Goal: Task Accomplishment & Management: Use online tool/utility

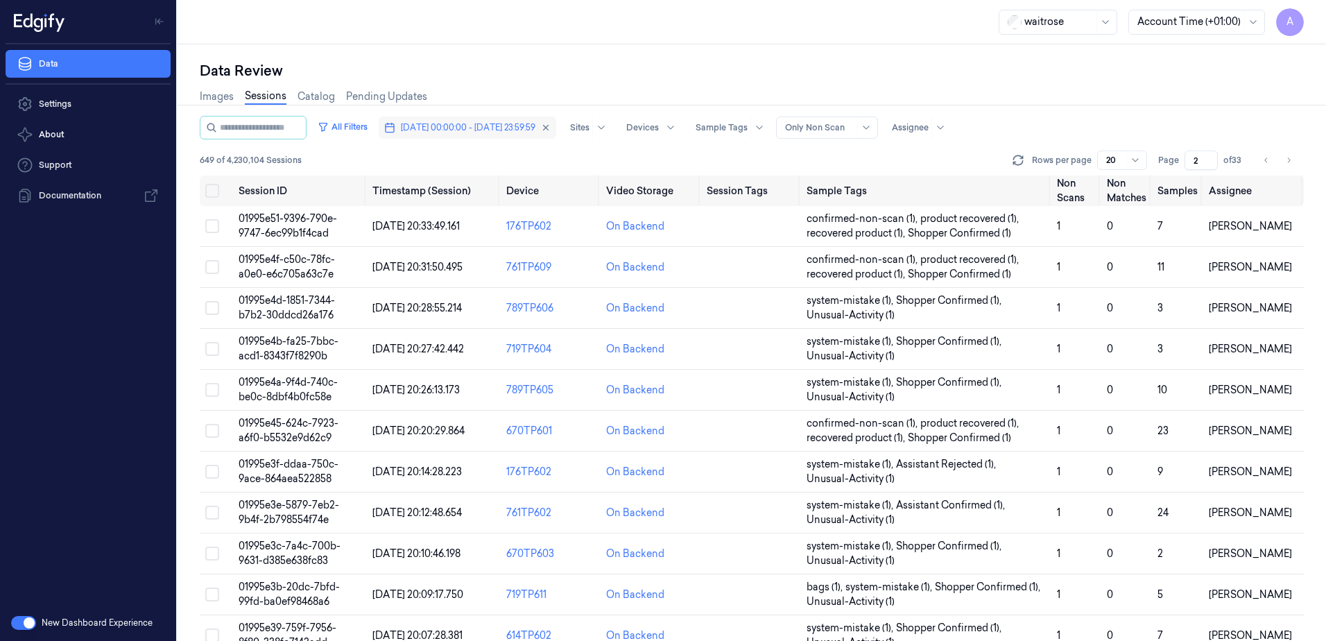
click at [492, 135] on button "18/09/2025 00:00:00 - 18/09/2025 23:59:59" at bounding box center [468, 128] width 178 height 22
click at [536, 135] on button "18/09/2025 00:00:00 - 18/09/2025 23:59:59" at bounding box center [468, 128] width 178 height 22
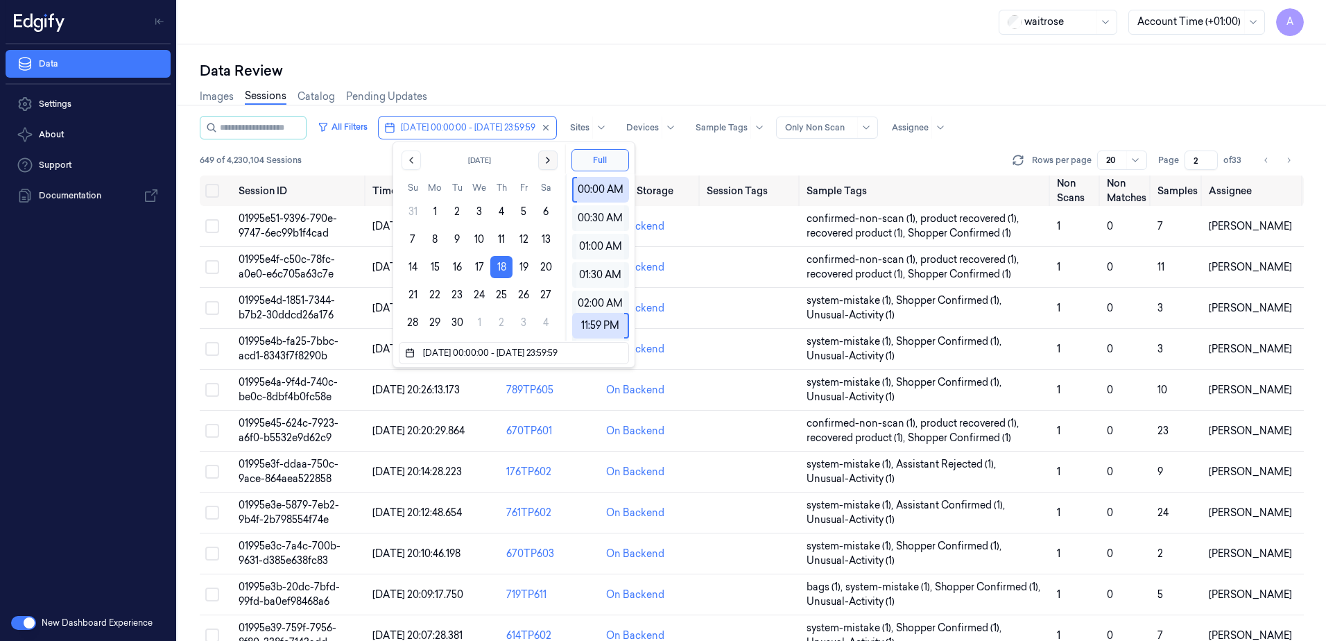
click at [551, 158] on icon "Go to the Next Month" at bounding box center [547, 160] width 11 height 11
click at [551, 209] on button "4" at bounding box center [546, 211] width 22 height 22
click at [544, 212] on button "4" at bounding box center [546, 211] width 22 height 22
type input "04/10/2025 00:00:00 - 04/10/2025 23:59:59"
click at [572, 37] on div "waitrose Account Time (+01:00) A" at bounding box center [752, 22] width 1149 height 44
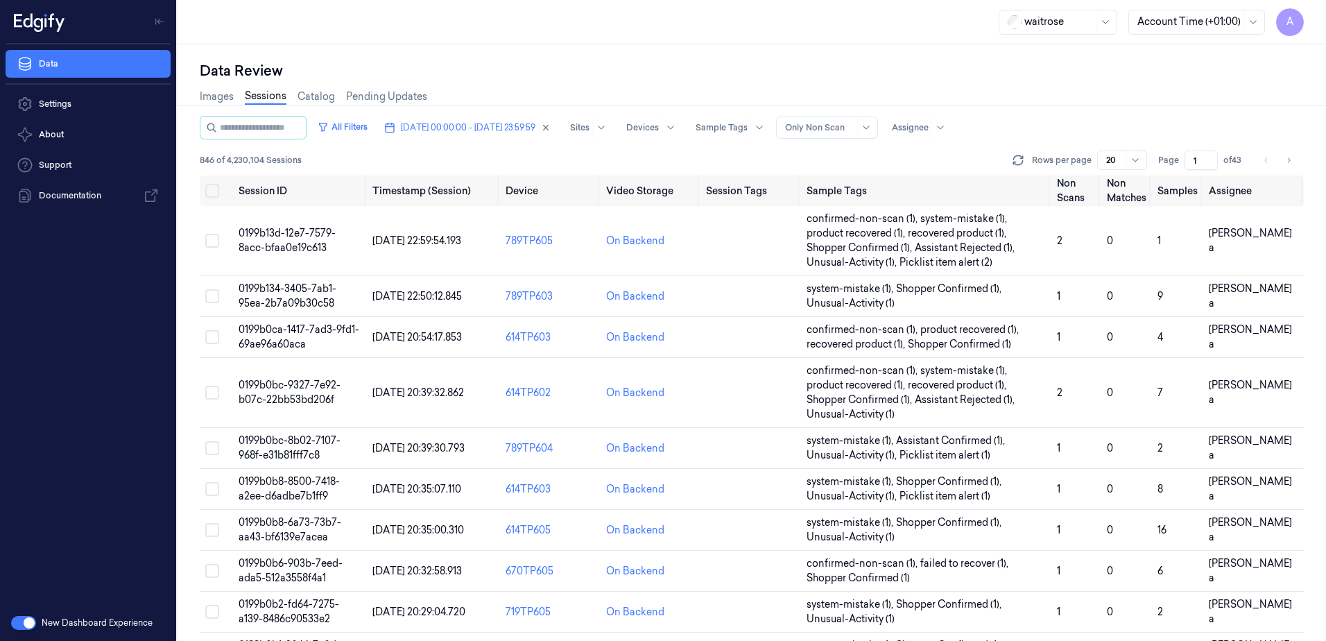
drag, startPoint x: 1197, startPoint y: 154, endPoint x: 1184, endPoint y: 162, distance: 15.6
click at [1184, 162] on div "Page 1 of 43" at bounding box center [1201, 160] width 87 height 19
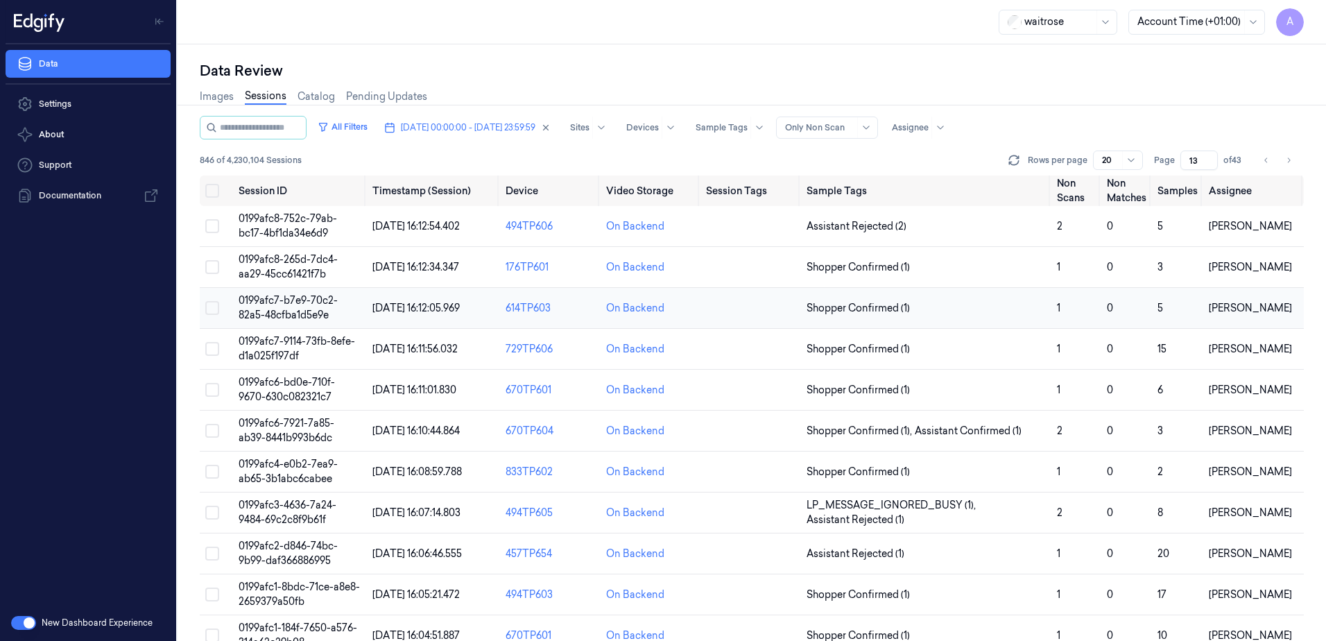
type input "13"
click at [270, 301] on span "0199afc7-b7e9-70c2-82a5-48cfba1d5e9e" at bounding box center [288, 307] width 99 height 27
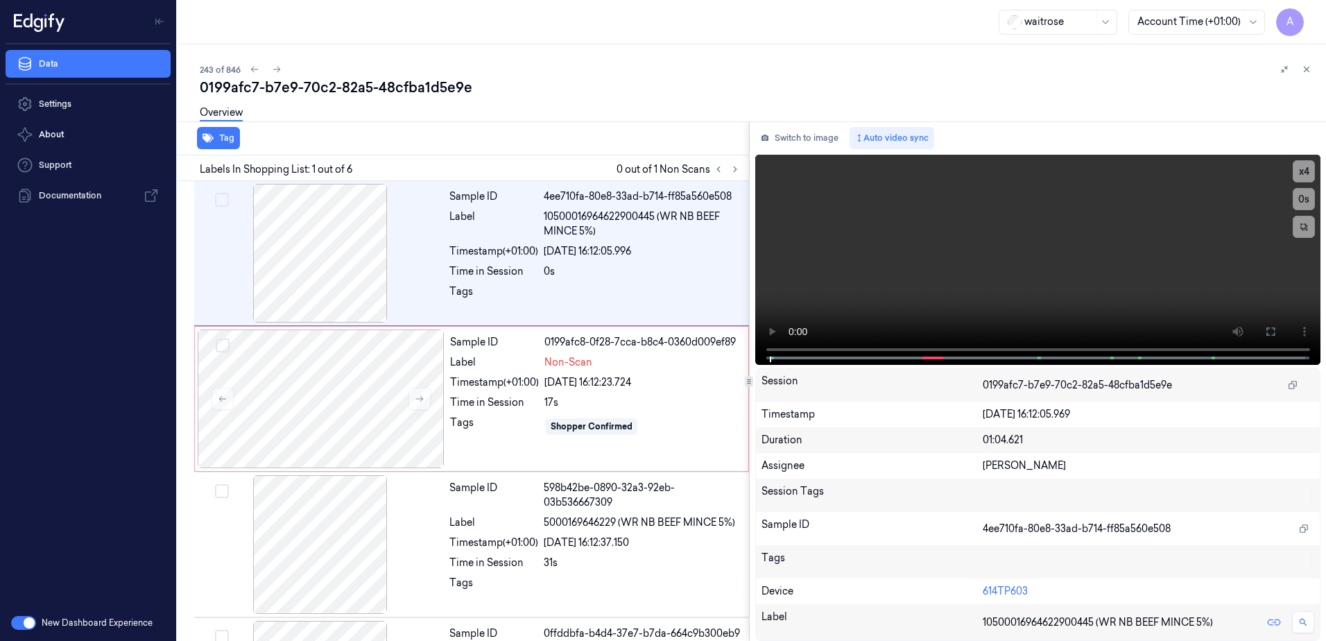
click at [480, 77] on div "243 of 846" at bounding box center [757, 69] width 1115 height 17
click at [729, 170] on button at bounding box center [735, 169] width 17 height 17
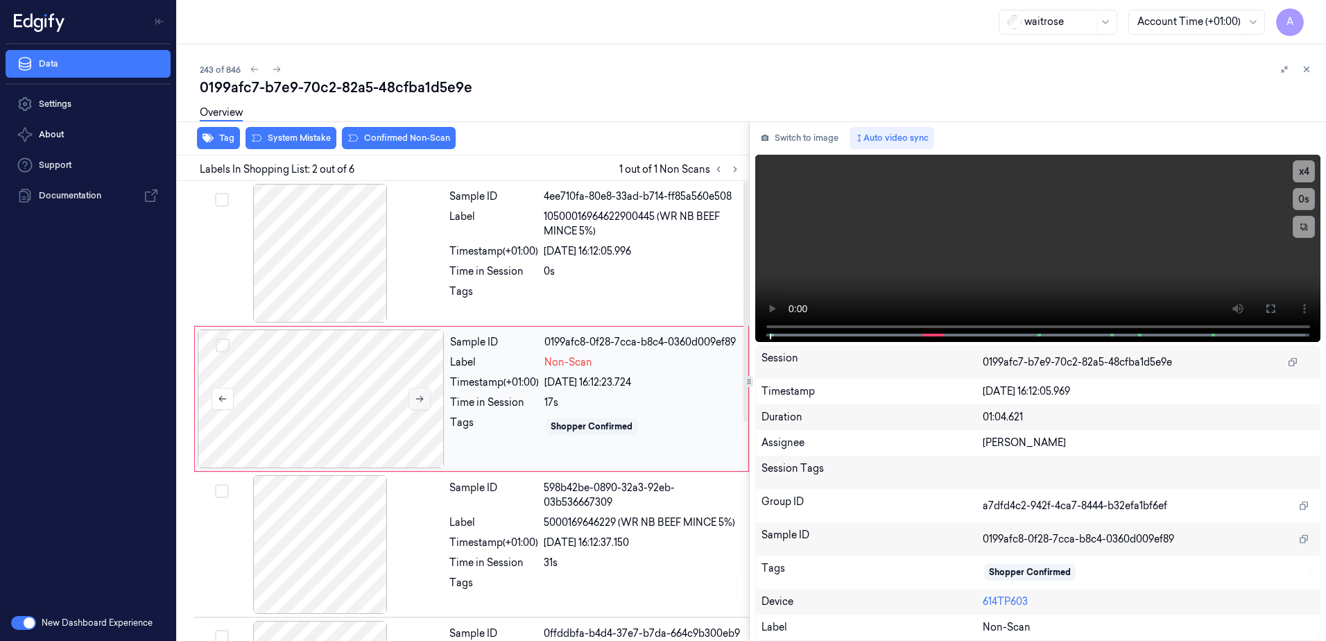
click at [422, 403] on icon at bounding box center [420, 399] width 10 height 10
click at [422, 402] on icon at bounding box center [420, 399] width 10 height 10
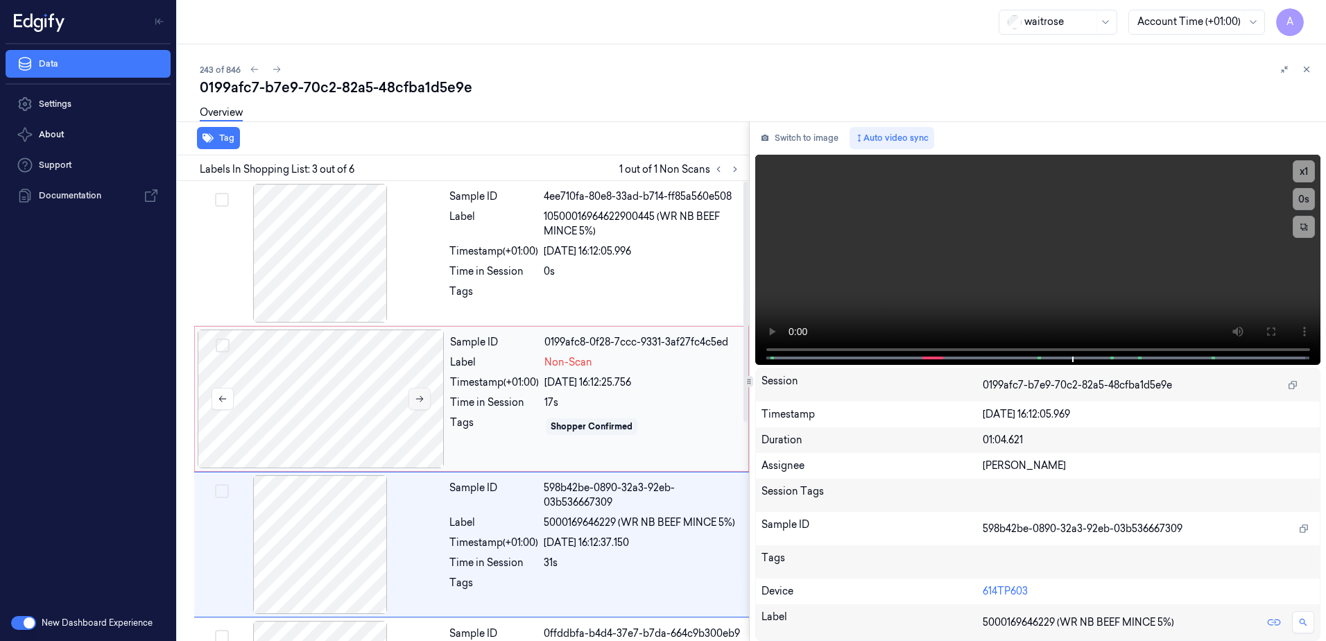
click at [421, 403] on icon at bounding box center [420, 399] width 10 height 10
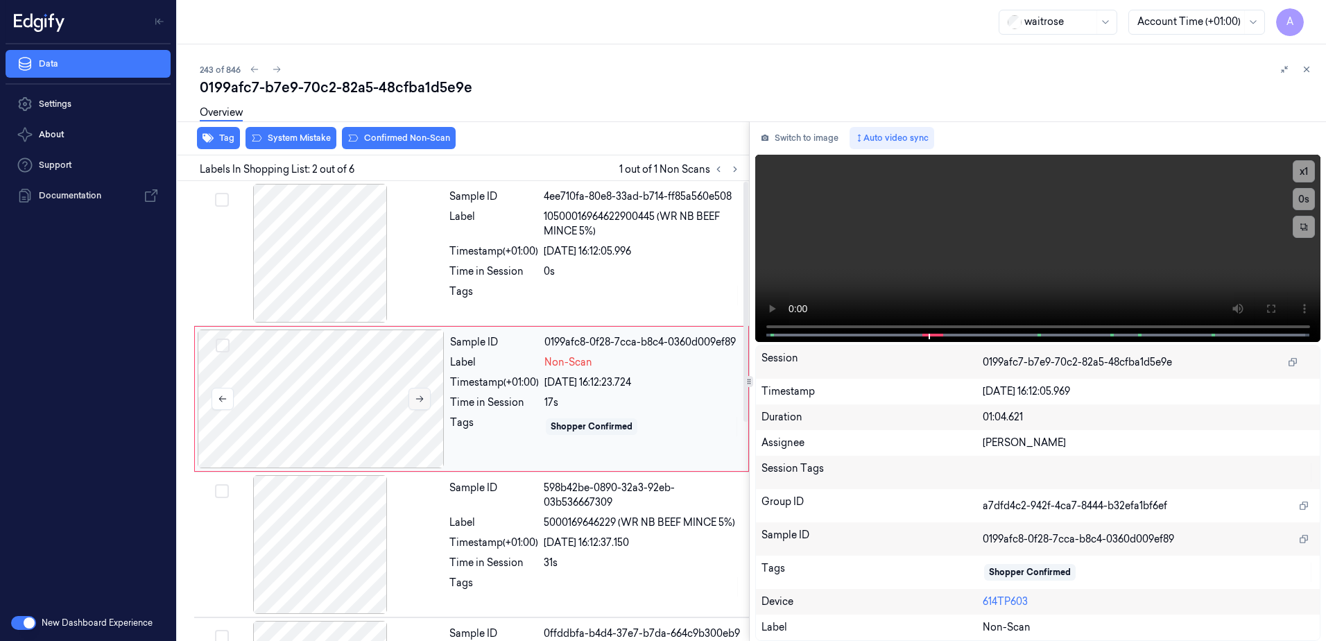
click at [419, 403] on icon at bounding box center [420, 399] width 10 height 10
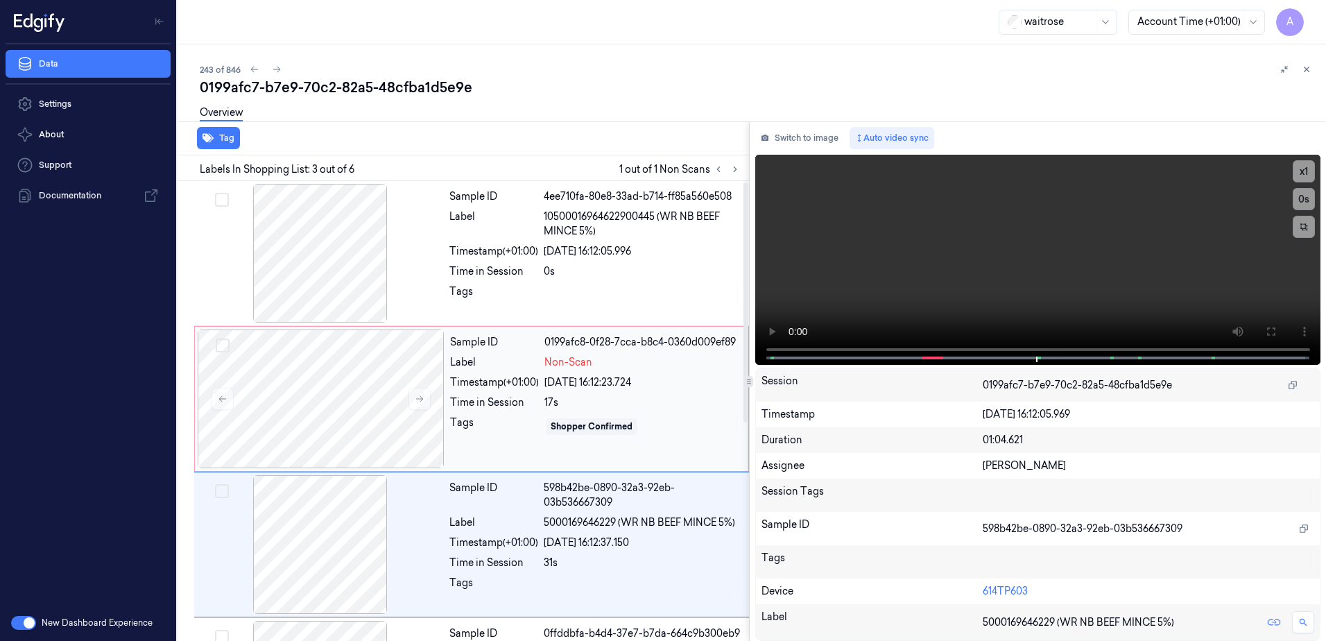
scroll to position [134, 0]
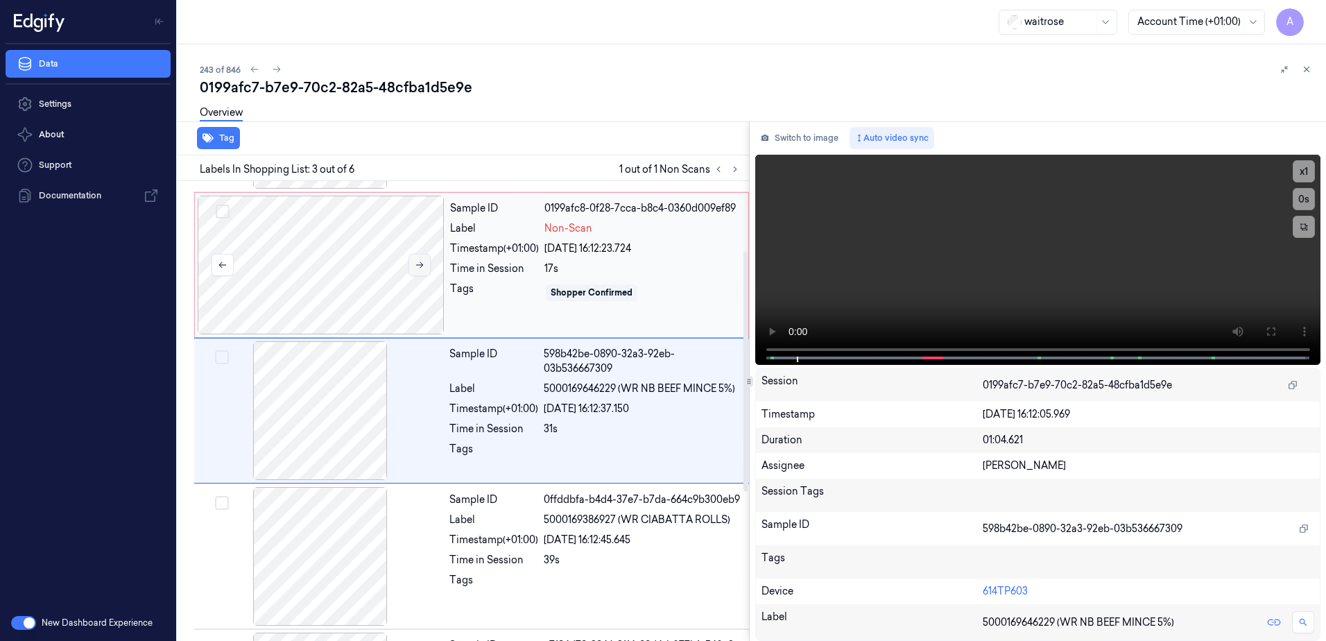
click at [424, 270] on button at bounding box center [420, 265] width 22 height 22
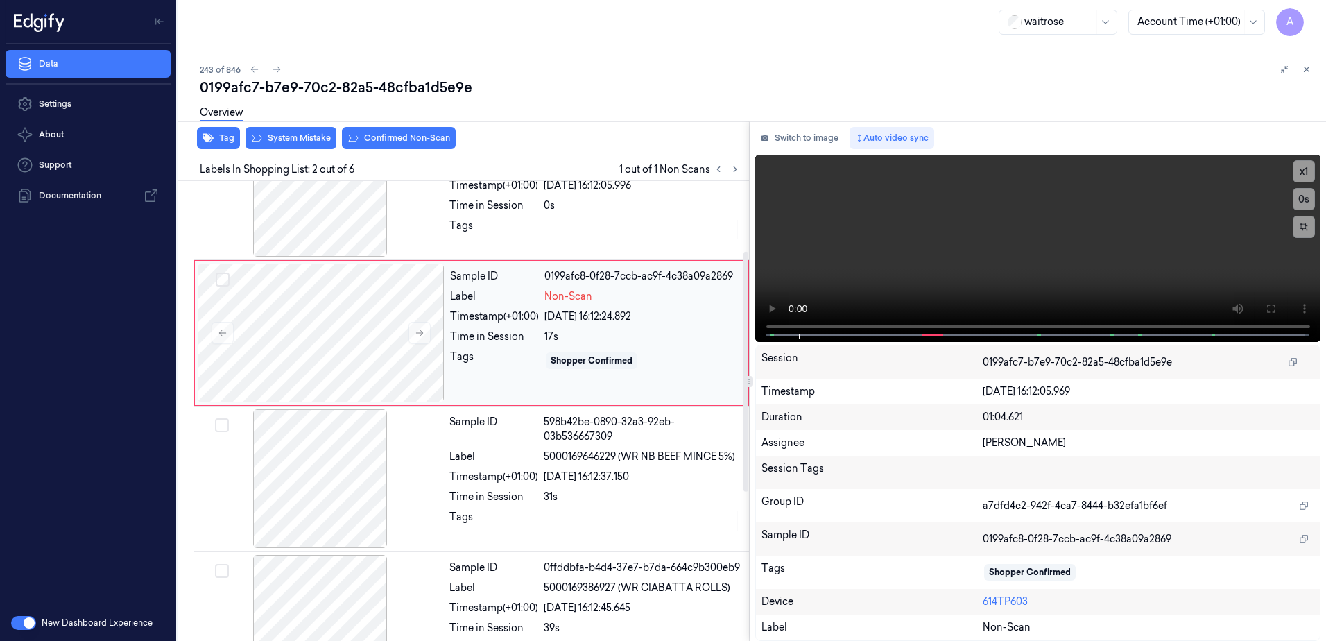
scroll to position [0, 0]
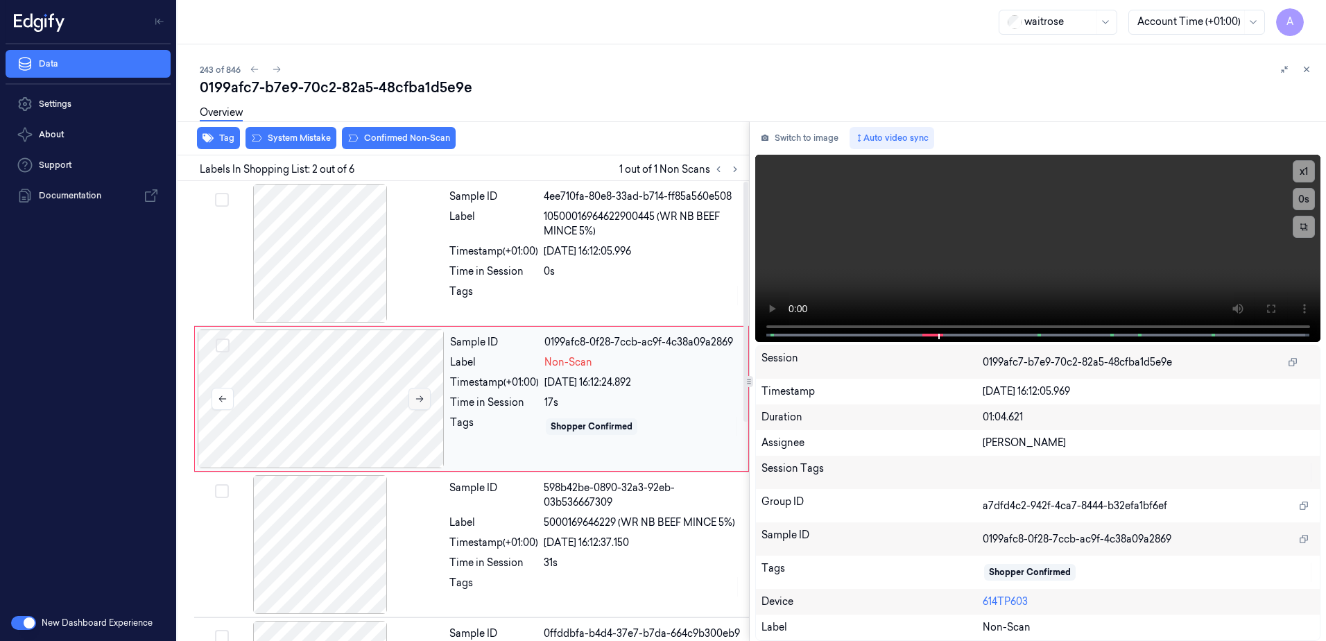
click at [424, 404] on button at bounding box center [420, 399] width 22 height 22
click at [415, 404] on button at bounding box center [420, 399] width 22 height 22
click at [419, 401] on icon at bounding box center [420, 399] width 10 height 10
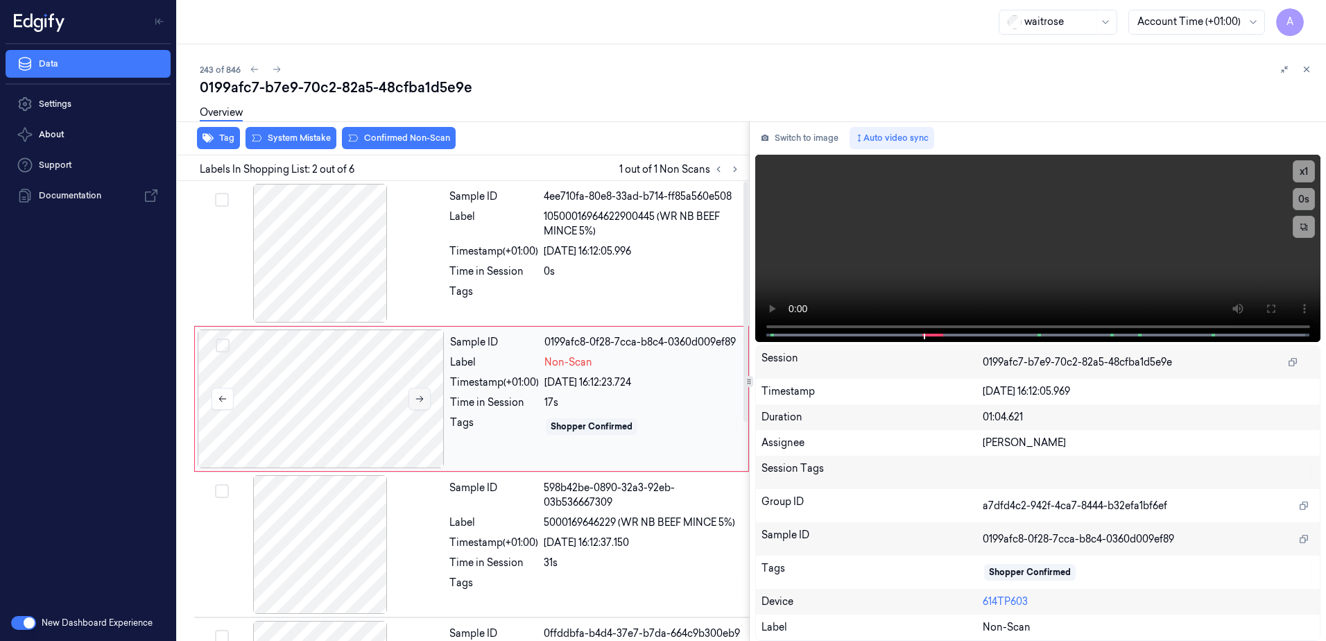
click at [419, 401] on icon at bounding box center [420, 399] width 10 height 10
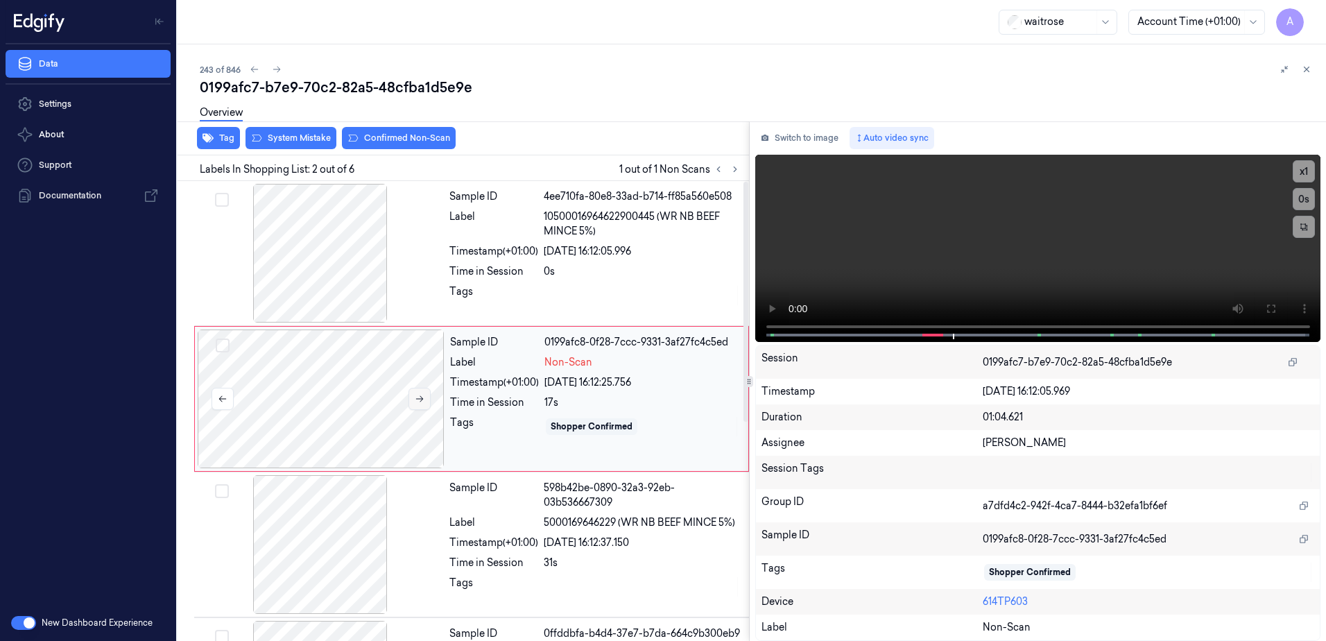
click at [419, 401] on icon at bounding box center [420, 399] width 10 height 10
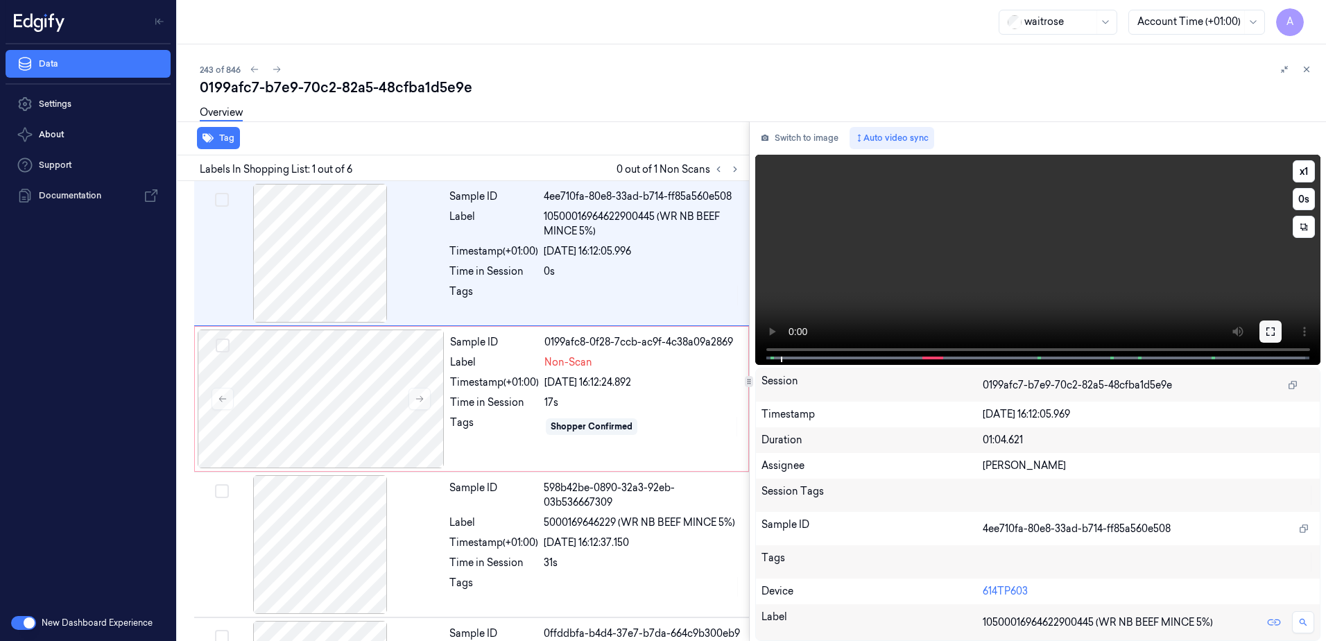
click at [1267, 334] on icon at bounding box center [1270, 331] width 8 height 8
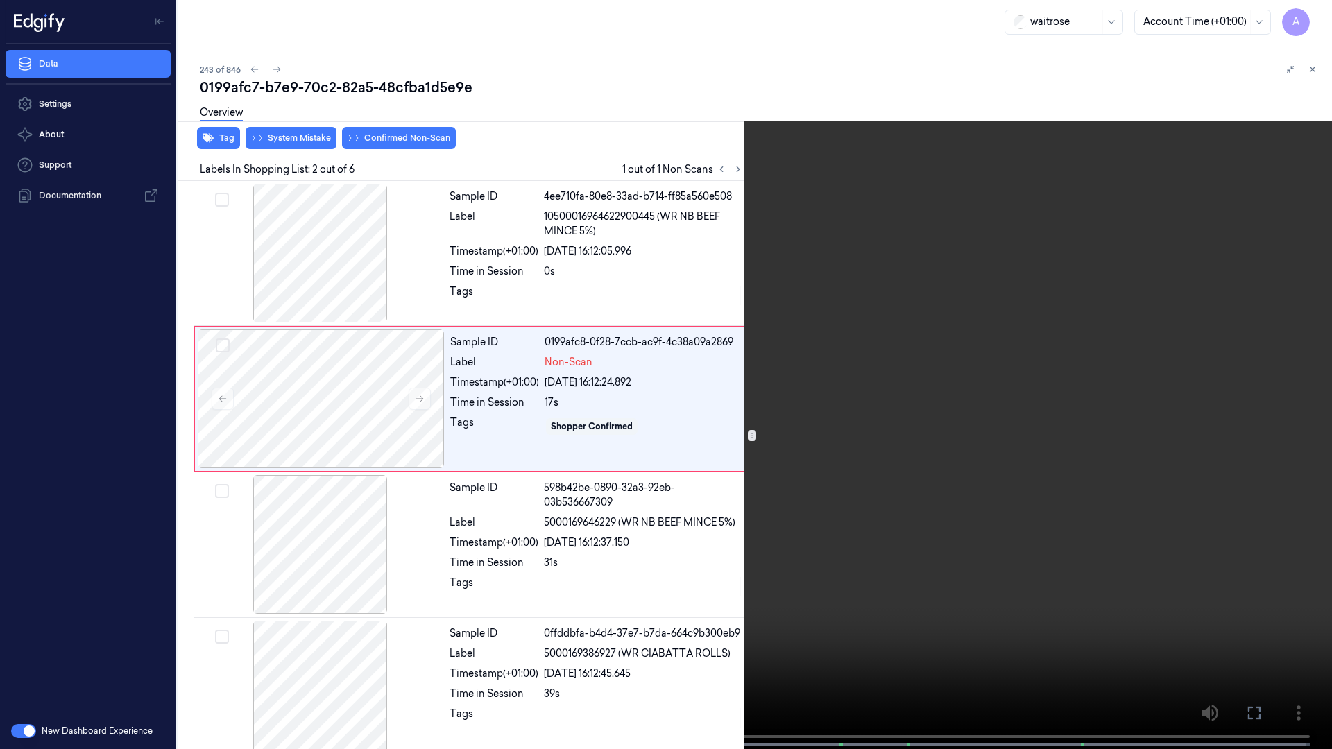
click at [0, 0] on button at bounding box center [0, 0] width 0 height 0
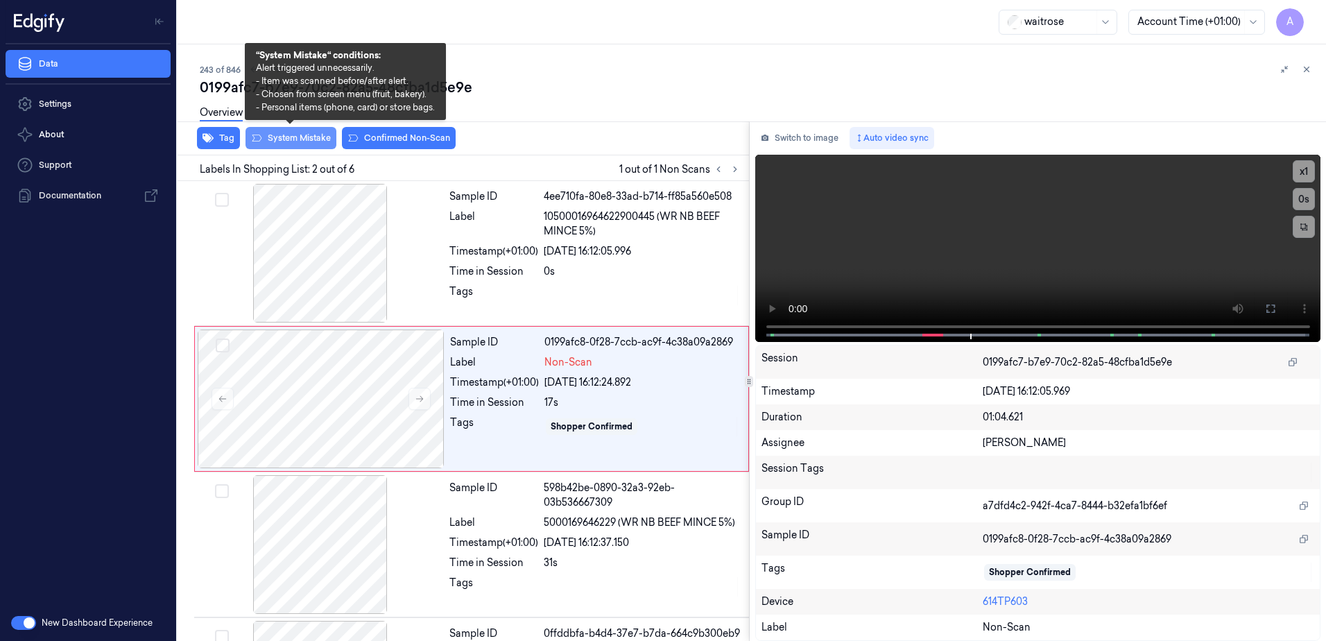
click at [271, 145] on button "System Mistake" at bounding box center [291, 138] width 91 height 22
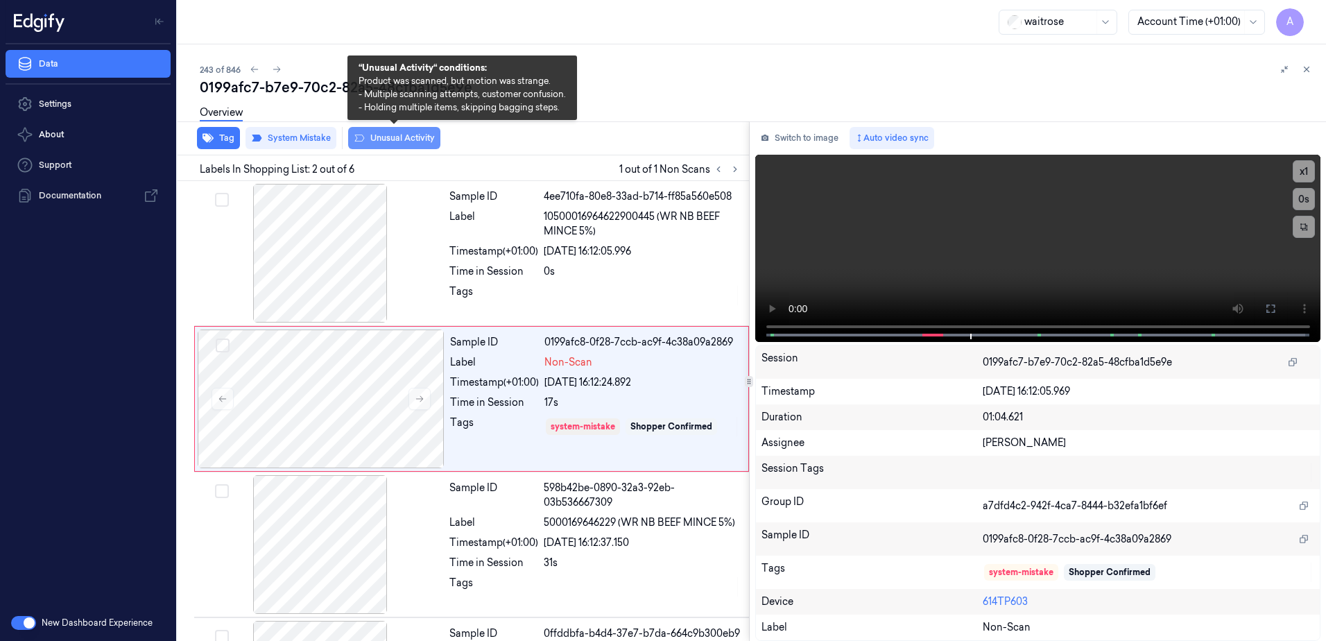
click at [393, 144] on button "Unusual Activity" at bounding box center [394, 138] width 92 height 22
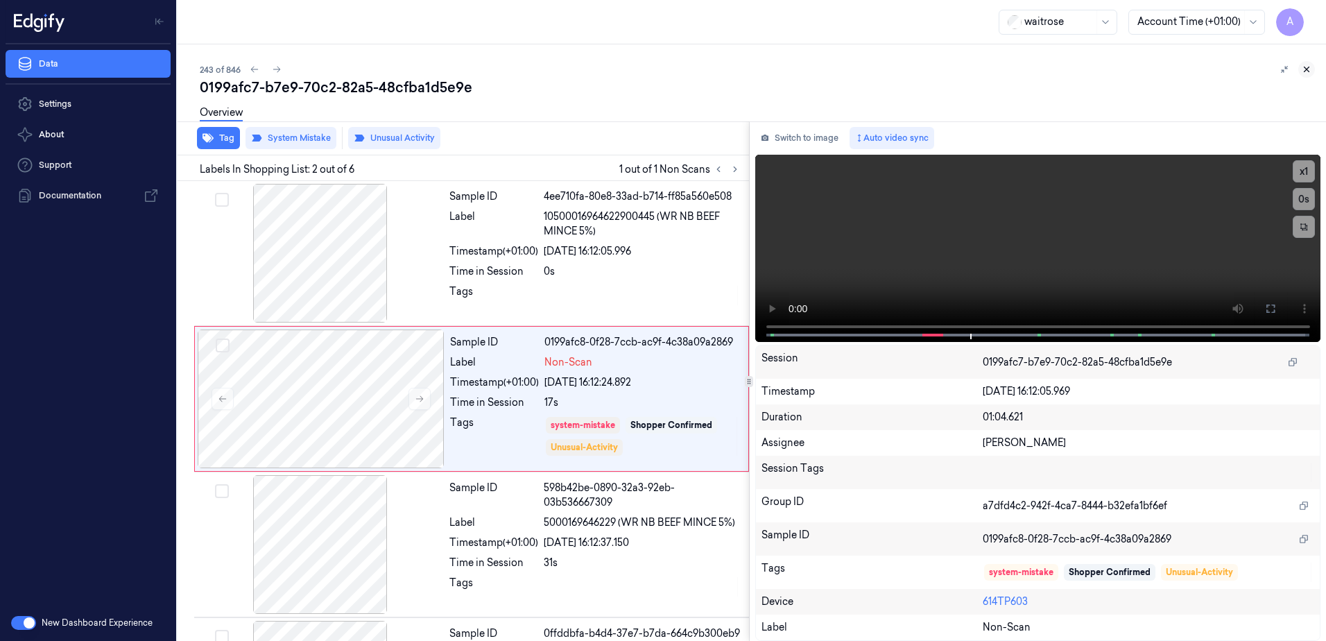
click at [1304, 67] on icon at bounding box center [1307, 70] width 10 height 10
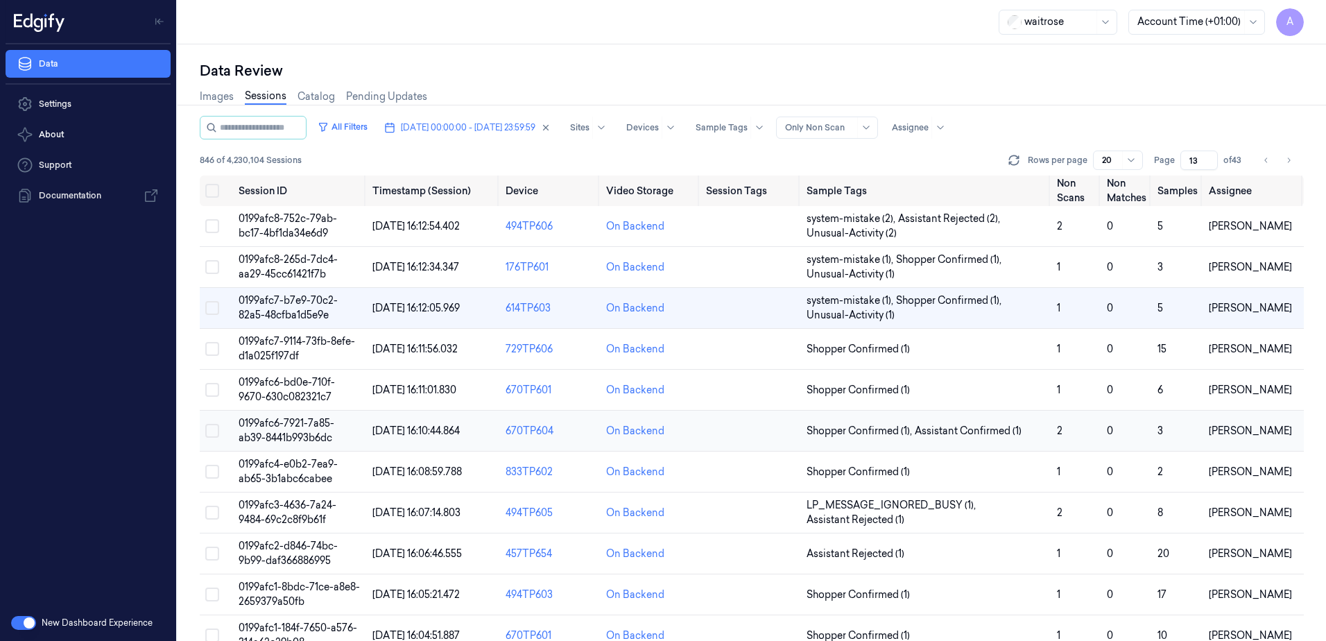
click at [275, 424] on span "0199afc6-7921-7a85-ab39-8441b993b6dc" at bounding box center [287, 430] width 96 height 27
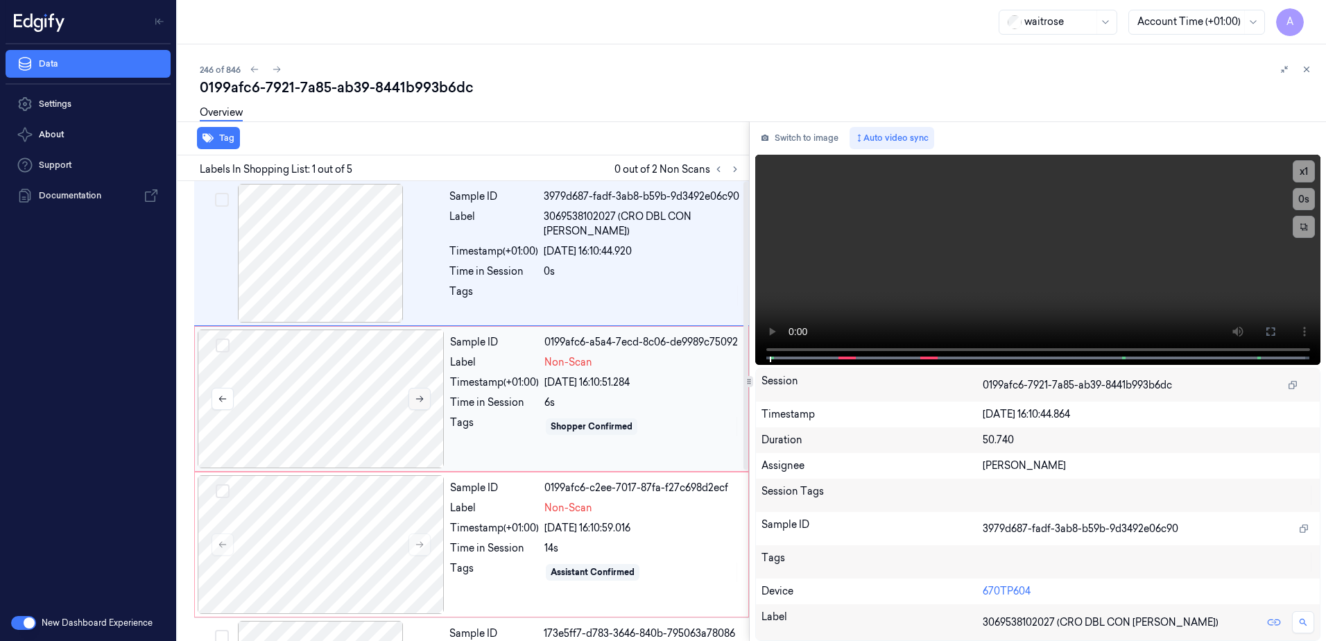
click at [422, 406] on button at bounding box center [420, 399] width 22 height 22
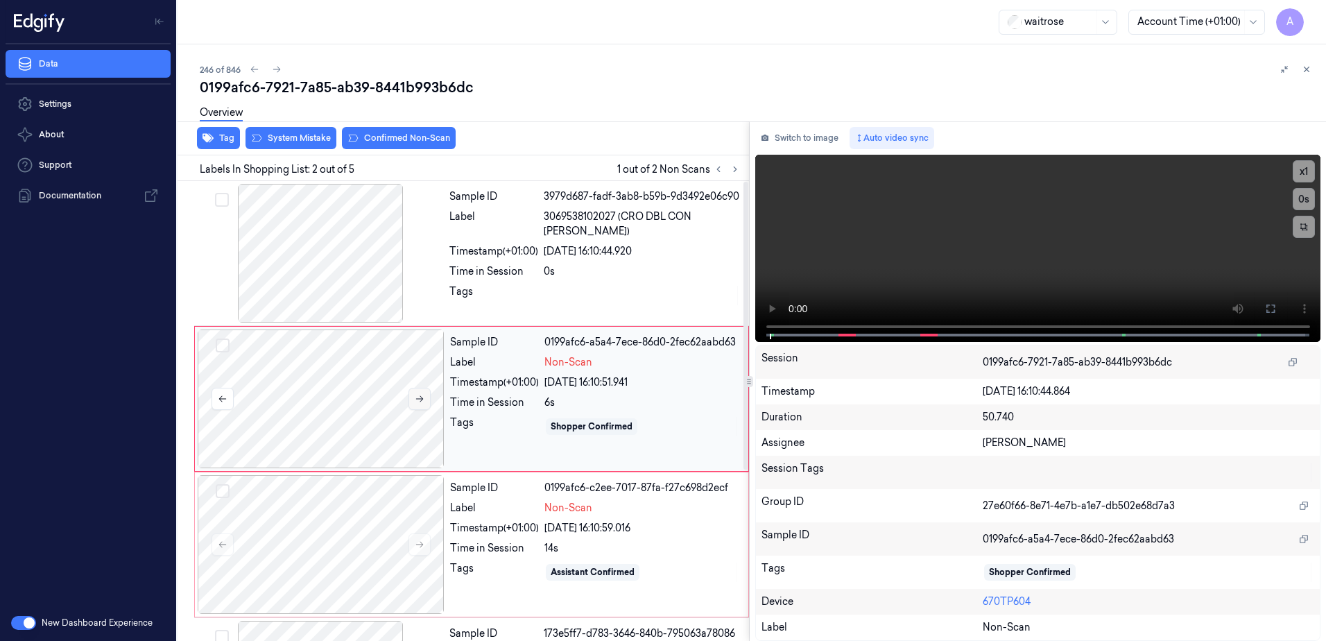
click at [419, 401] on icon at bounding box center [420, 399] width 10 height 10
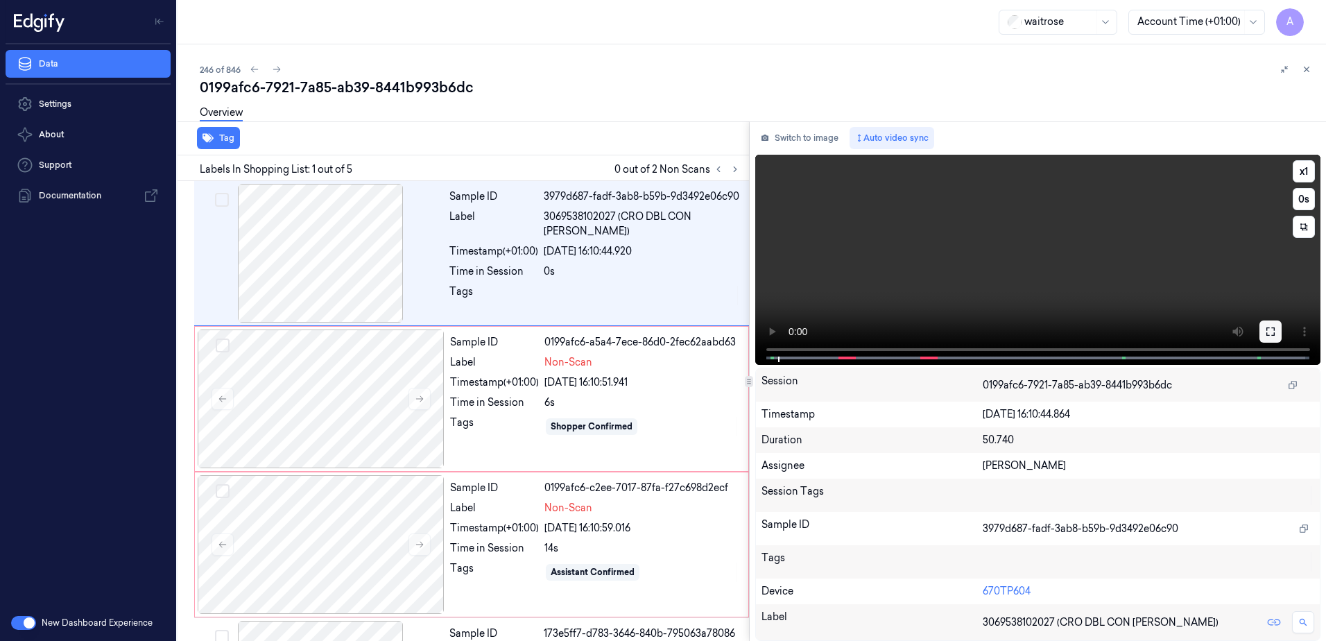
click at [1276, 338] on button at bounding box center [1271, 331] width 22 height 22
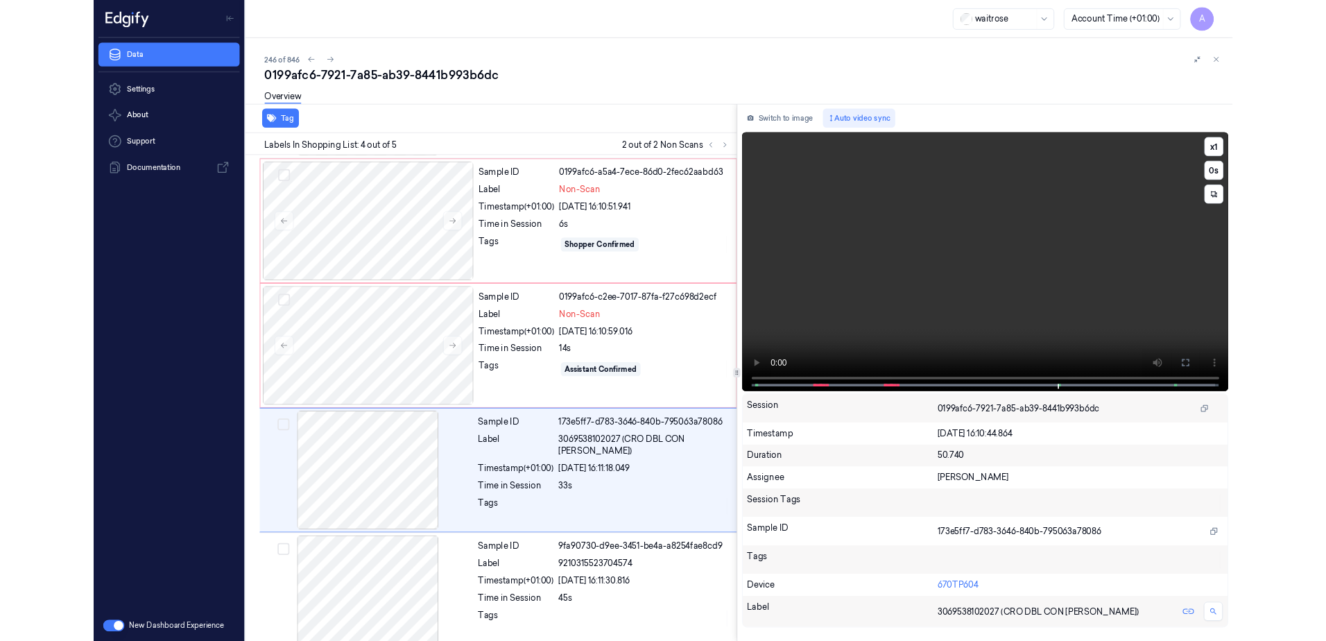
scroll to position [164, 0]
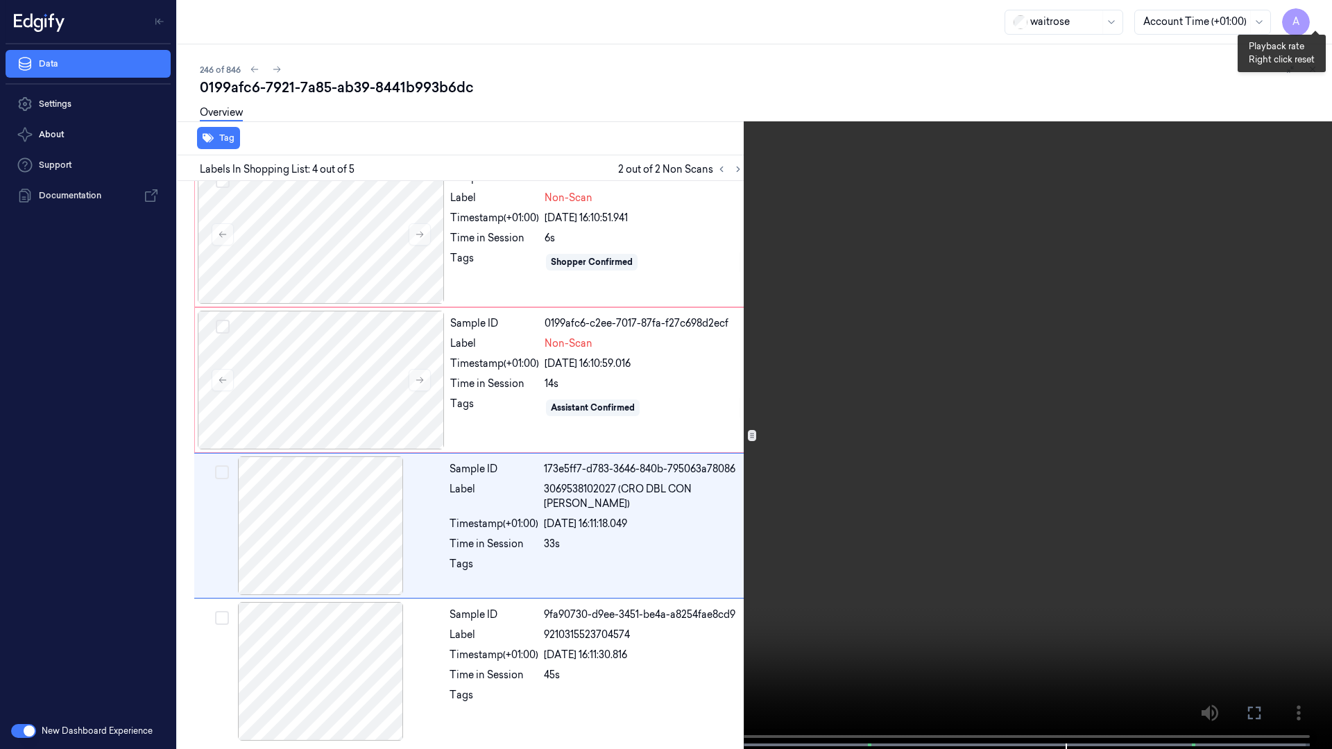
click at [1315, 21] on button "x 1" at bounding box center [1315, 17] width 22 height 22
click at [1315, 21] on button "x 2" at bounding box center [1315, 17] width 22 height 22
click at [0, 0] on icon at bounding box center [0, 0] width 0 height 0
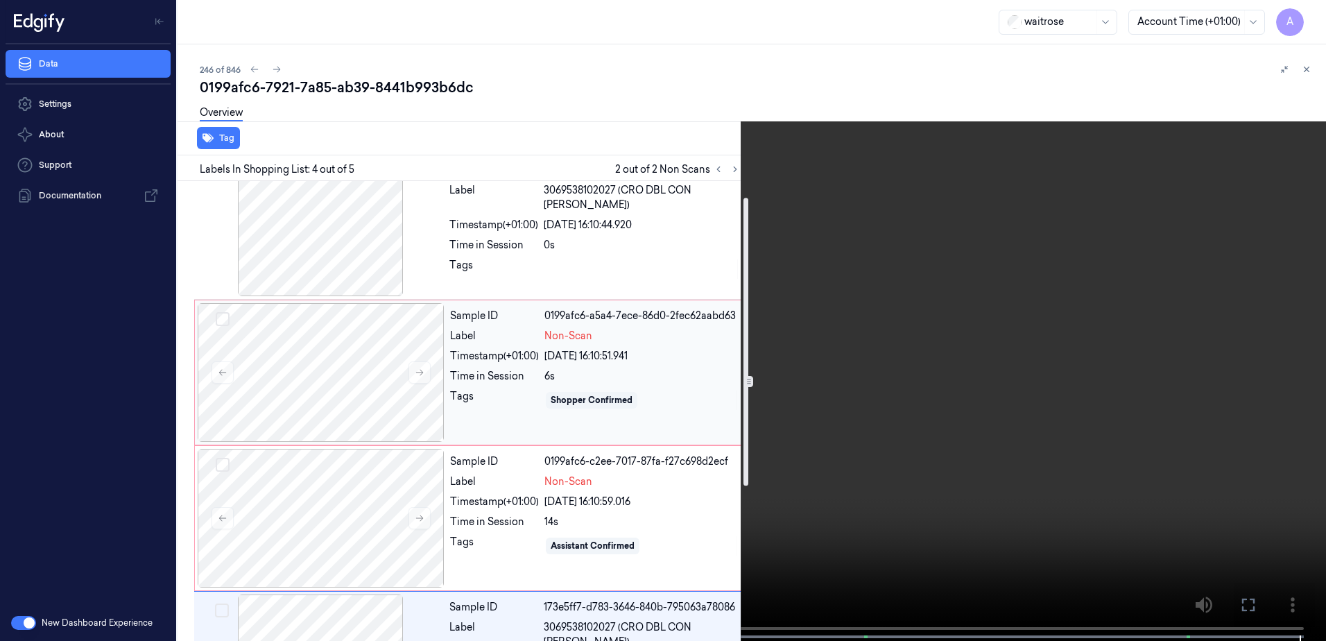
scroll to position [26, 0]
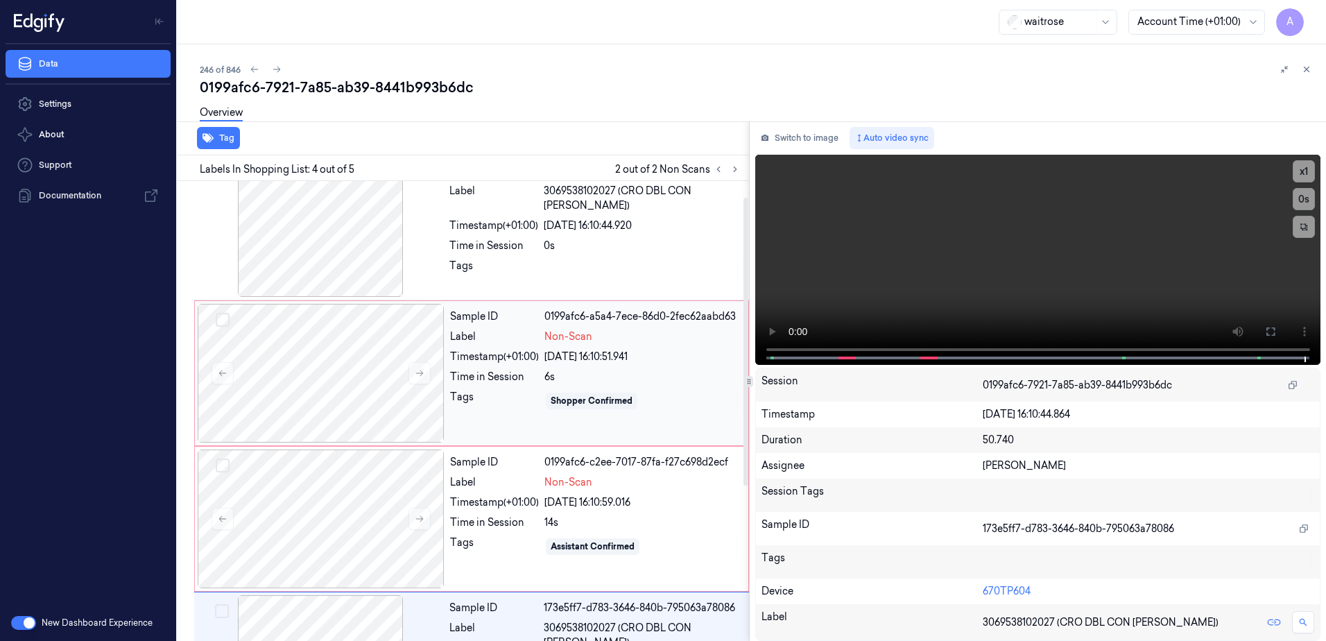
click at [488, 406] on div "Tags" at bounding box center [494, 401] width 89 height 22
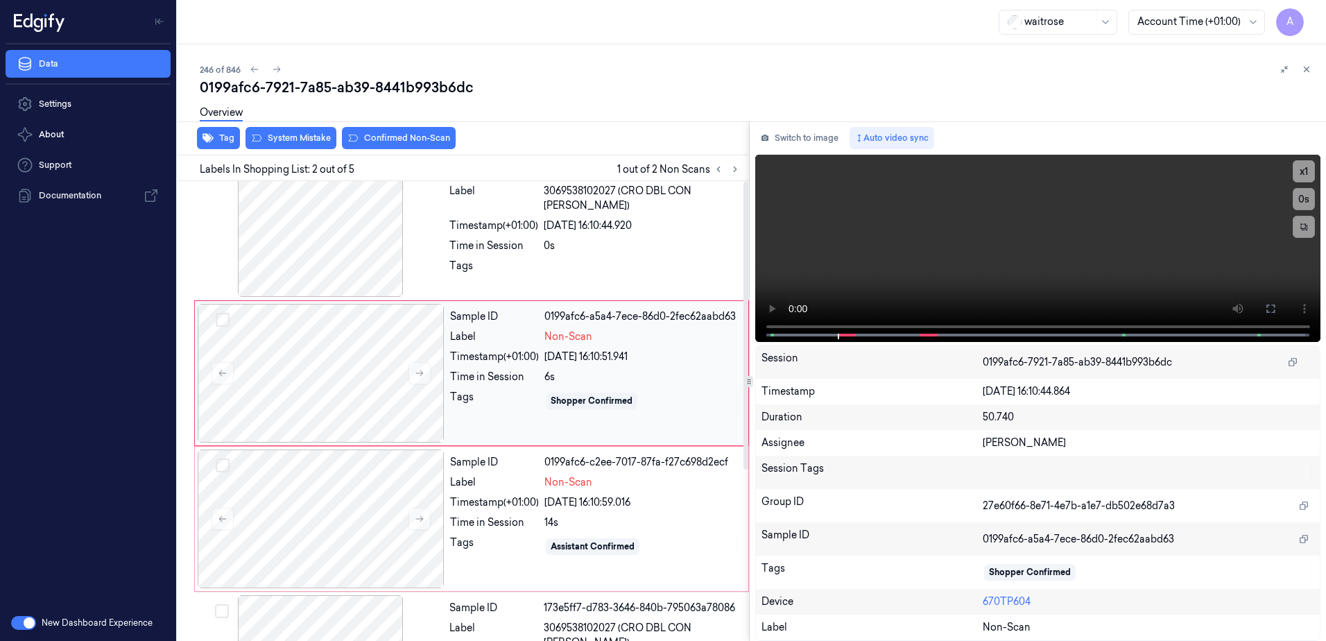
scroll to position [0, 0]
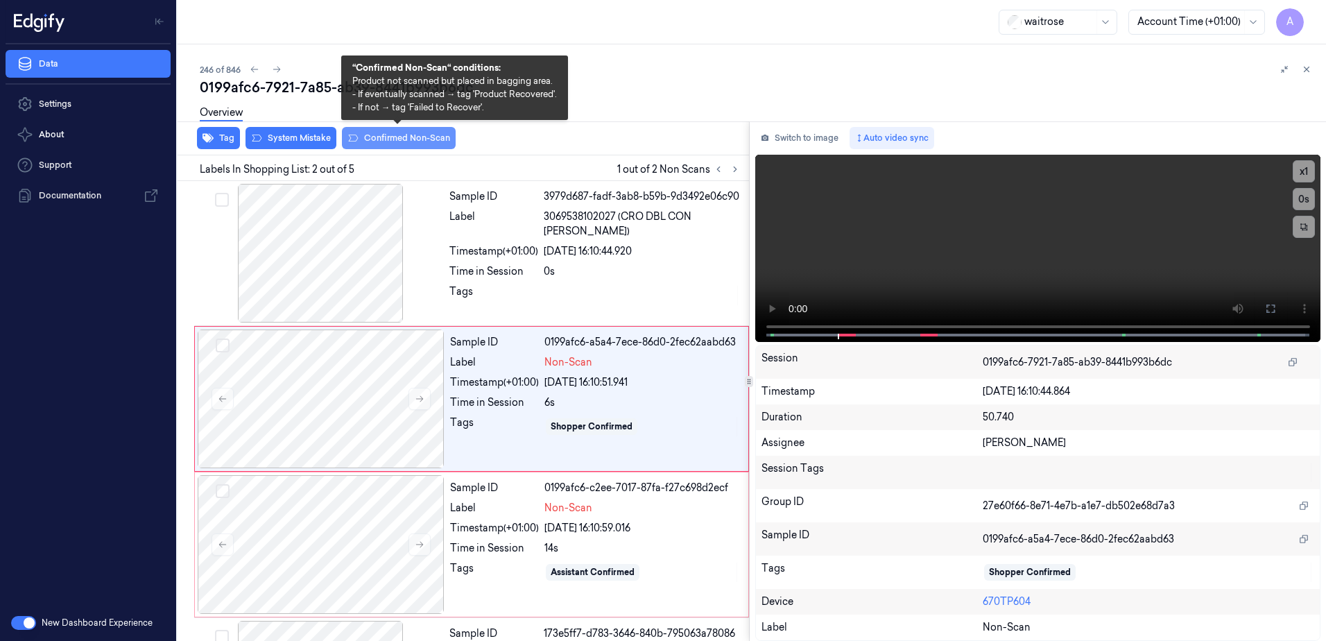
click at [396, 146] on button "Confirmed Non-Scan" at bounding box center [399, 138] width 114 height 22
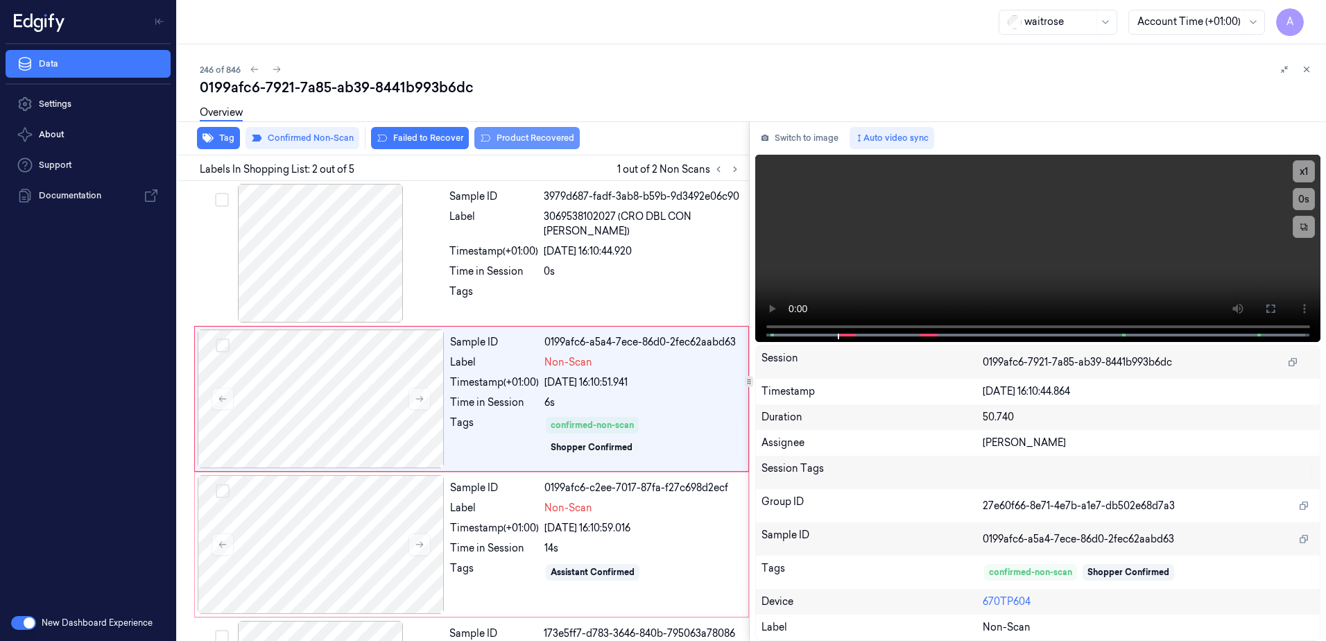
click at [551, 148] on button "Product Recovered" at bounding box center [526, 138] width 105 height 22
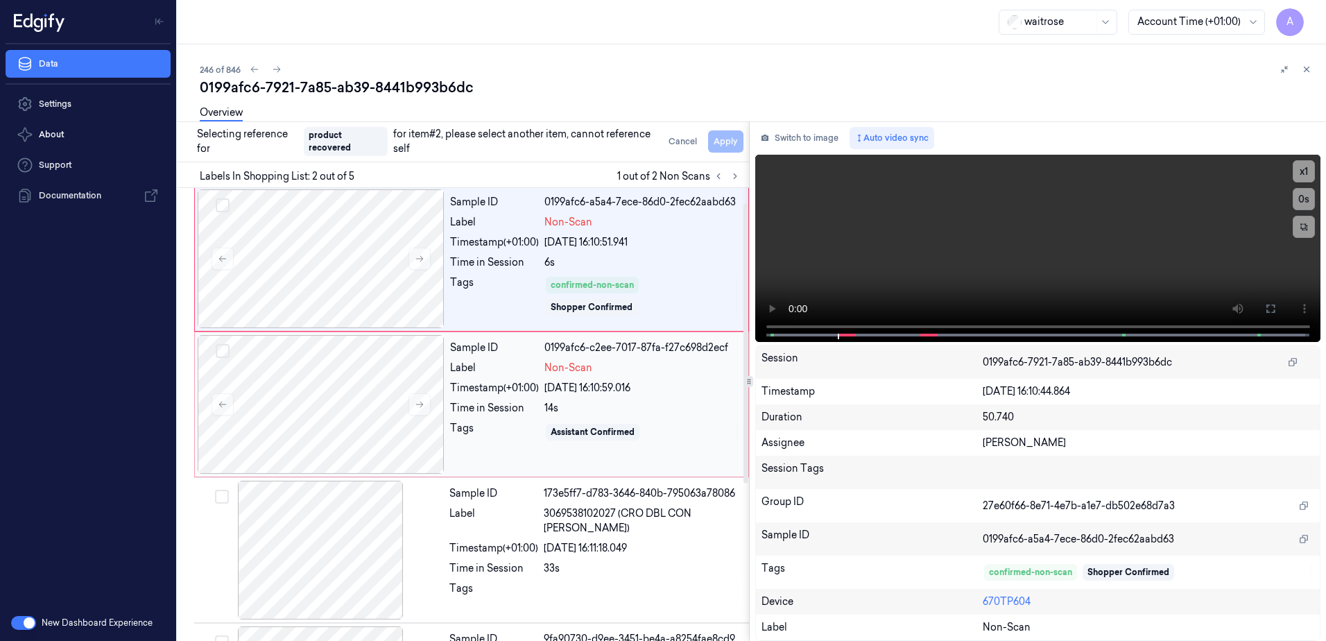
scroll to position [280, 0]
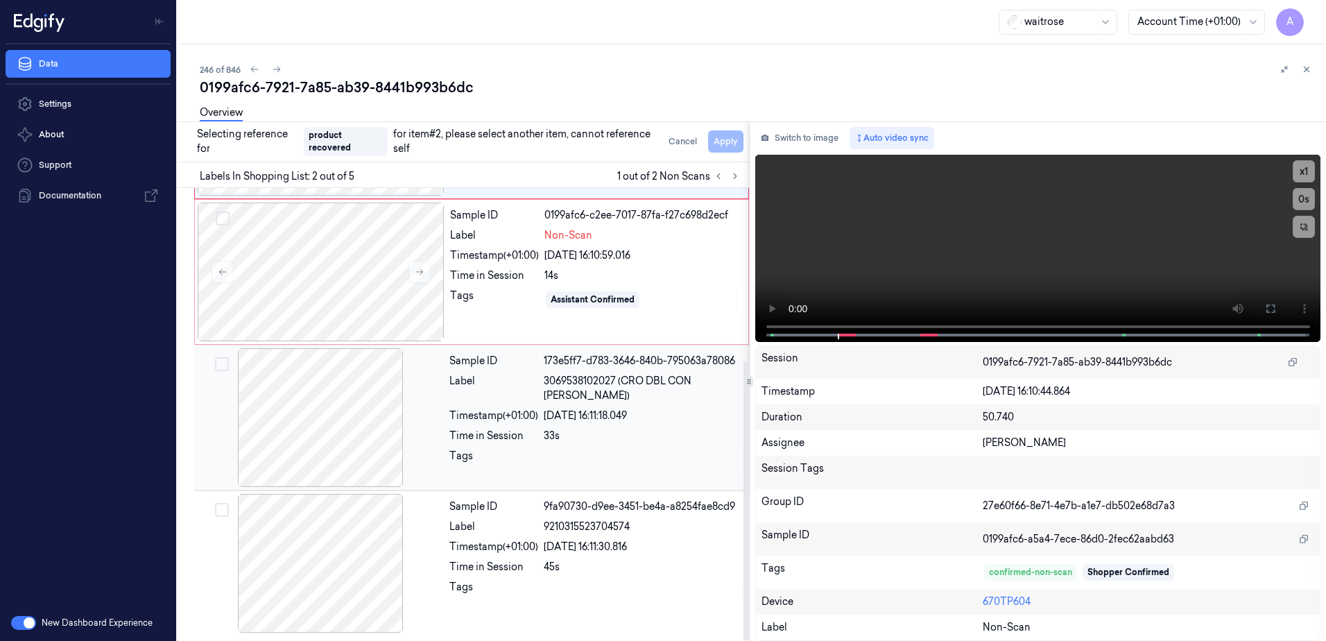
click at [554, 463] on div at bounding box center [642, 460] width 197 height 22
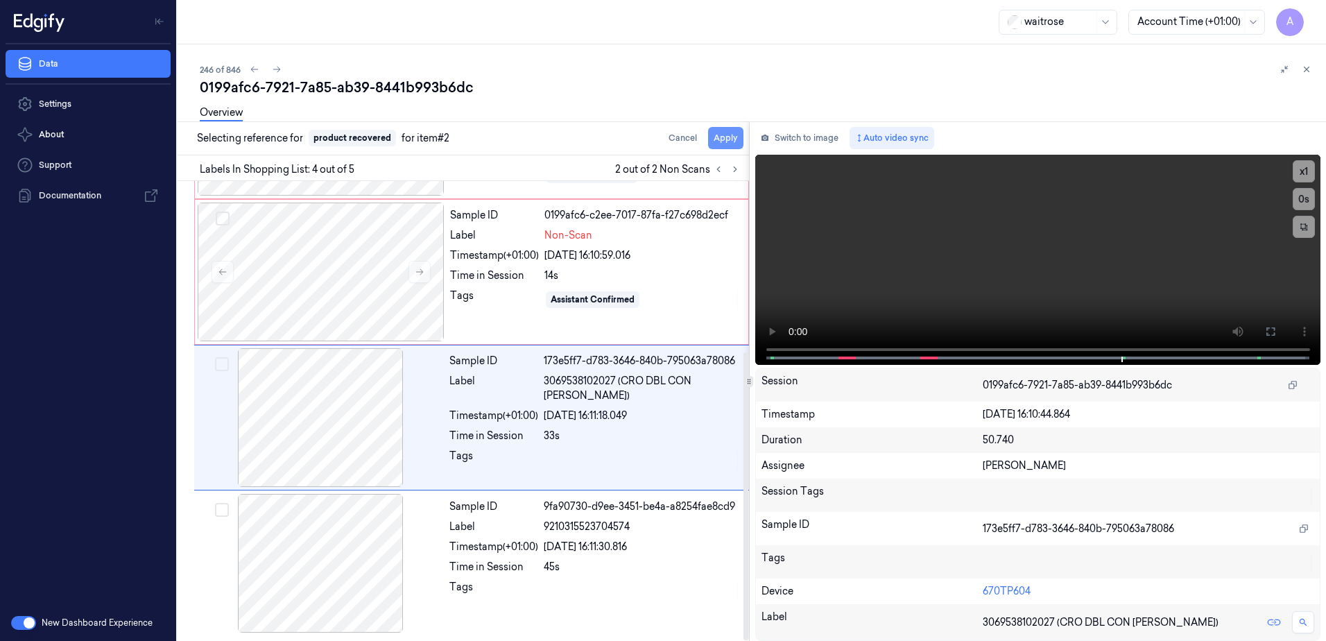
click at [724, 139] on button "Apply" at bounding box center [725, 138] width 35 height 22
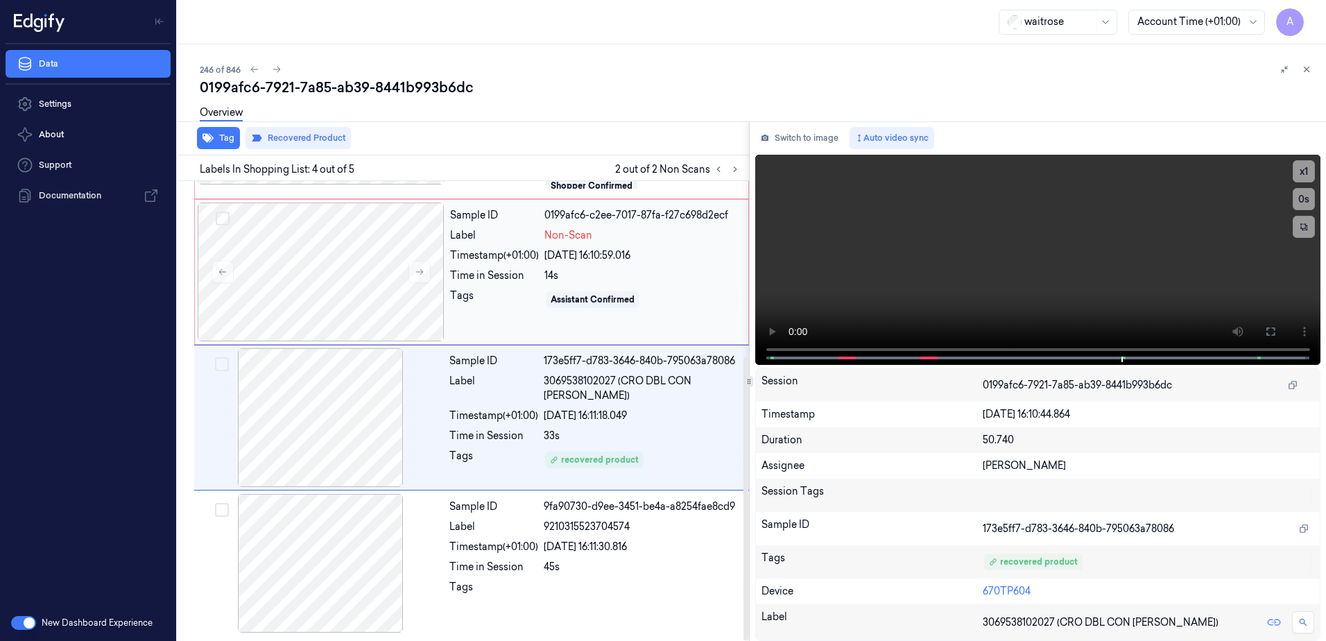
click at [481, 325] on div "Sample ID 0199afc6-c2ee-7017-87fa-f27c698d2ecf Label Non-Scan Timestamp (+01:00…" at bounding box center [595, 272] width 301 height 139
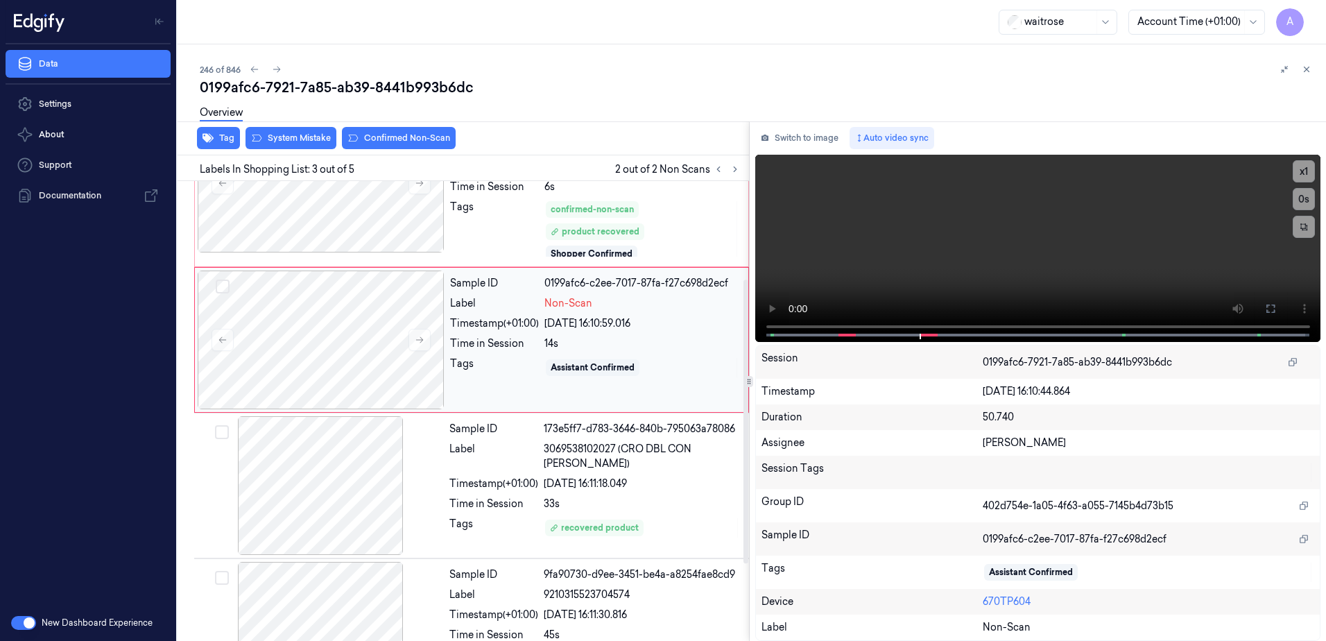
scroll to position [145, 0]
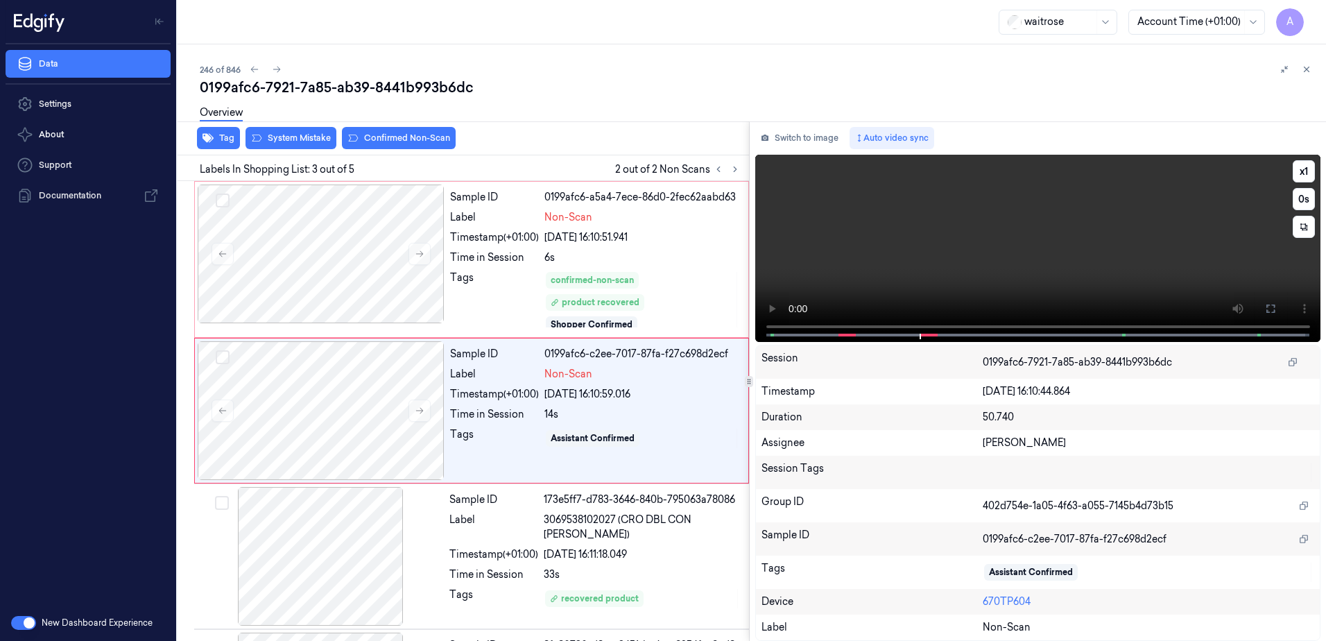
click at [957, 280] on video at bounding box center [1038, 248] width 566 height 187
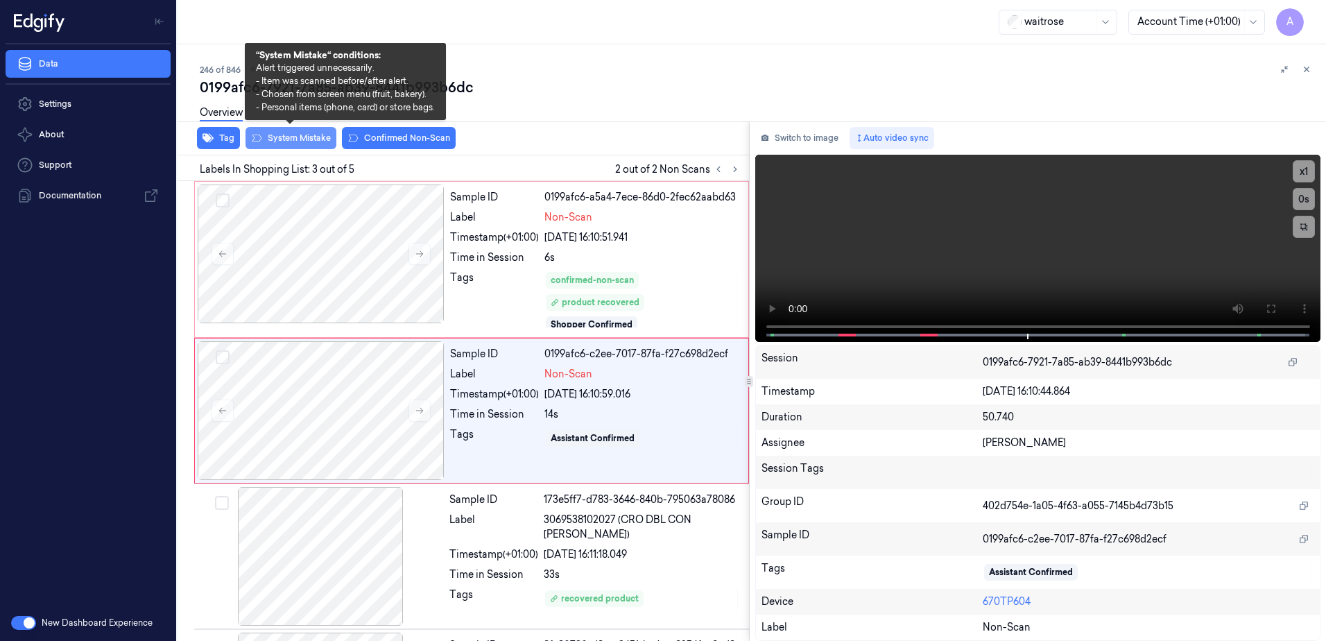
click at [289, 147] on button "System Mistake" at bounding box center [291, 138] width 91 height 22
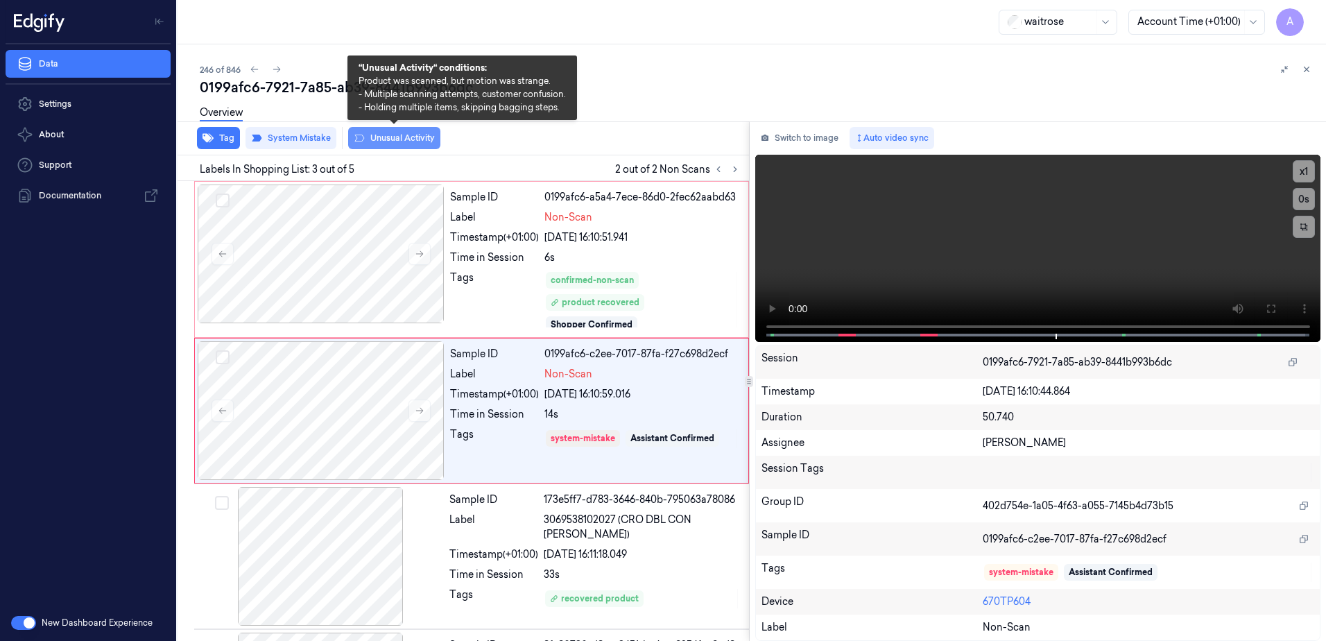
click at [386, 146] on button "Unusual Activity" at bounding box center [394, 138] width 92 height 22
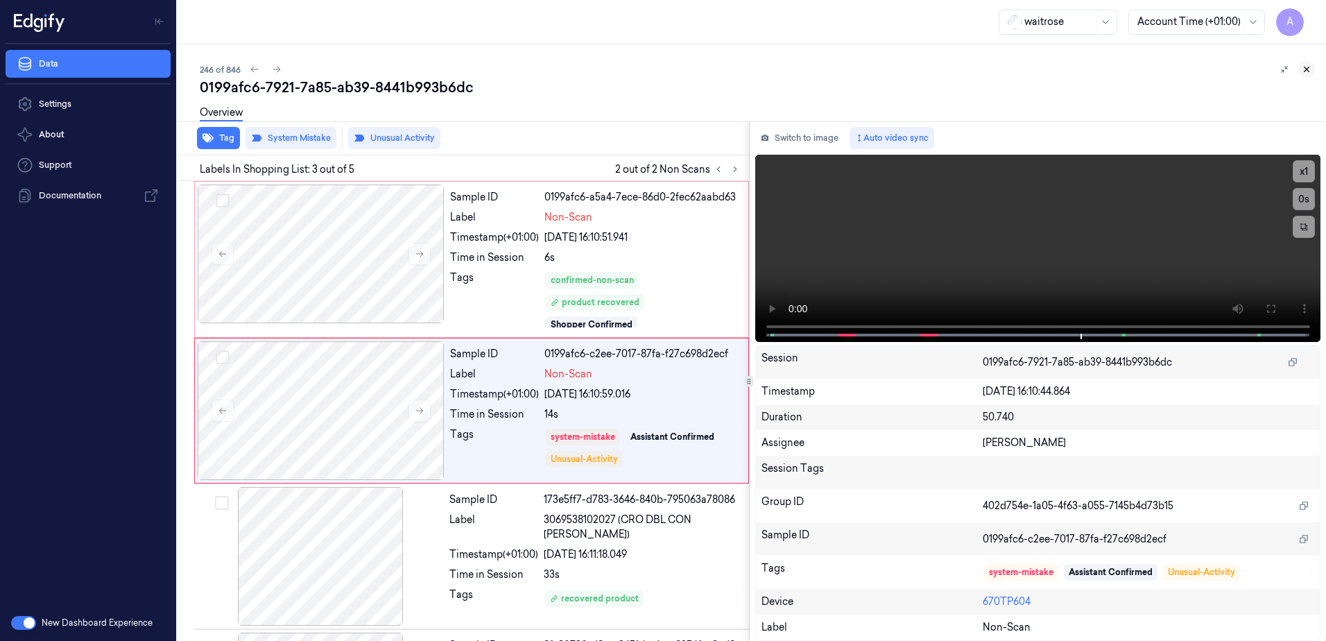
click at [1308, 69] on icon at bounding box center [1307, 70] width 10 height 10
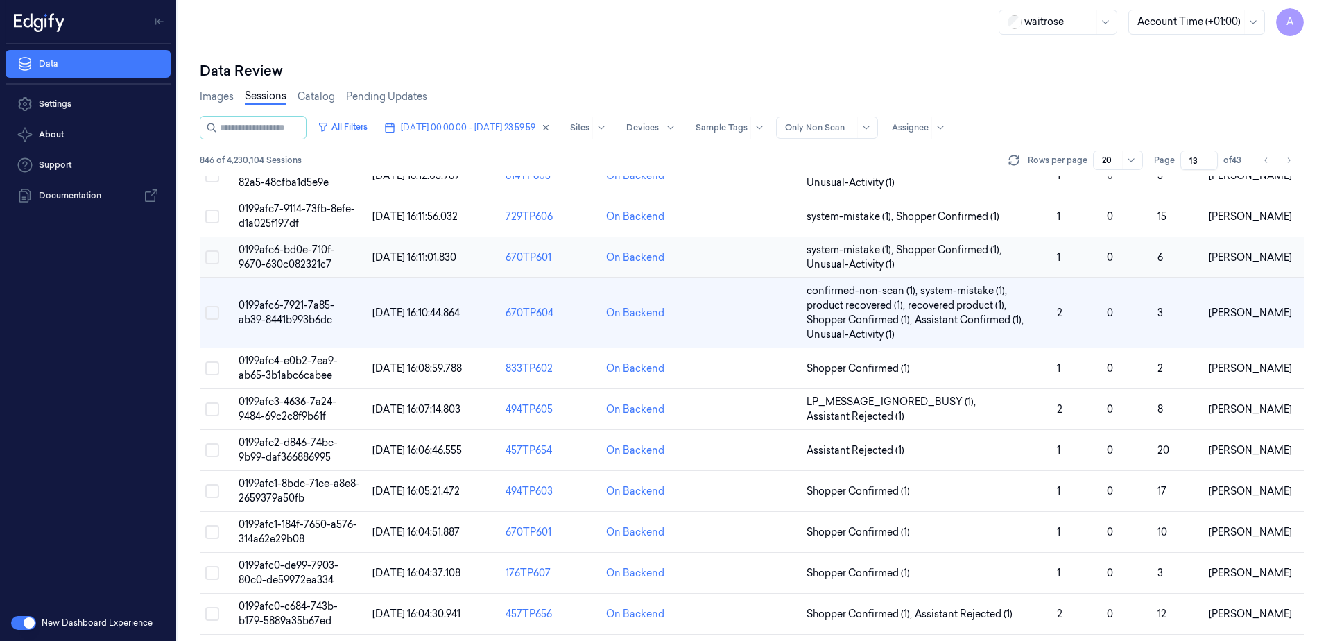
scroll to position [139, 0]
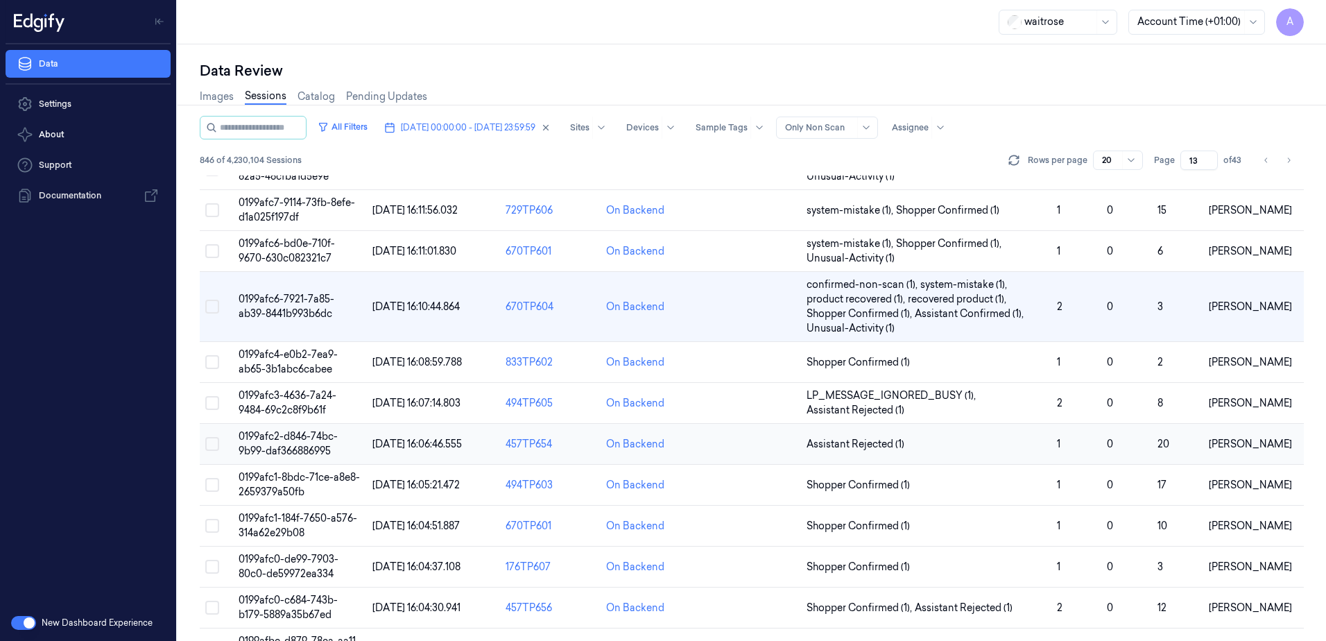
click at [296, 433] on span "0199afc2-d846-74bc-9b99-daf366886995" at bounding box center [288, 443] width 99 height 27
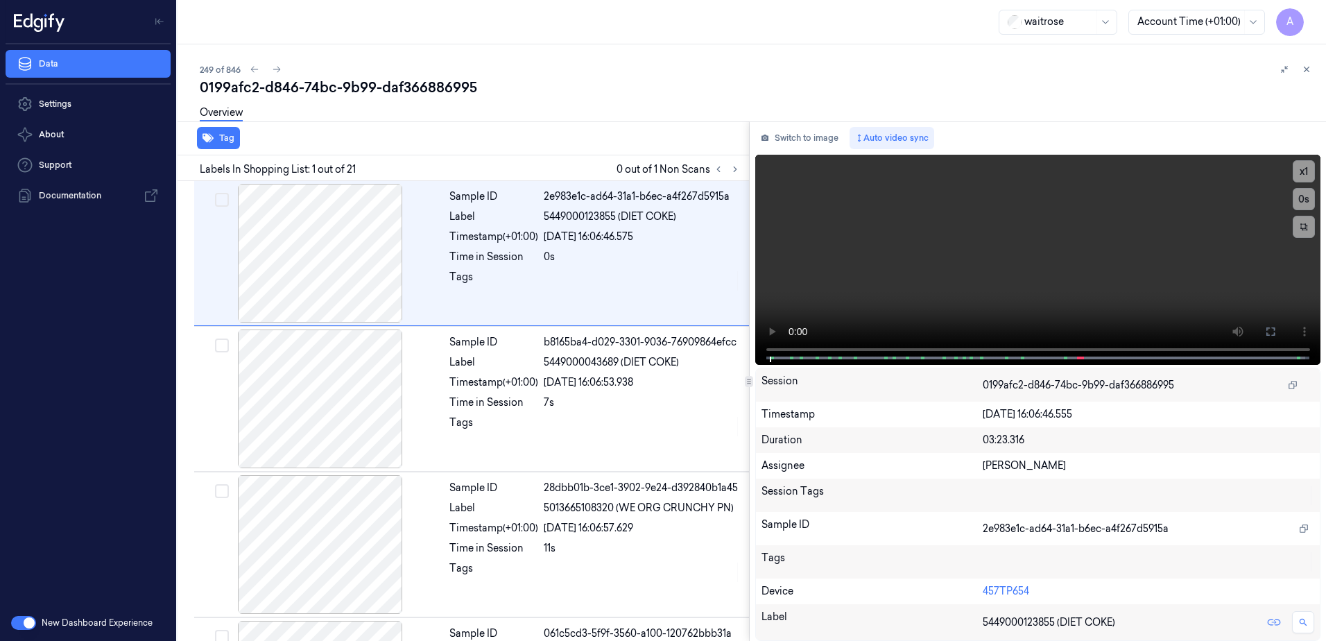
click at [536, 141] on div "Tag" at bounding box center [460, 138] width 577 height 34
click at [730, 168] on icon at bounding box center [735, 169] width 10 height 10
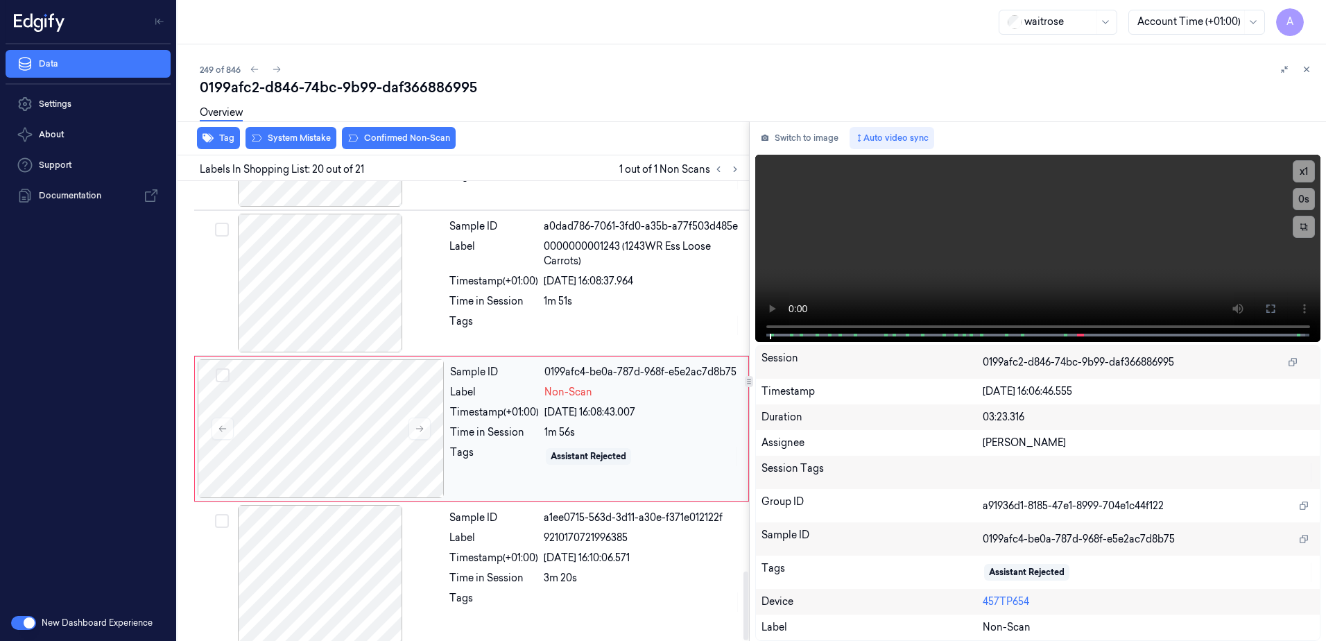
scroll to position [2603, 0]
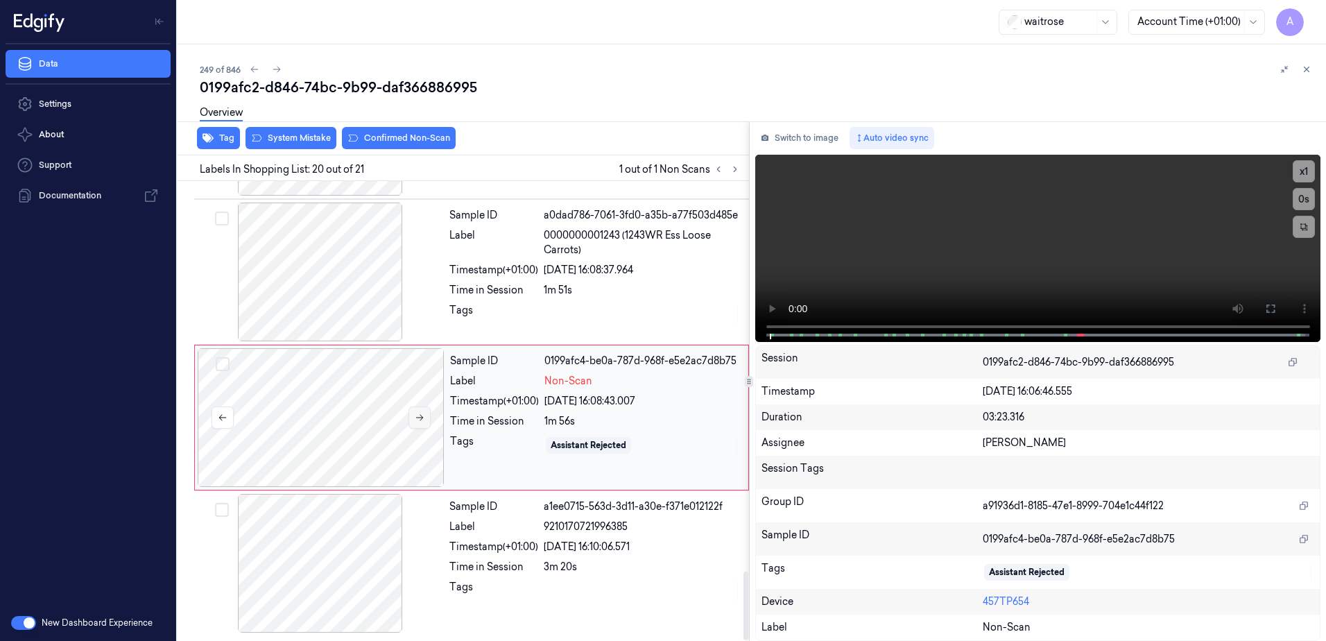
click at [418, 418] on icon at bounding box center [420, 418] width 10 height 10
click at [419, 418] on icon at bounding box center [420, 418] width 10 height 10
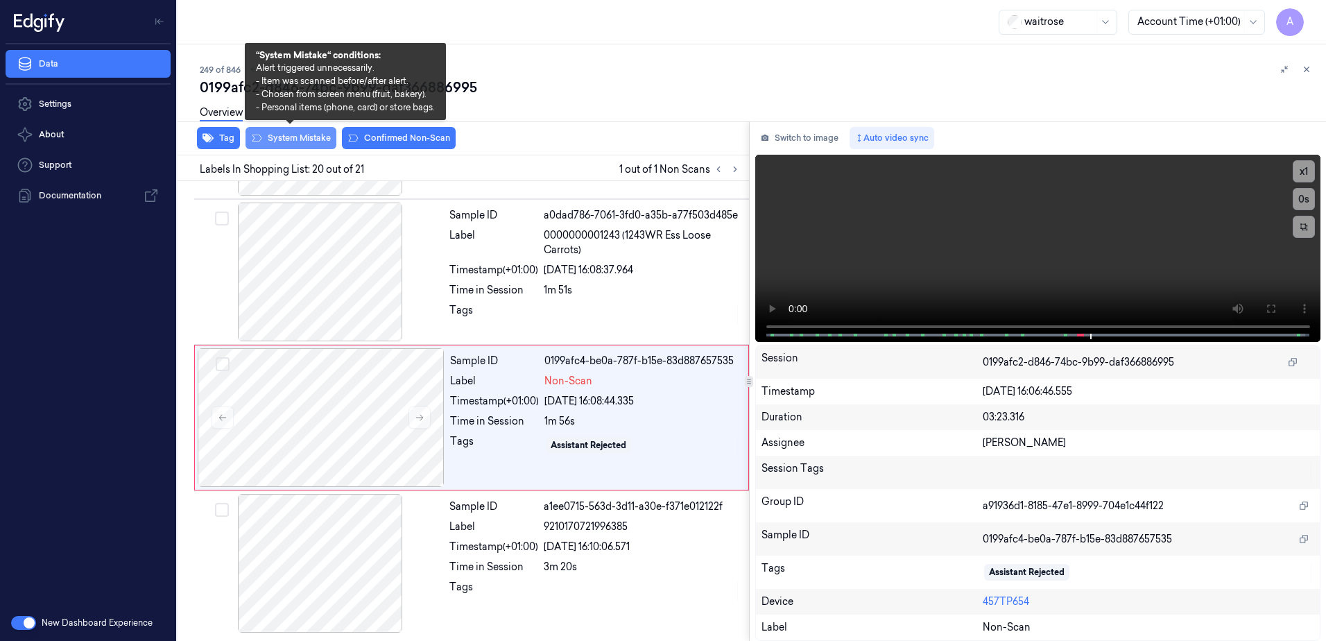
click at [289, 148] on button "System Mistake" at bounding box center [291, 138] width 91 height 22
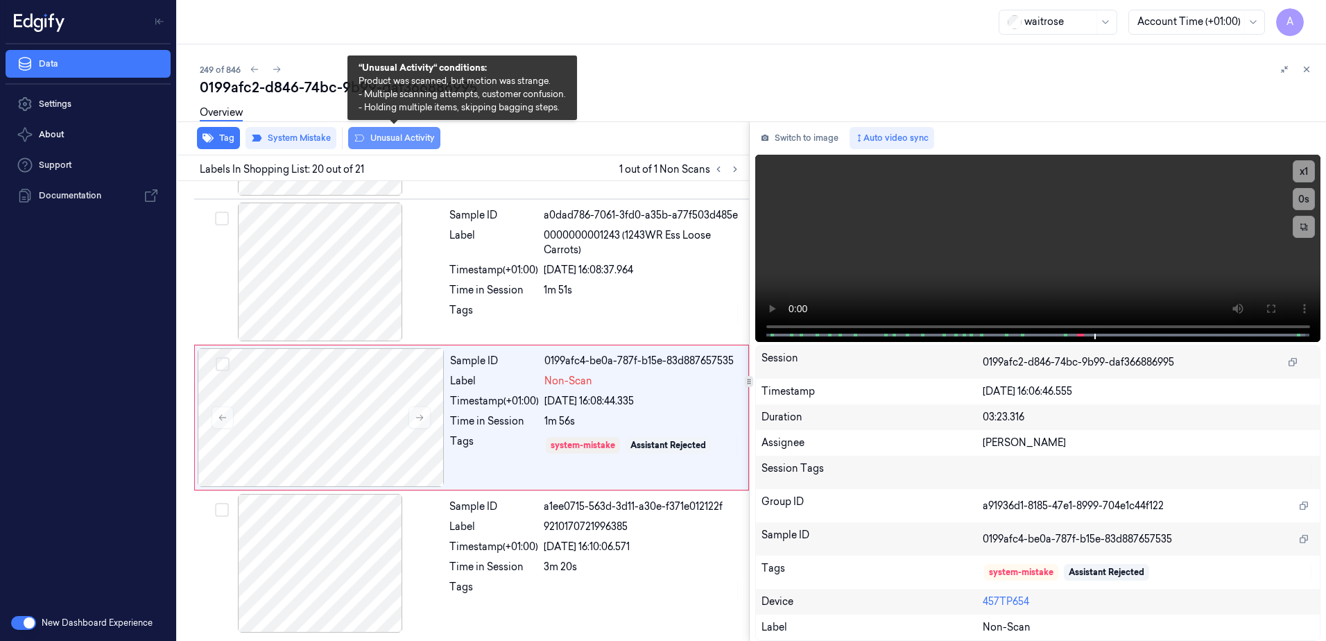
click at [398, 143] on button "Unusual Activity" at bounding box center [394, 138] width 92 height 22
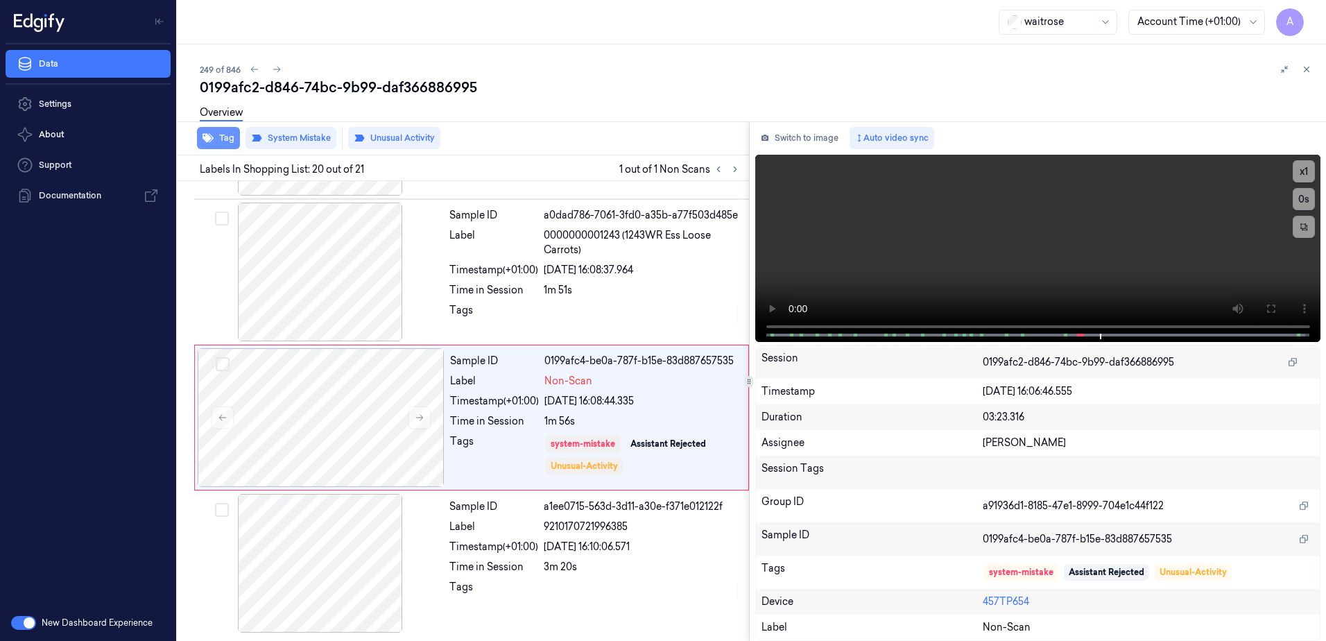
click at [232, 146] on button "Tag" at bounding box center [218, 138] width 43 height 22
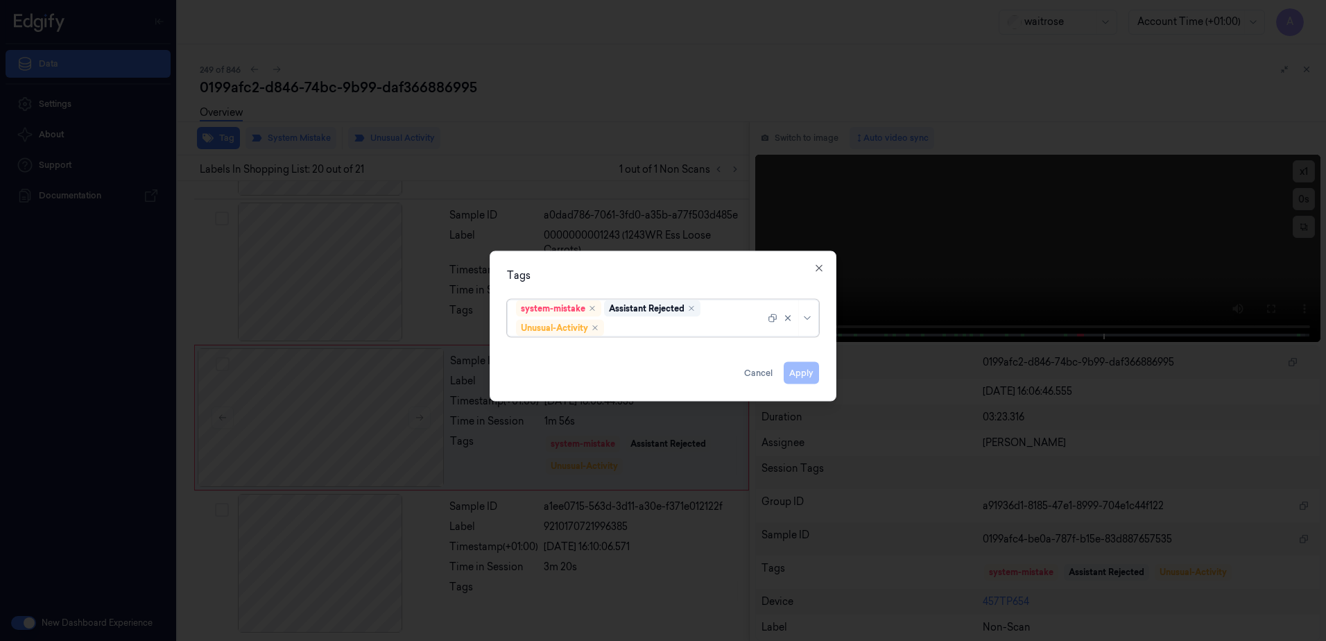
click at [635, 322] on div at bounding box center [686, 327] width 158 height 15
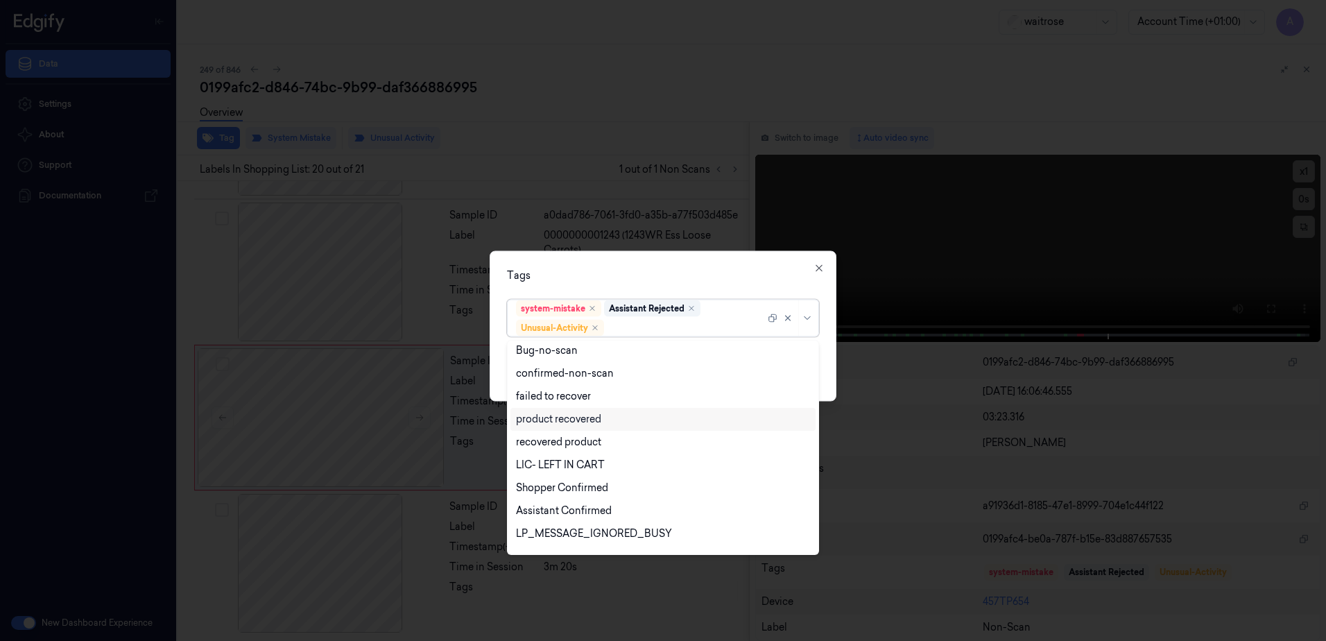
scroll to position [181, 0]
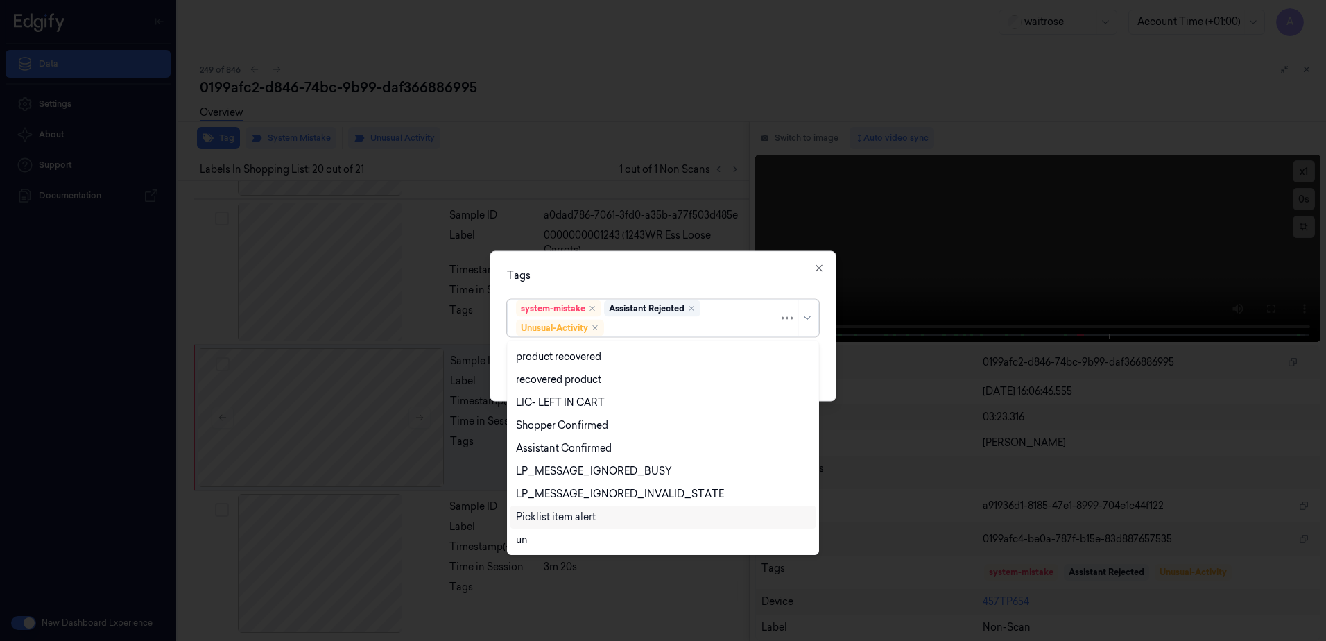
click at [599, 513] on div "Picklist item alert" at bounding box center [663, 517] width 294 height 15
click at [676, 284] on div "Tags option Picklist item alert, selected. 20 results available. Use Up and Dow…" at bounding box center [663, 326] width 347 height 151
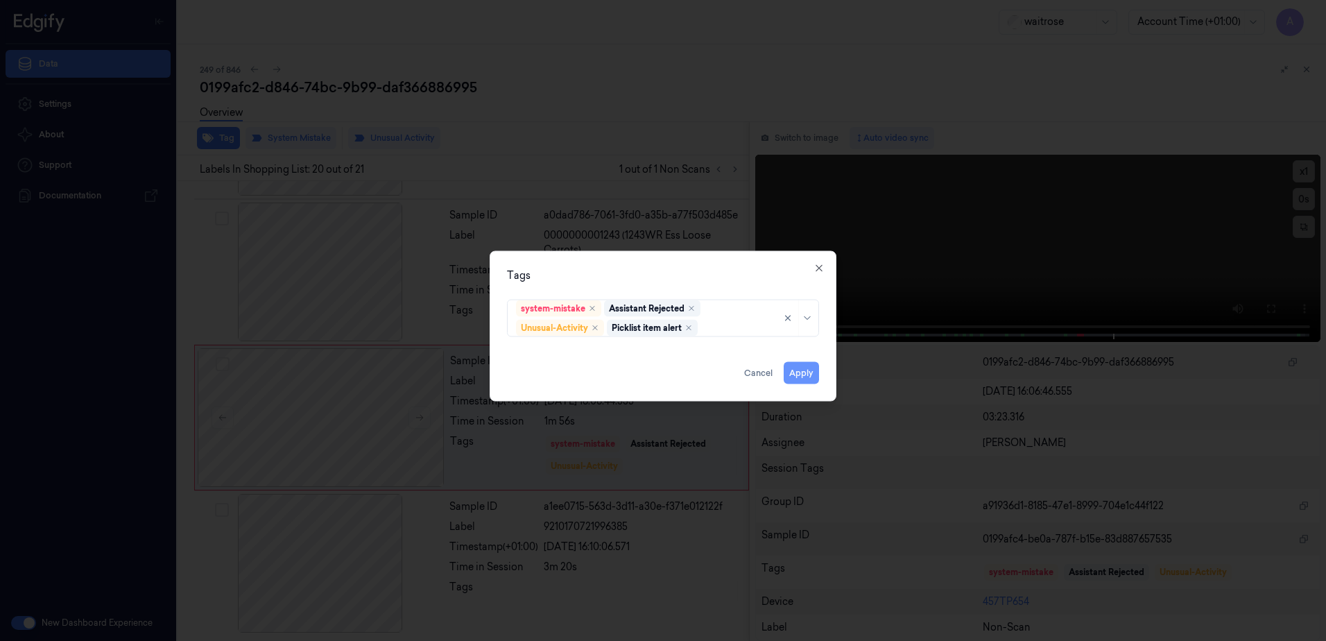
click at [801, 371] on button "Apply" at bounding box center [801, 373] width 35 height 22
click at [802, 381] on button "Apply" at bounding box center [801, 373] width 35 height 22
click at [802, 377] on button "Apply" at bounding box center [801, 373] width 35 height 22
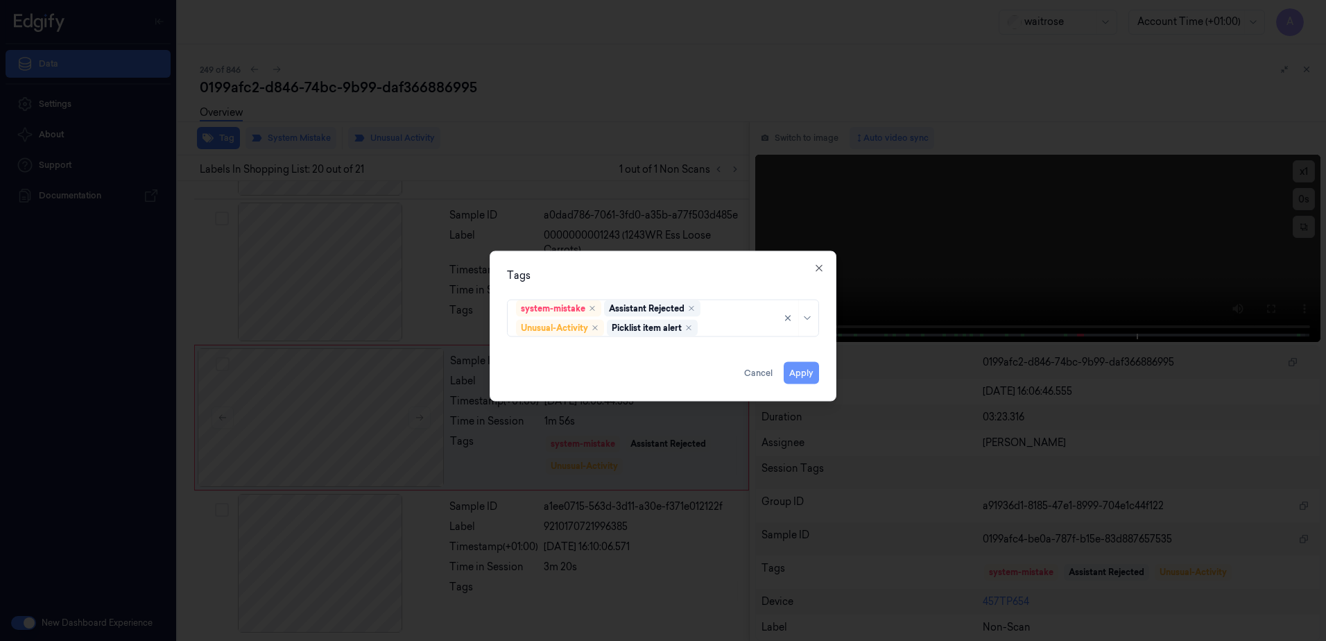
click at [802, 377] on button "Apply" at bounding box center [801, 373] width 35 height 22
click at [802, 374] on button "Apply" at bounding box center [801, 373] width 35 height 22
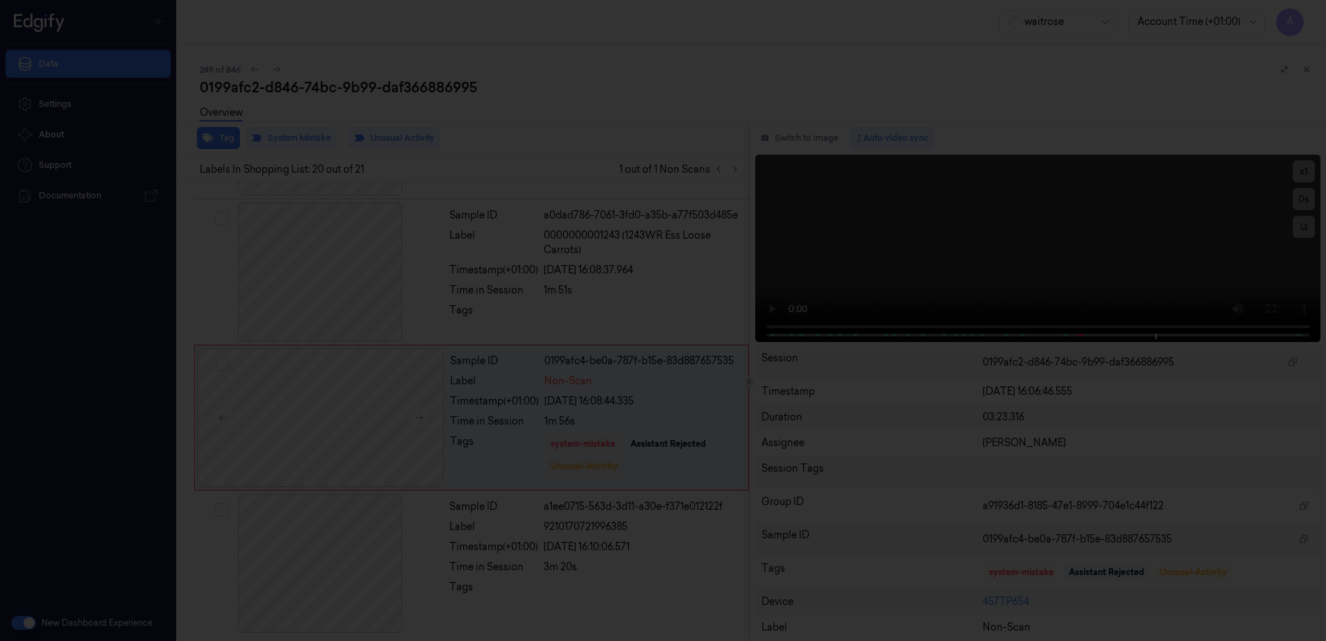
click at [908, 252] on div at bounding box center [663, 320] width 1326 height 641
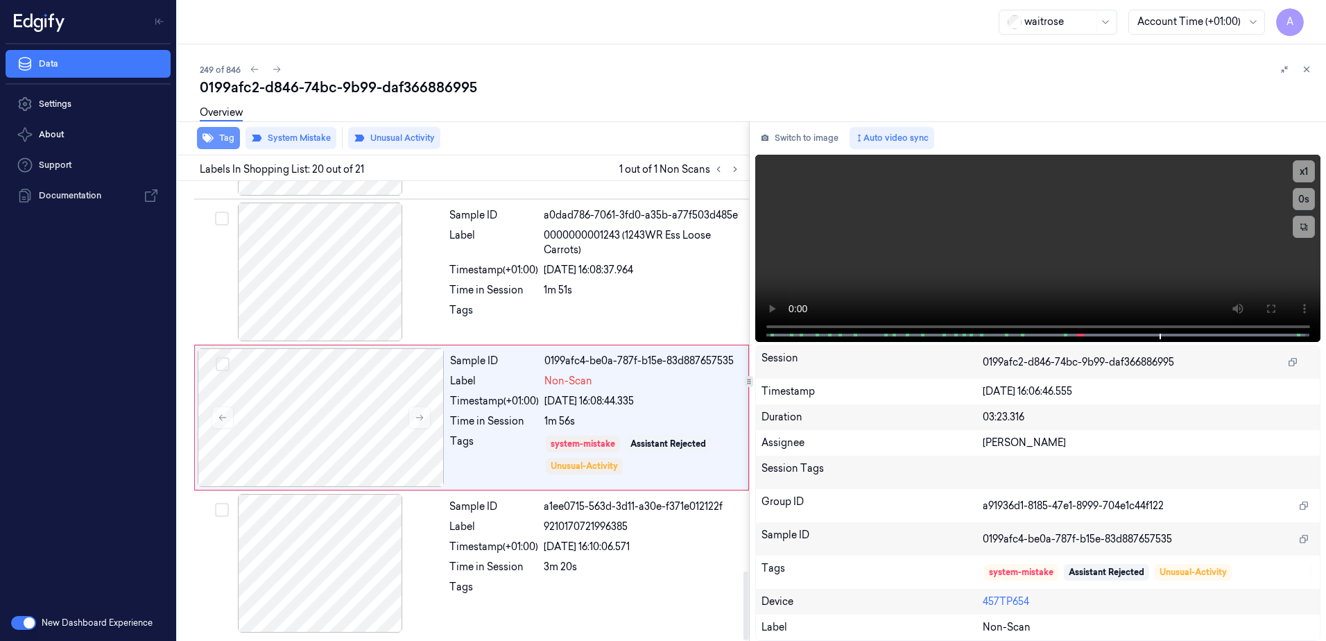
click at [218, 135] on button "Tag" at bounding box center [218, 138] width 43 height 22
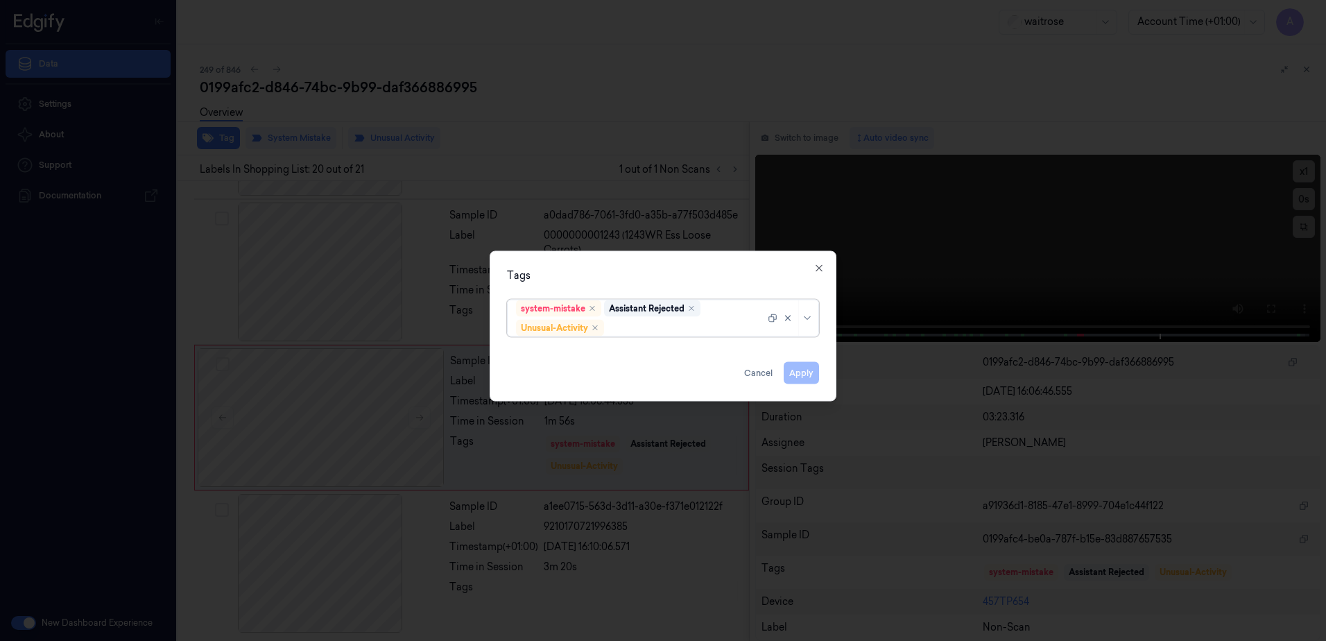
click at [662, 328] on div at bounding box center [686, 327] width 158 height 15
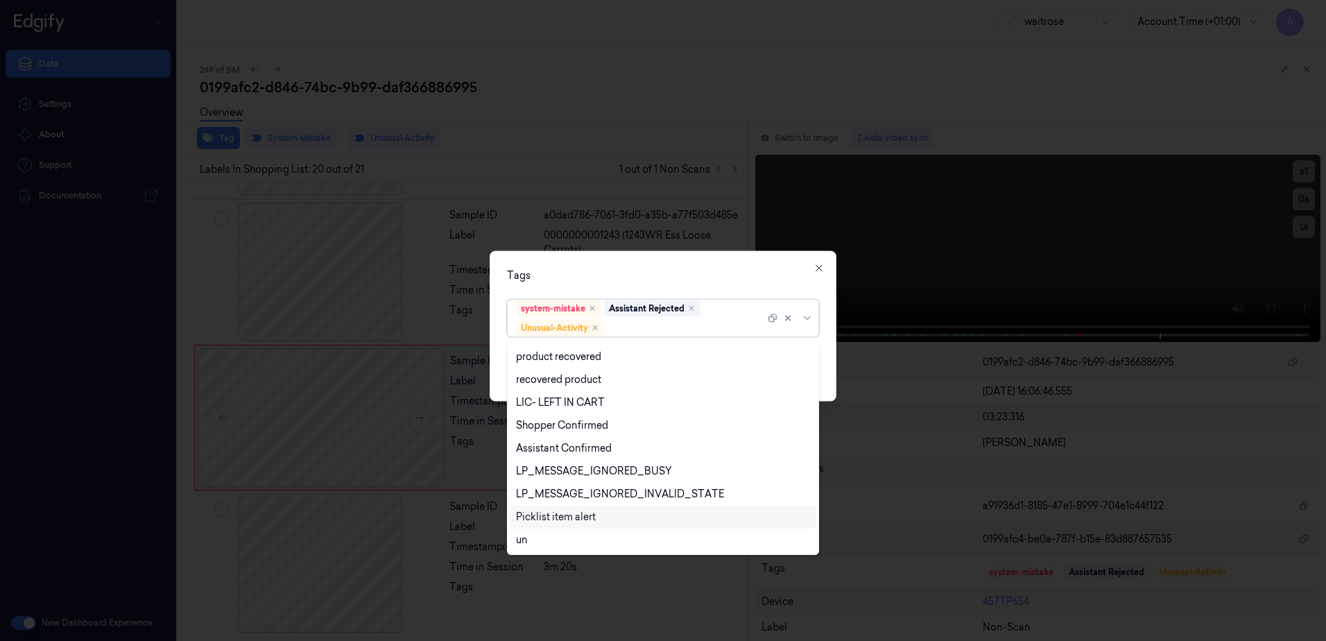
click at [583, 518] on div "Picklist item alert" at bounding box center [556, 517] width 80 height 15
click at [691, 265] on div "Tags option Picklist item alert, selected. 20 results available. Use Up and Dow…" at bounding box center [663, 326] width 347 height 151
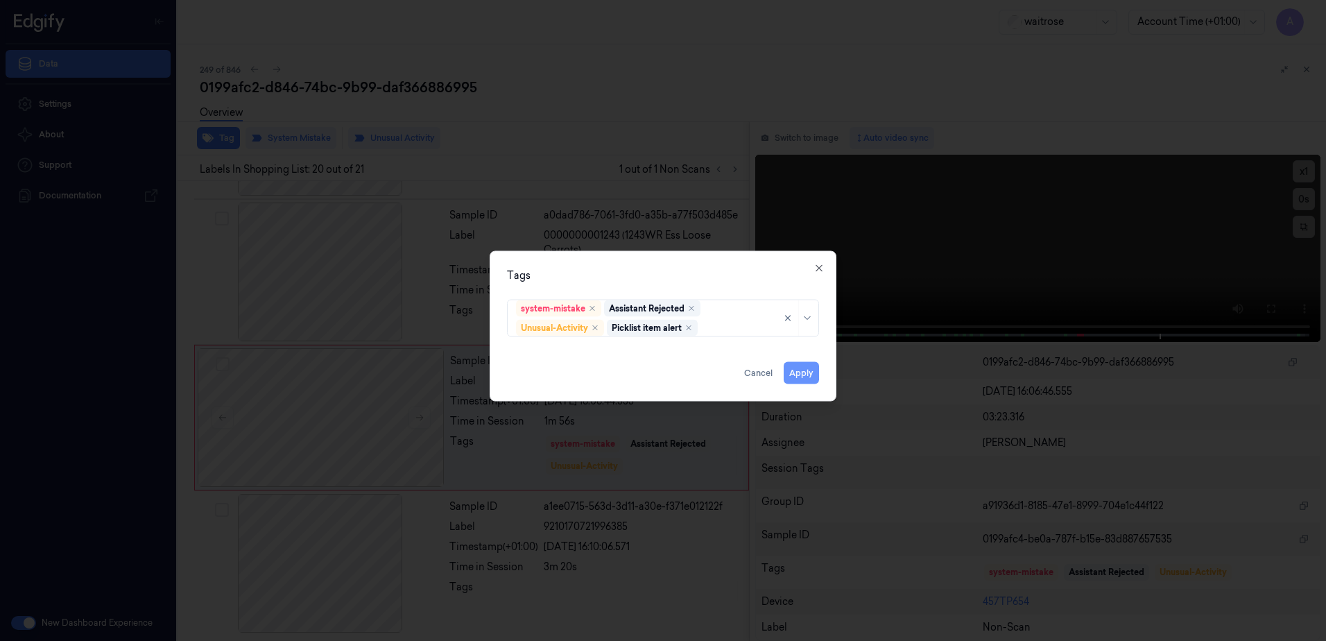
click at [802, 370] on button "Apply" at bounding box center [801, 373] width 35 height 22
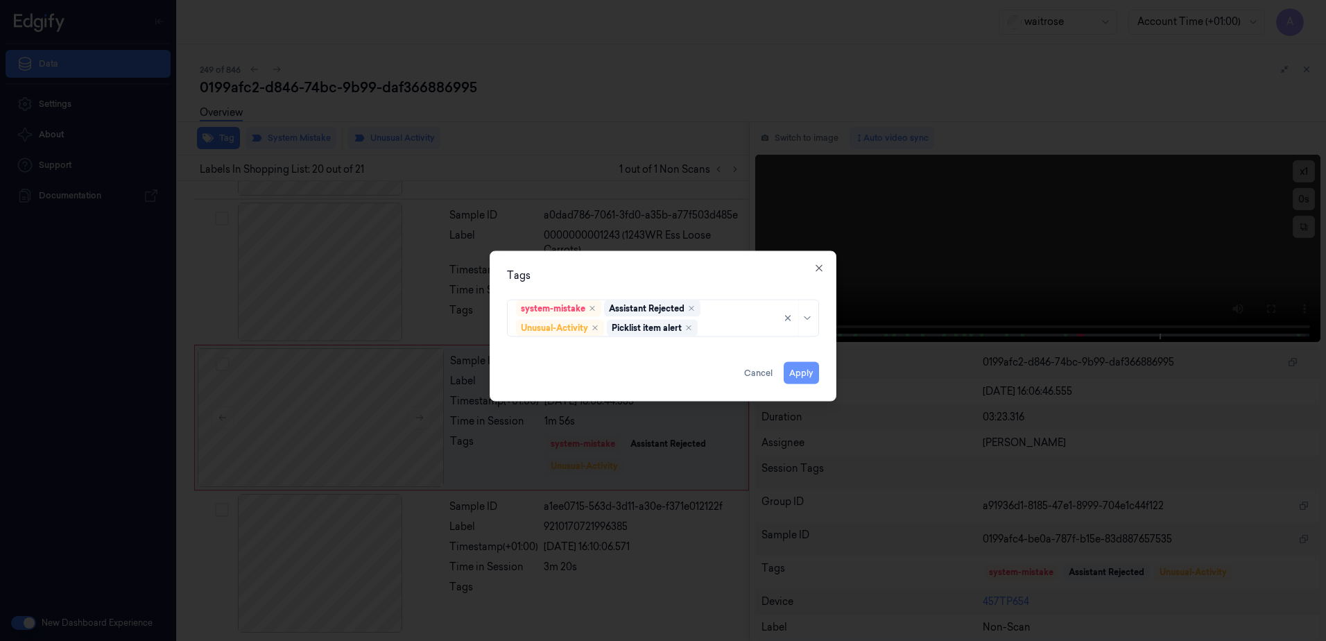
click at [802, 370] on button "Apply" at bounding box center [801, 373] width 35 height 22
click at [808, 370] on button "Apply" at bounding box center [801, 373] width 35 height 22
click at [922, 273] on div at bounding box center [663, 320] width 1326 height 641
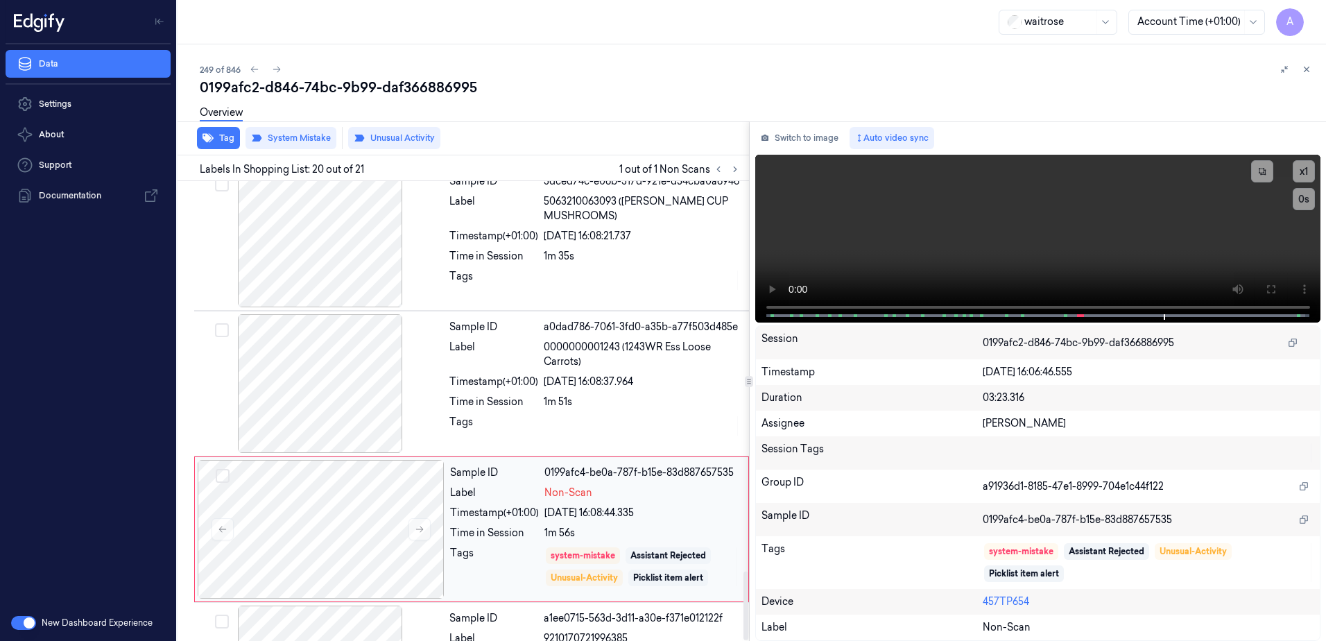
scroll to position [2603, 0]
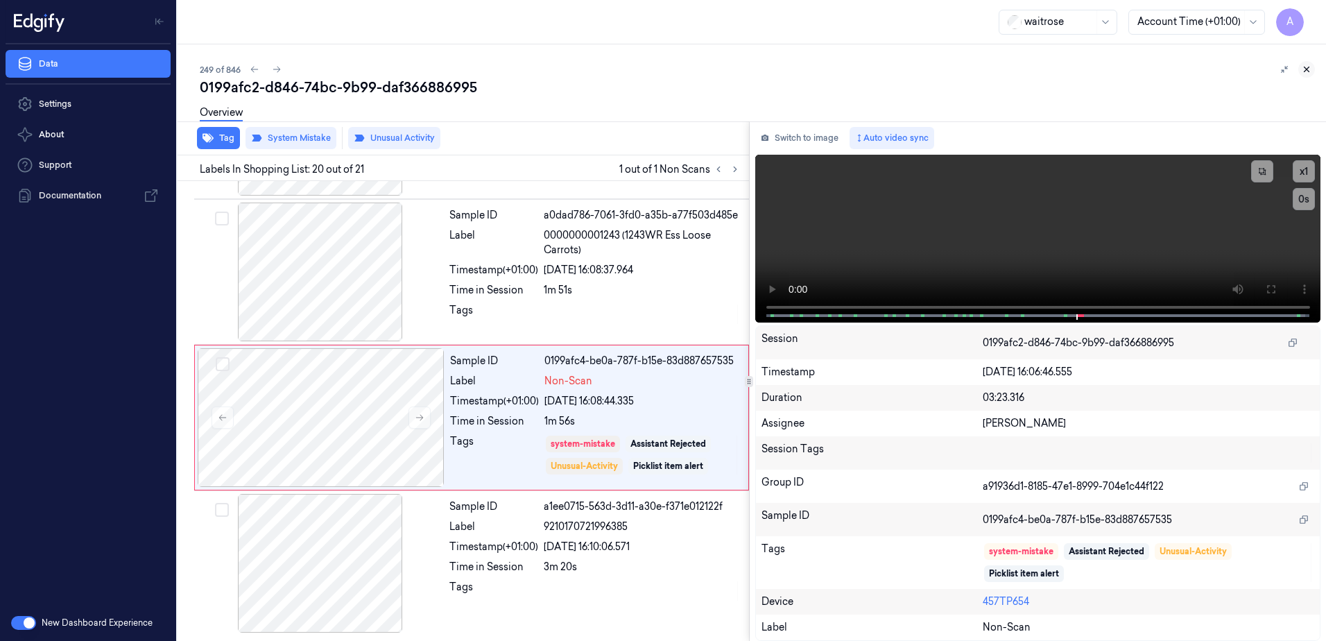
click at [1305, 63] on button at bounding box center [1306, 69] width 17 height 17
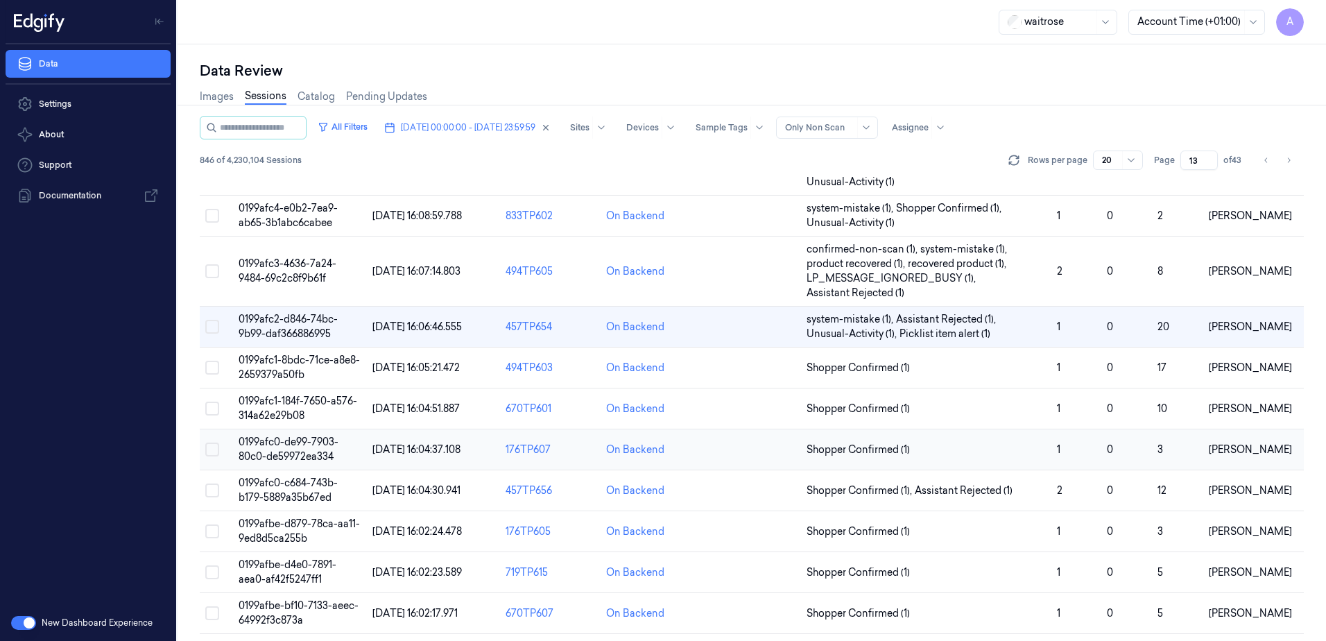
scroll to position [347, 0]
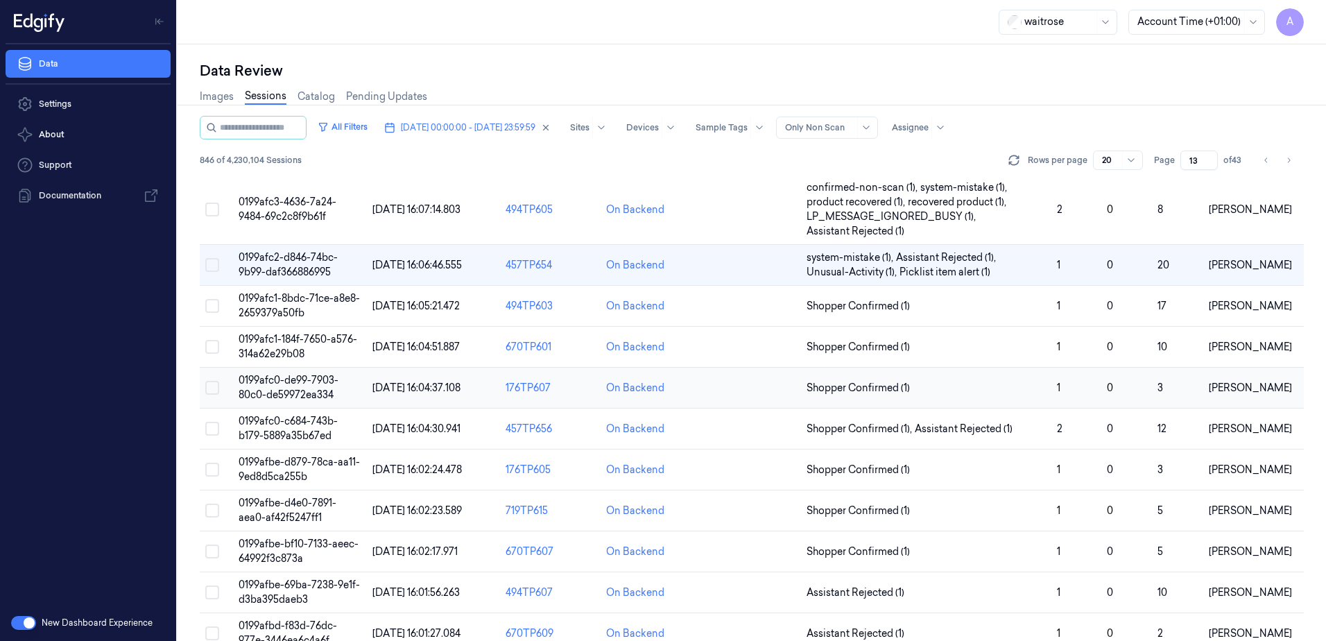
click at [277, 388] on td "0199afc0-de99-7903-80c0-de59972ea334" at bounding box center [300, 388] width 134 height 41
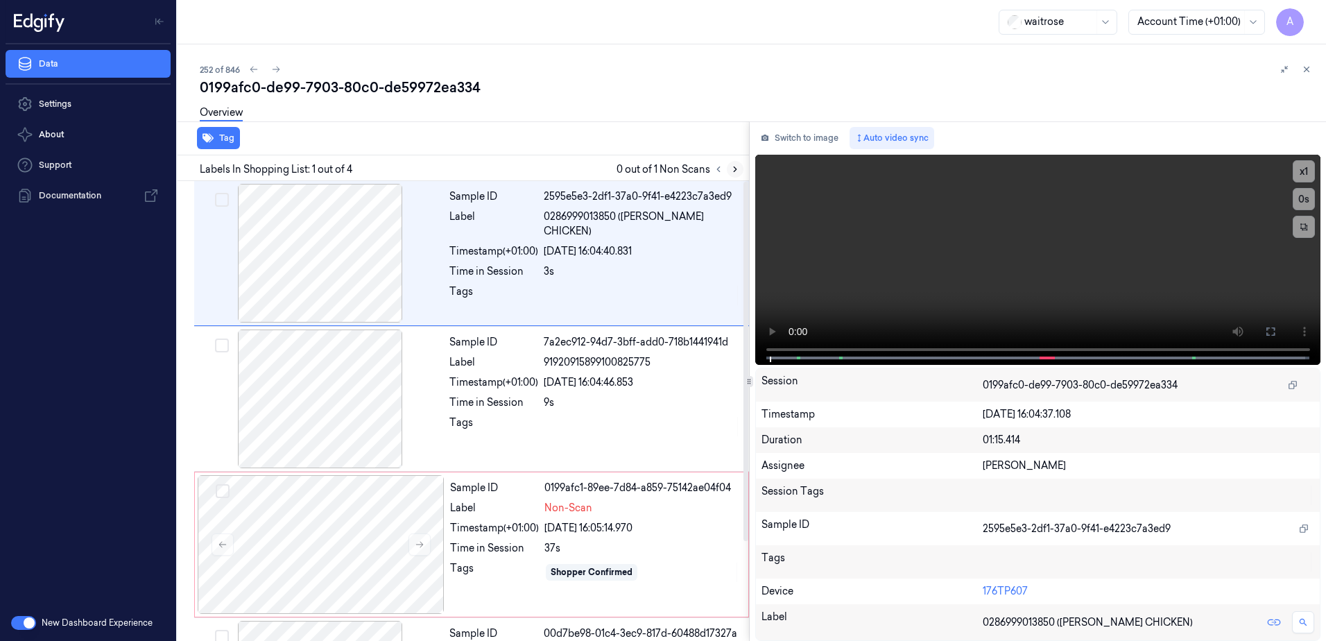
click at [738, 171] on icon at bounding box center [735, 169] width 10 height 10
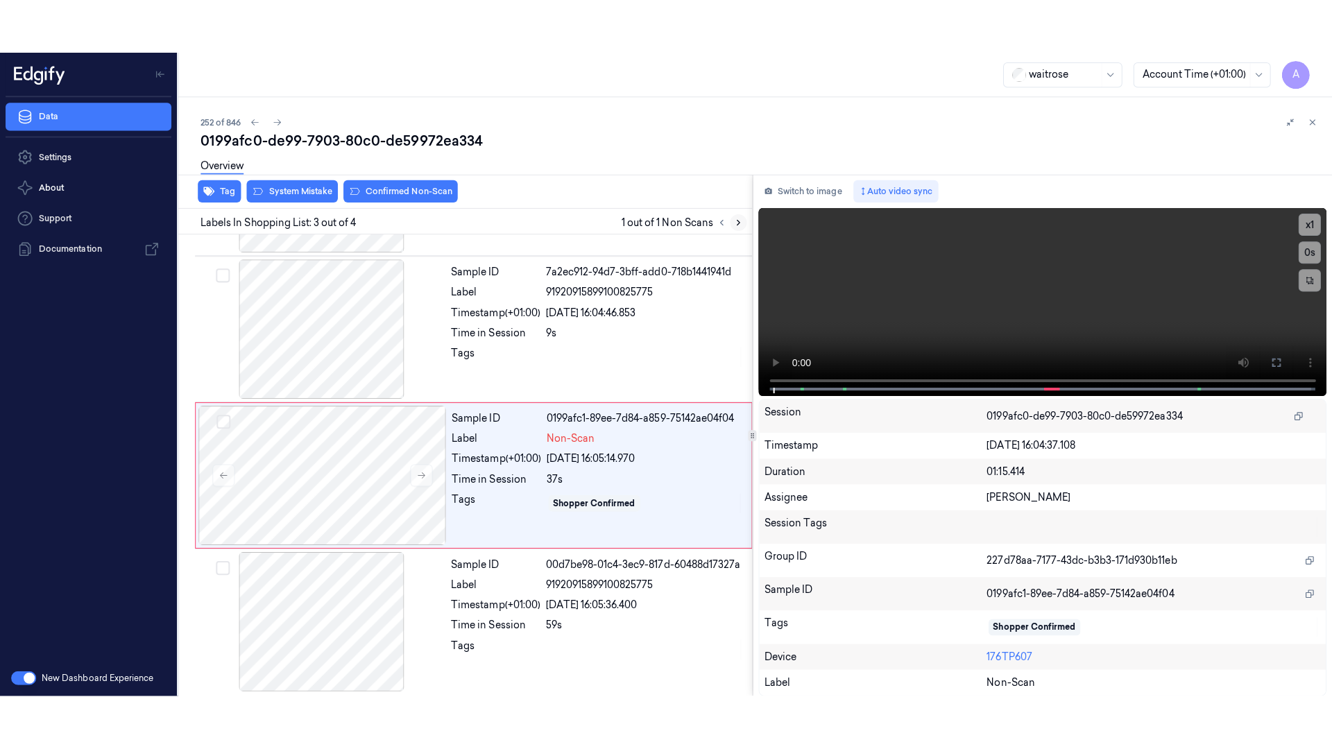
scroll to position [127, 0]
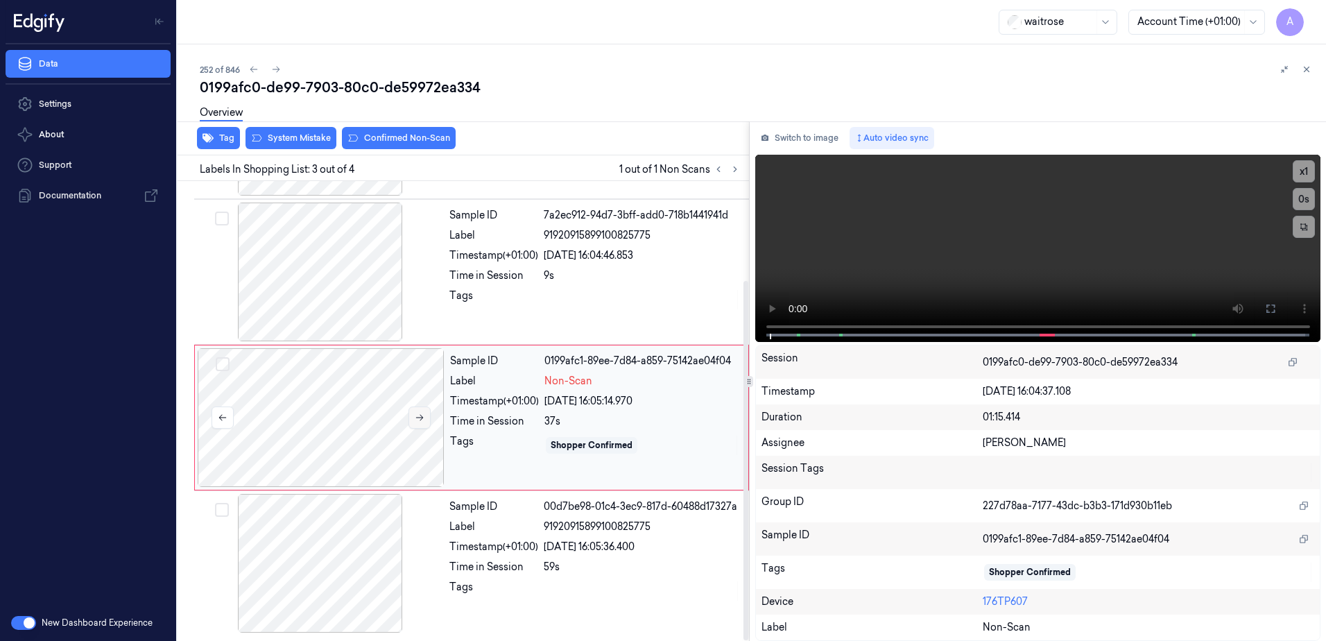
click at [420, 424] on button at bounding box center [420, 417] width 22 height 22
click at [418, 422] on icon at bounding box center [420, 418] width 10 height 10
click at [975, 277] on video at bounding box center [1038, 248] width 566 height 187
click at [1268, 313] on icon at bounding box center [1270, 308] width 11 height 11
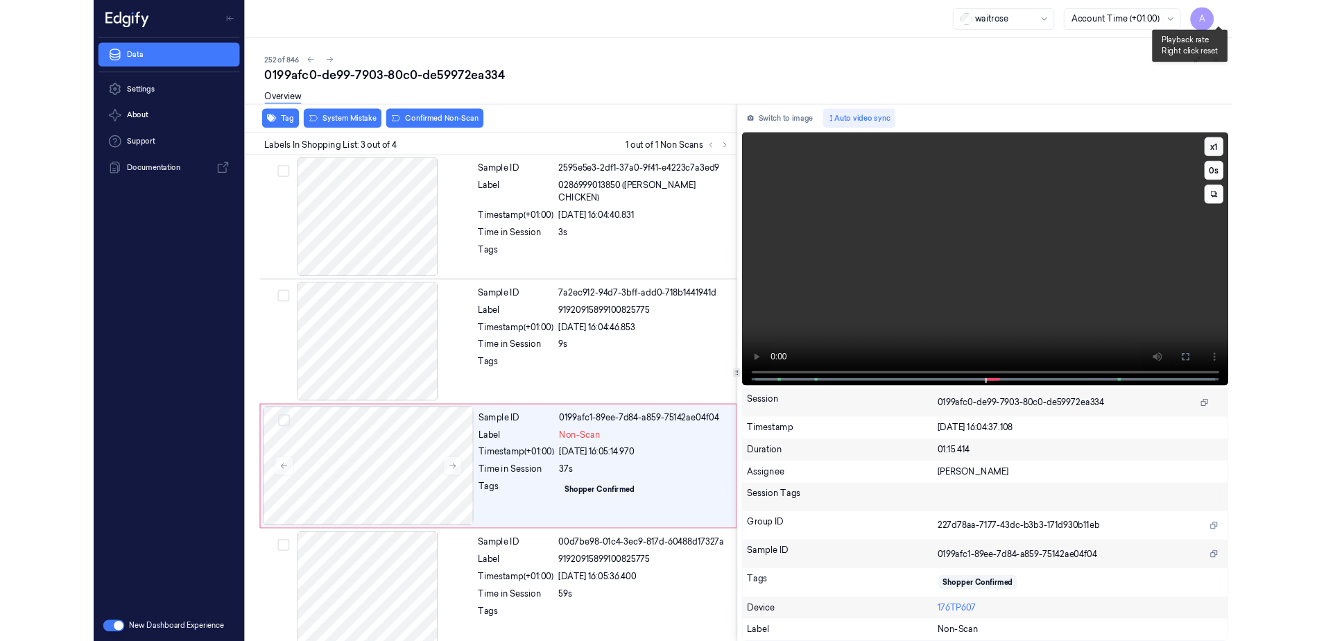
scroll to position [19, 0]
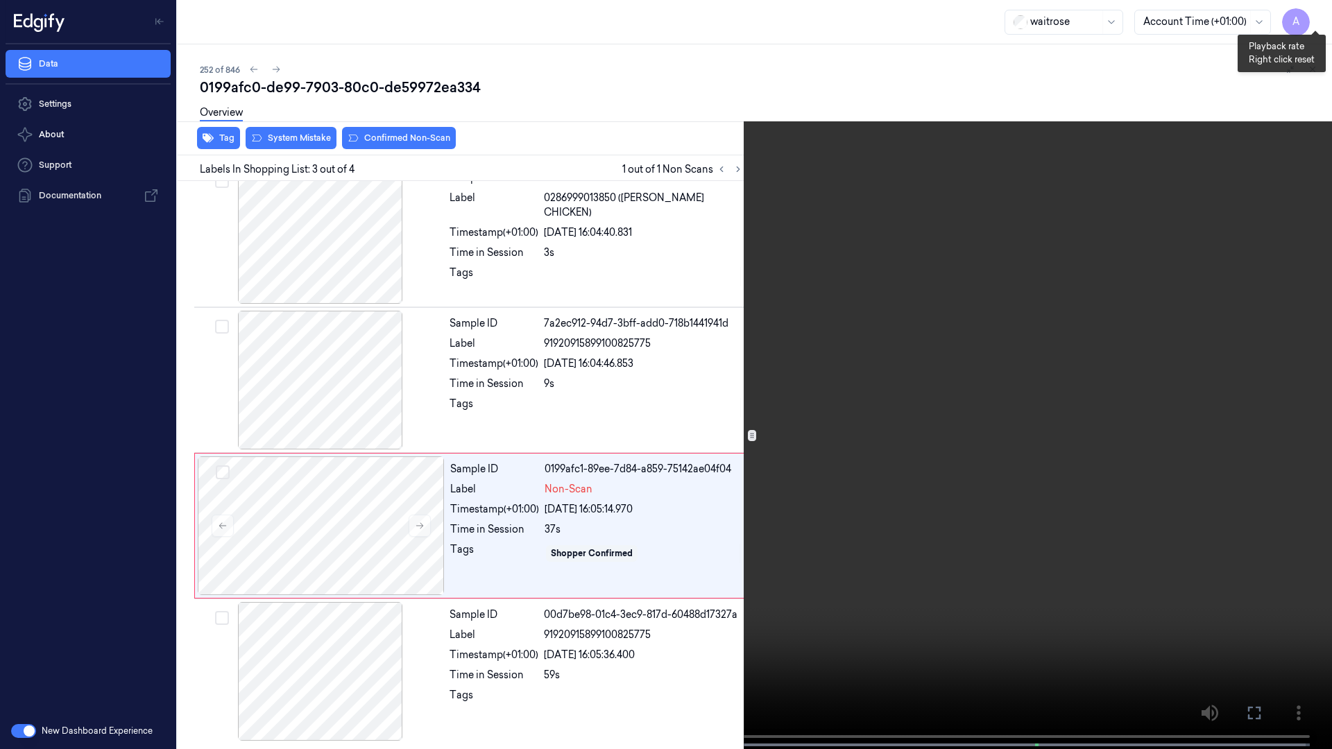
click at [1313, 14] on button "x 1" at bounding box center [1315, 17] width 22 height 22
click at [0, 0] on icon at bounding box center [0, 0] width 0 height 0
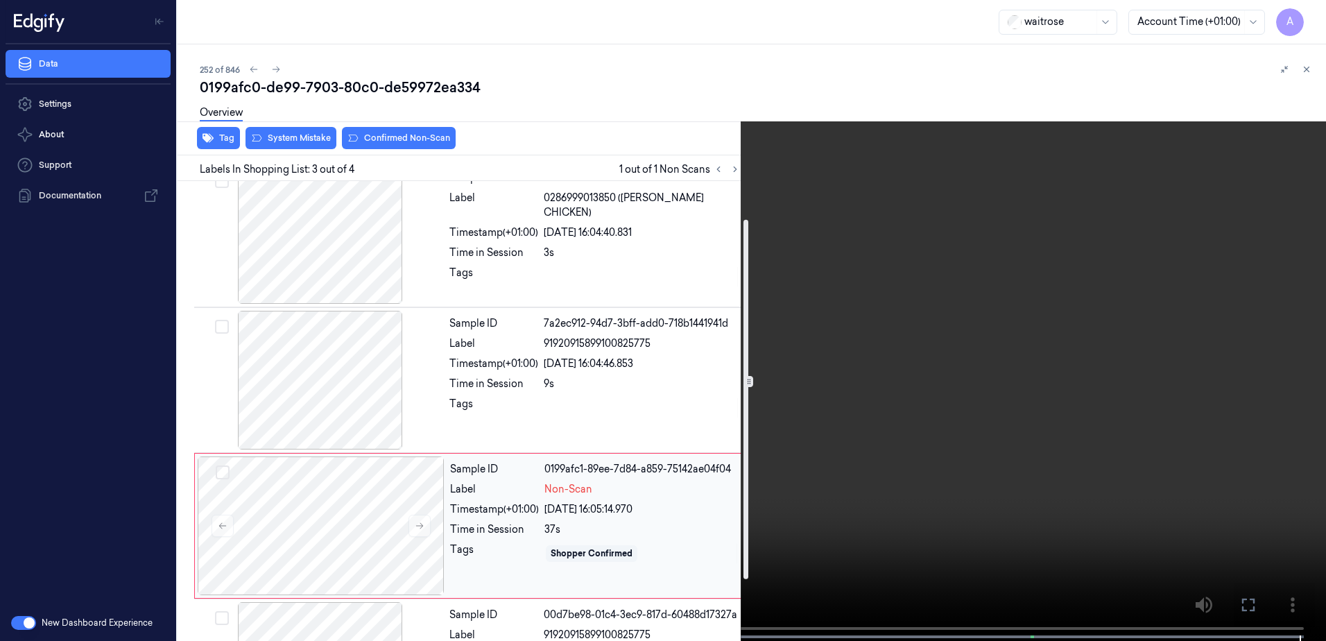
scroll to position [127, 0]
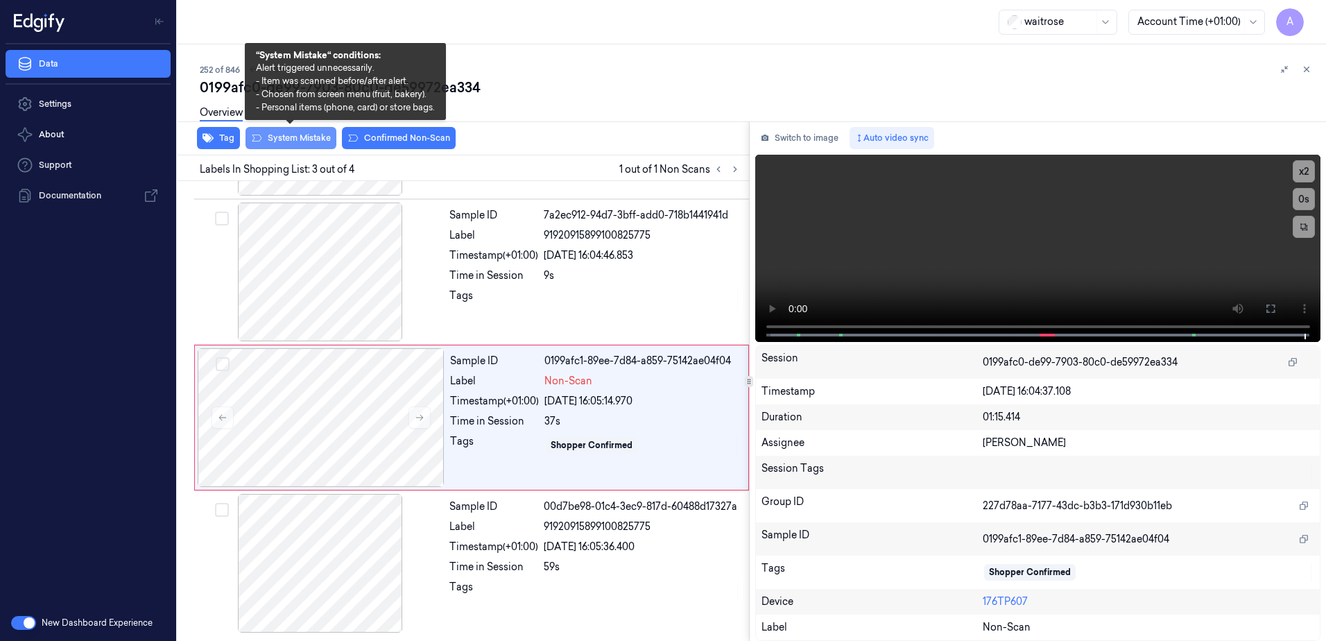
click at [291, 144] on button "System Mistake" at bounding box center [291, 138] width 91 height 22
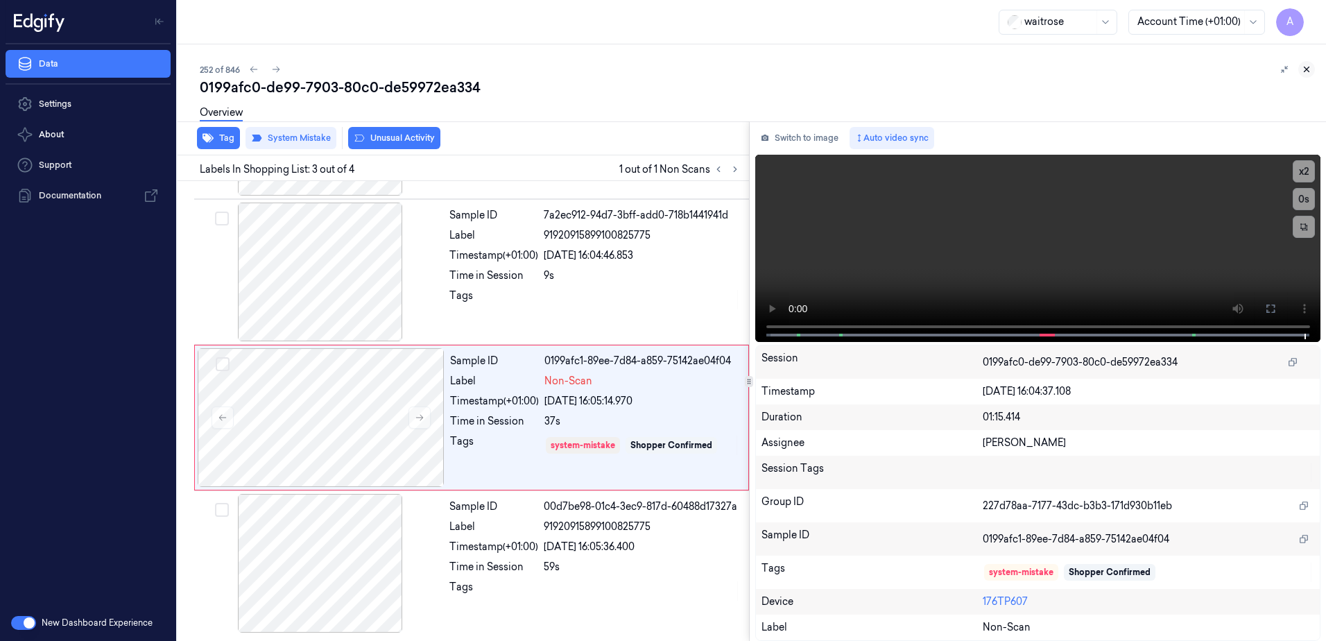
click at [1312, 69] on button at bounding box center [1306, 69] width 17 height 17
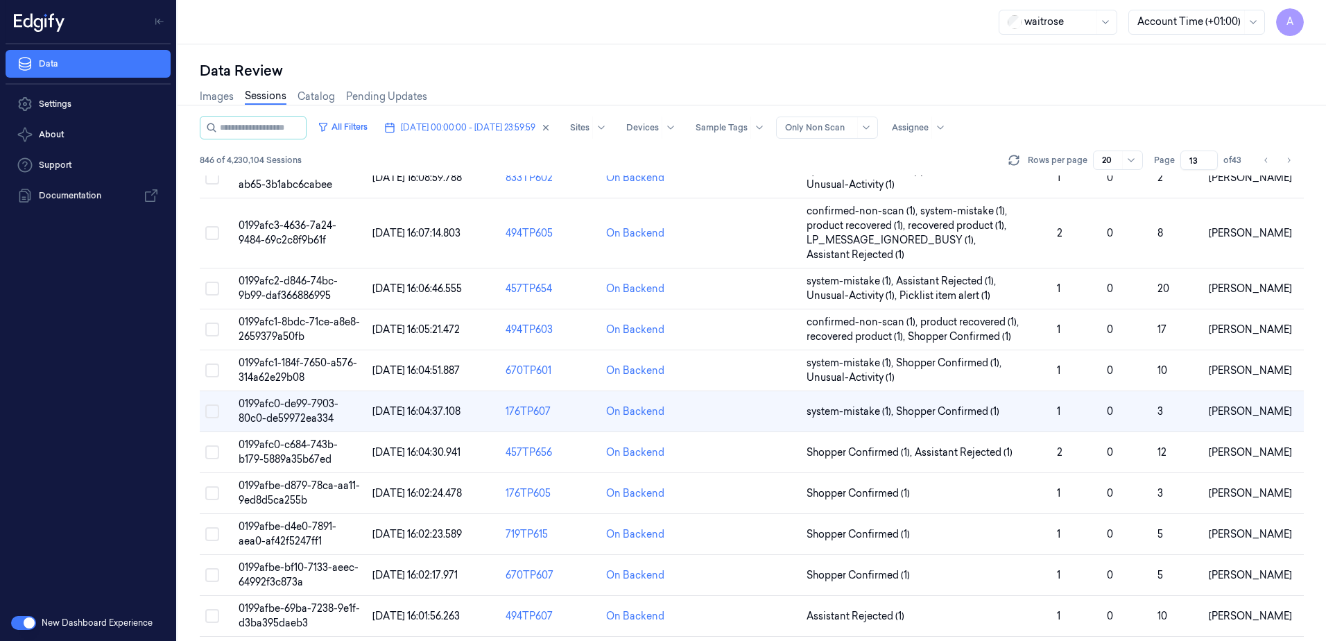
scroll to position [347, 0]
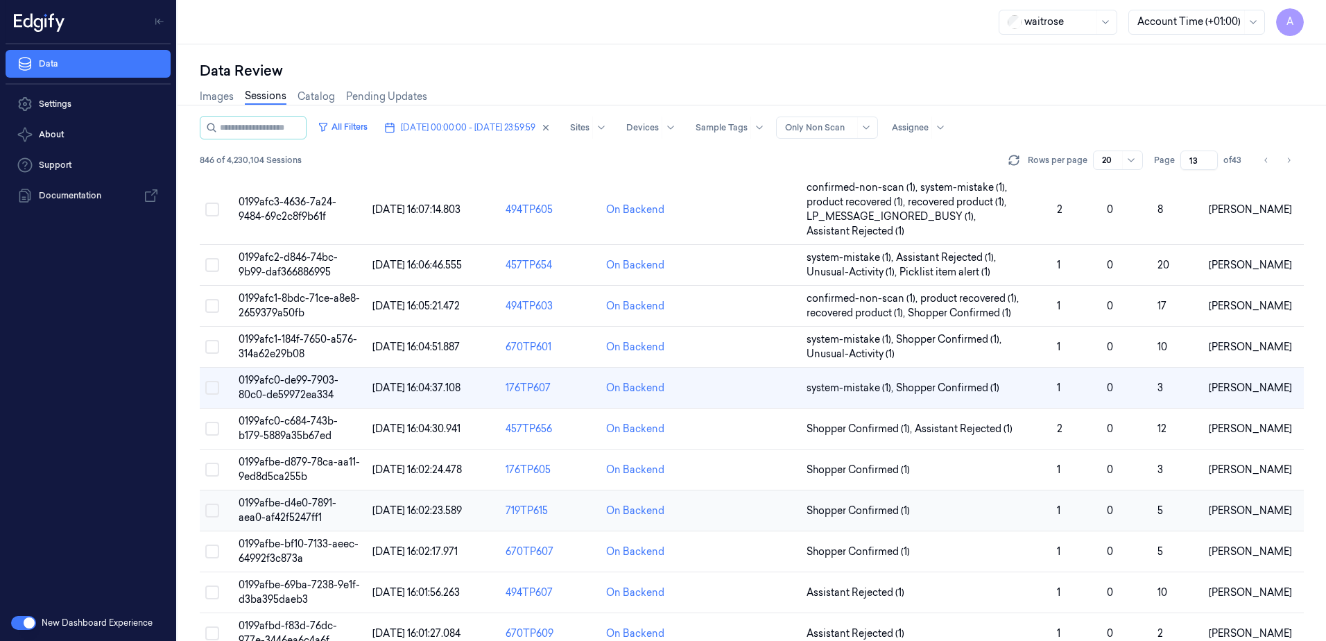
click at [294, 517] on span "0199afbe-d4e0-7891-aea0-af42f5247ff1" at bounding box center [288, 510] width 98 height 27
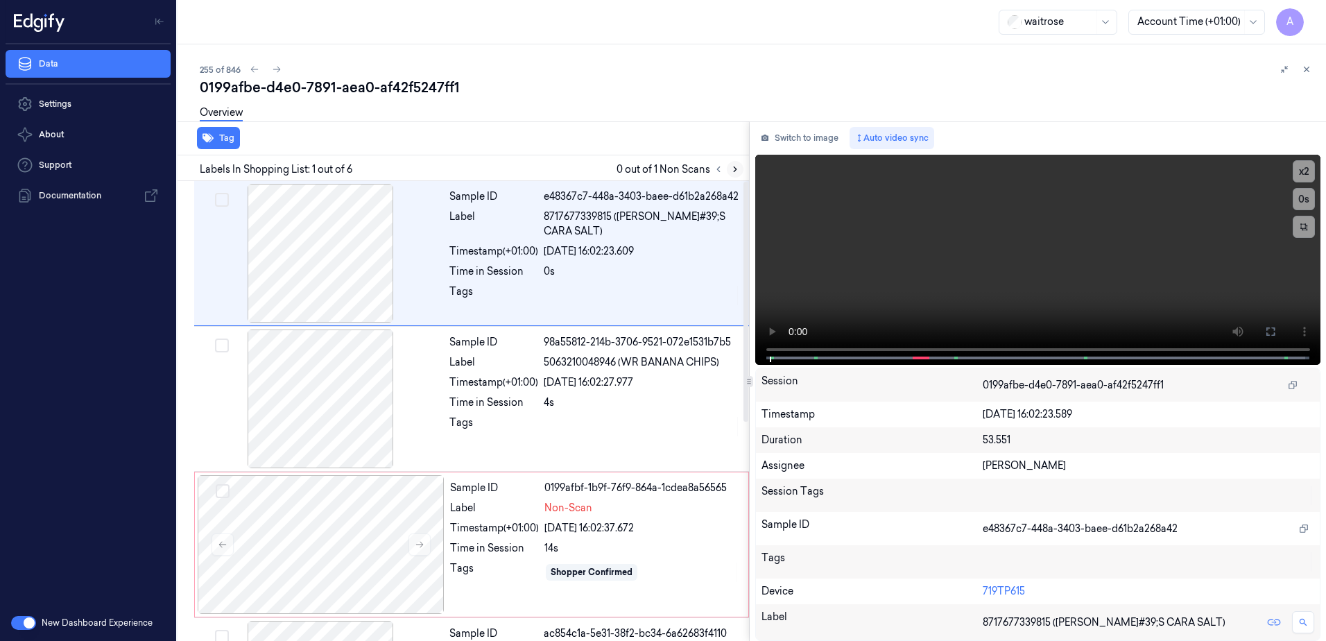
click at [730, 166] on icon at bounding box center [735, 169] width 10 height 10
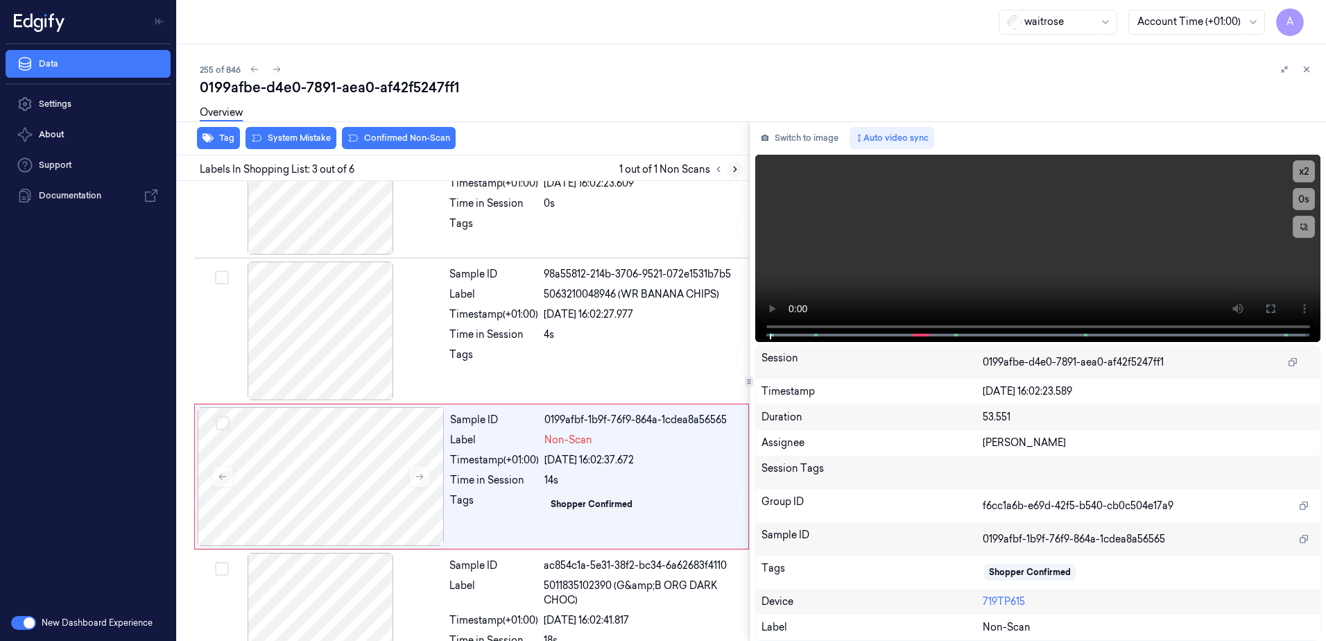
scroll to position [134, 0]
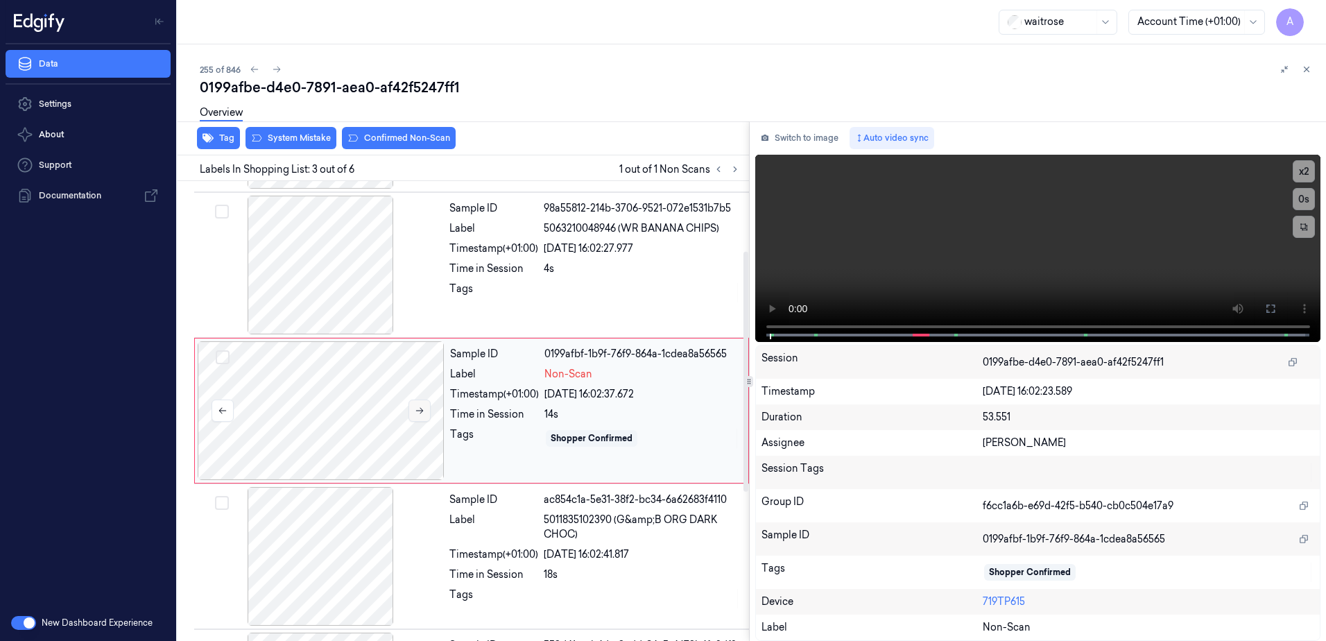
click at [420, 407] on icon at bounding box center [420, 411] width 10 height 10
click at [420, 413] on icon at bounding box center [420, 411] width 10 height 10
click at [420, 407] on icon at bounding box center [420, 411] width 10 height 10
click at [413, 413] on button at bounding box center [420, 411] width 22 height 22
click at [423, 408] on icon at bounding box center [420, 411] width 10 height 10
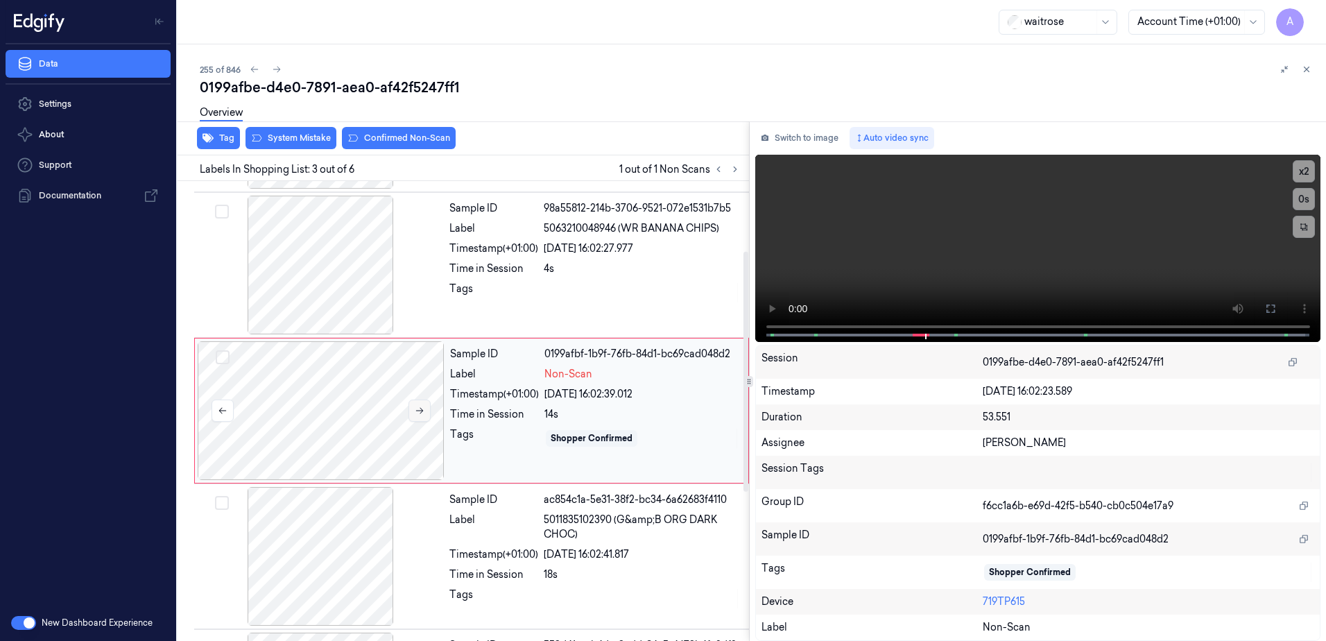
click at [420, 418] on button at bounding box center [420, 411] width 22 height 22
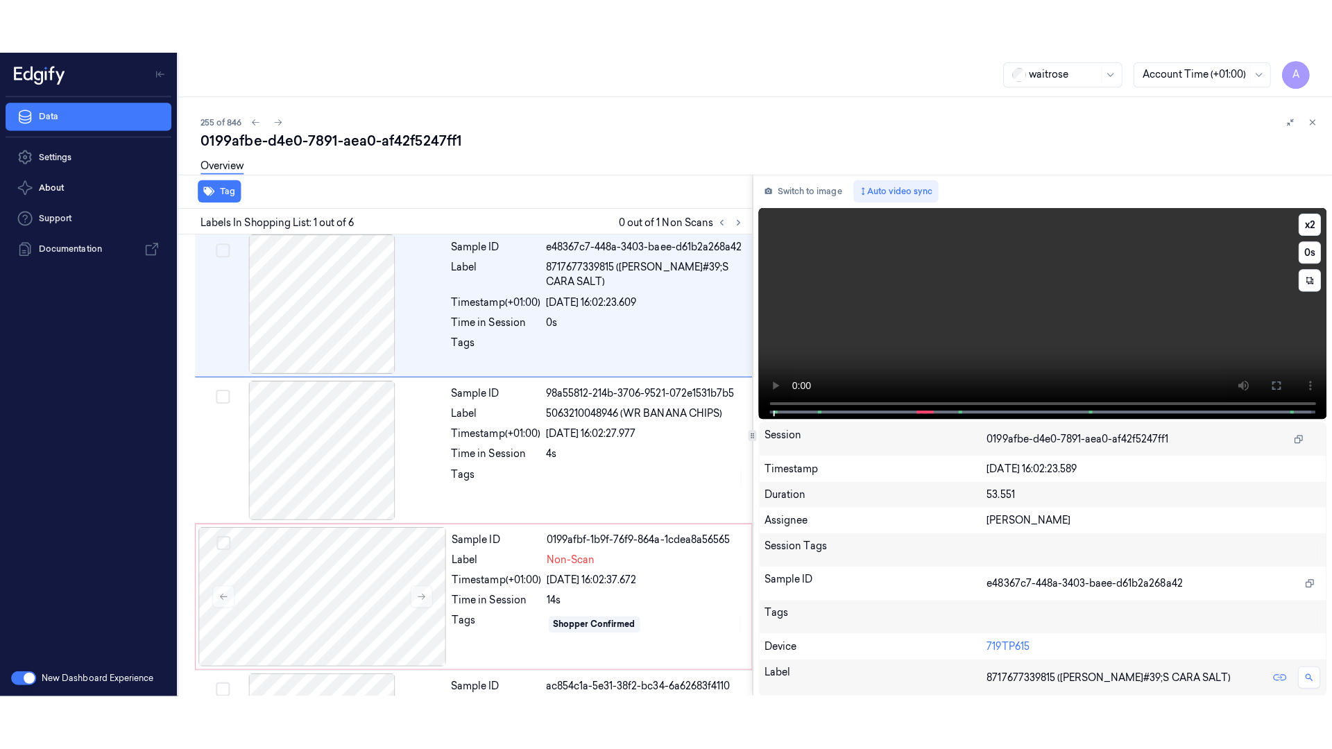
scroll to position [0, 0]
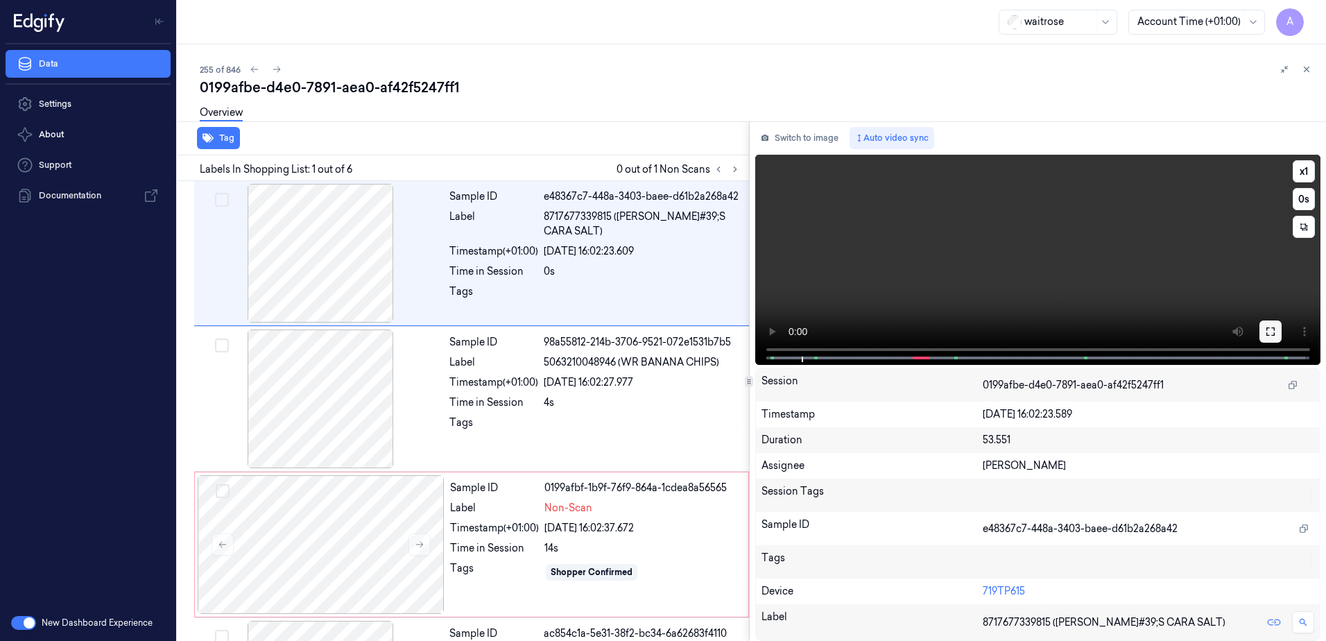
click at [1279, 334] on button at bounding box center [1271, 331] width 22 height 22
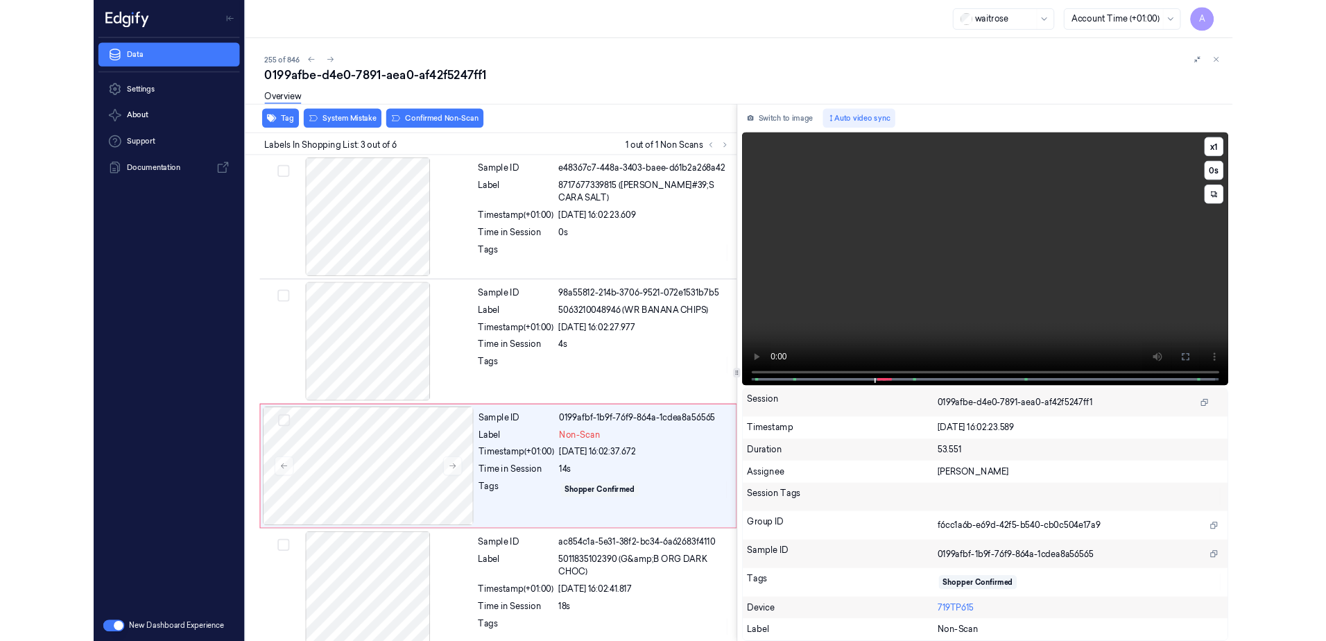
scroll to position [80, 0]
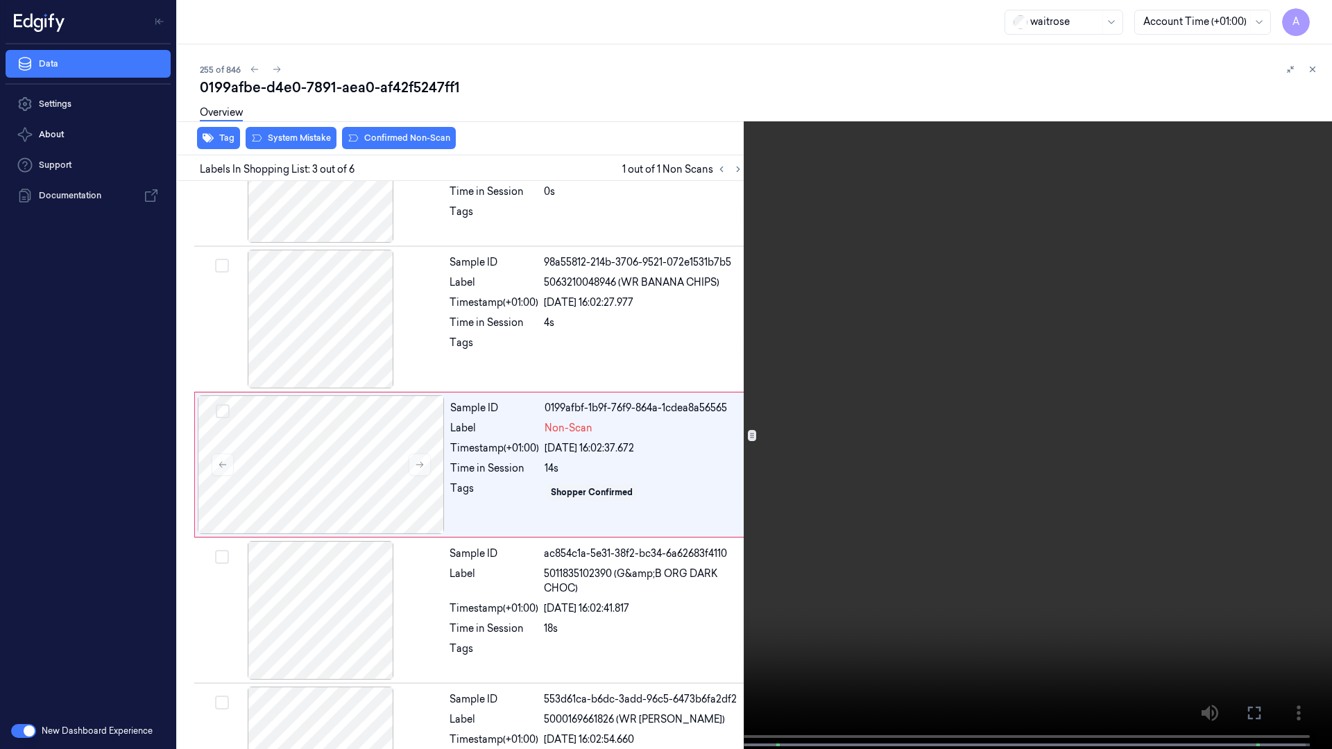
click at [0, 0] on icon at bounding box center [0, 0] width 0 height 0
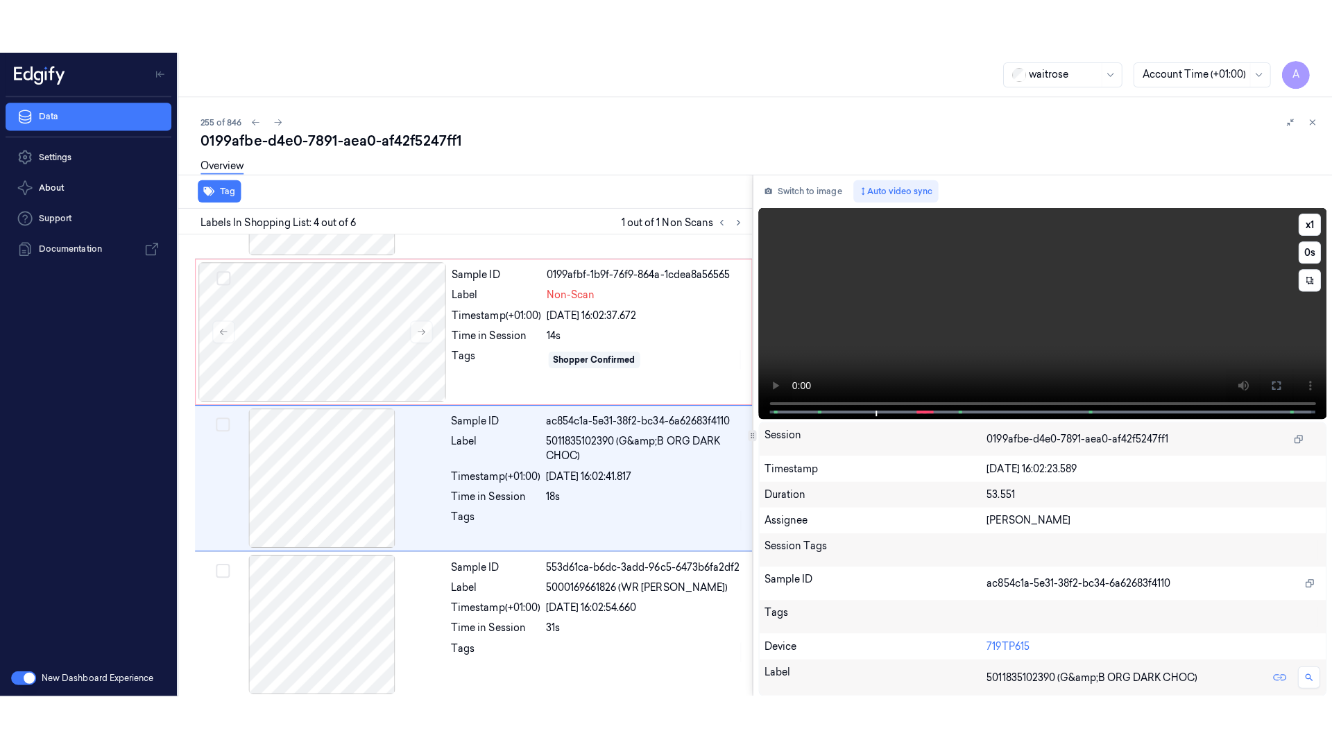
scroll to position [280, 0]
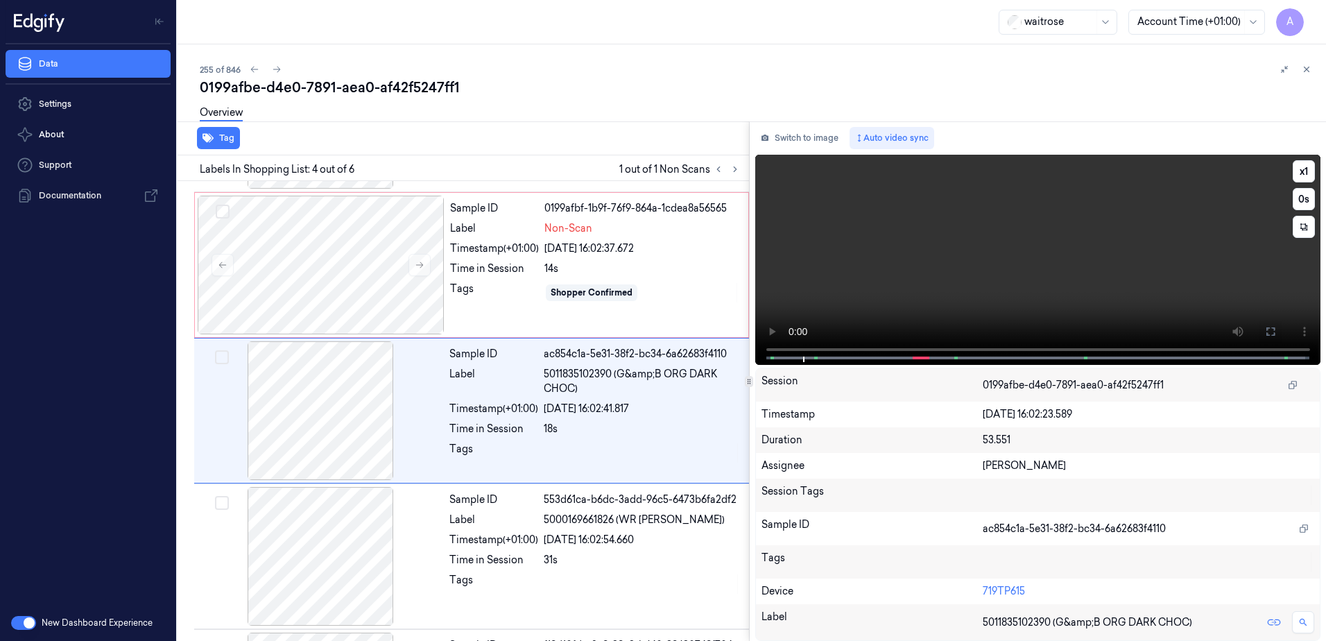
drag, startPoint x: 1277, startPoint y: 326, endPoint x: 1280, endPoint y: 397, distance: 71.5
click at [1277, 326] on button at bounding box center [1271, 331] width 22 height 22
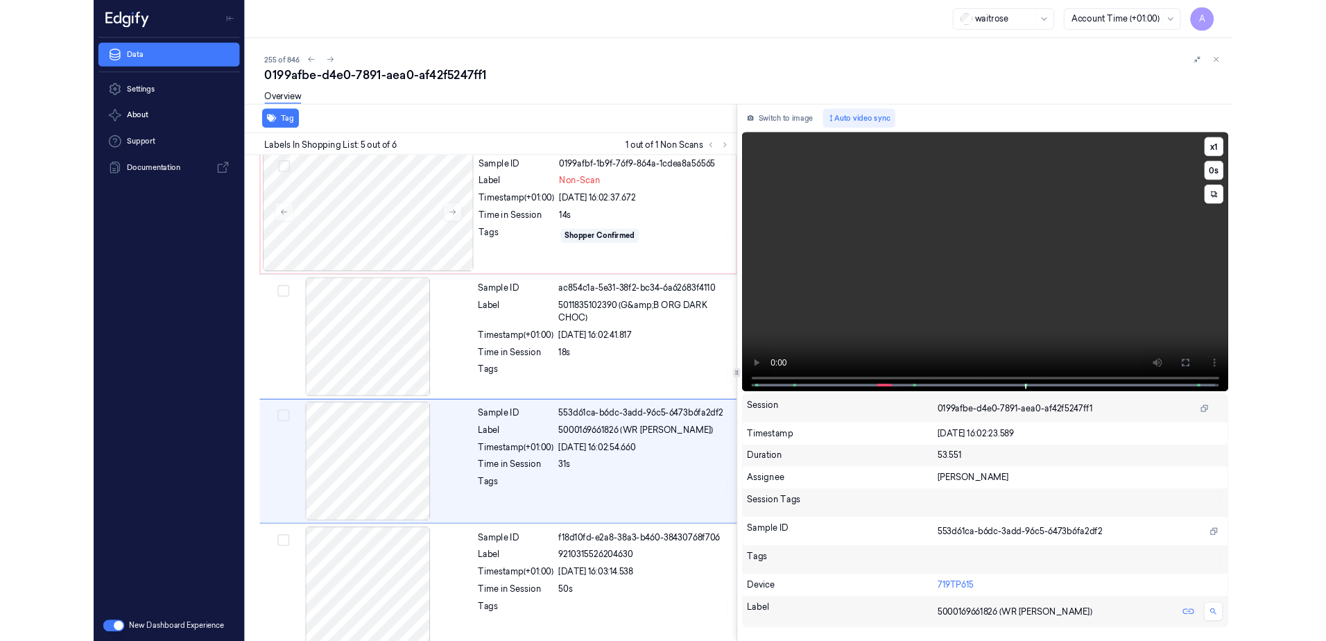
scroll to position [310, 0]
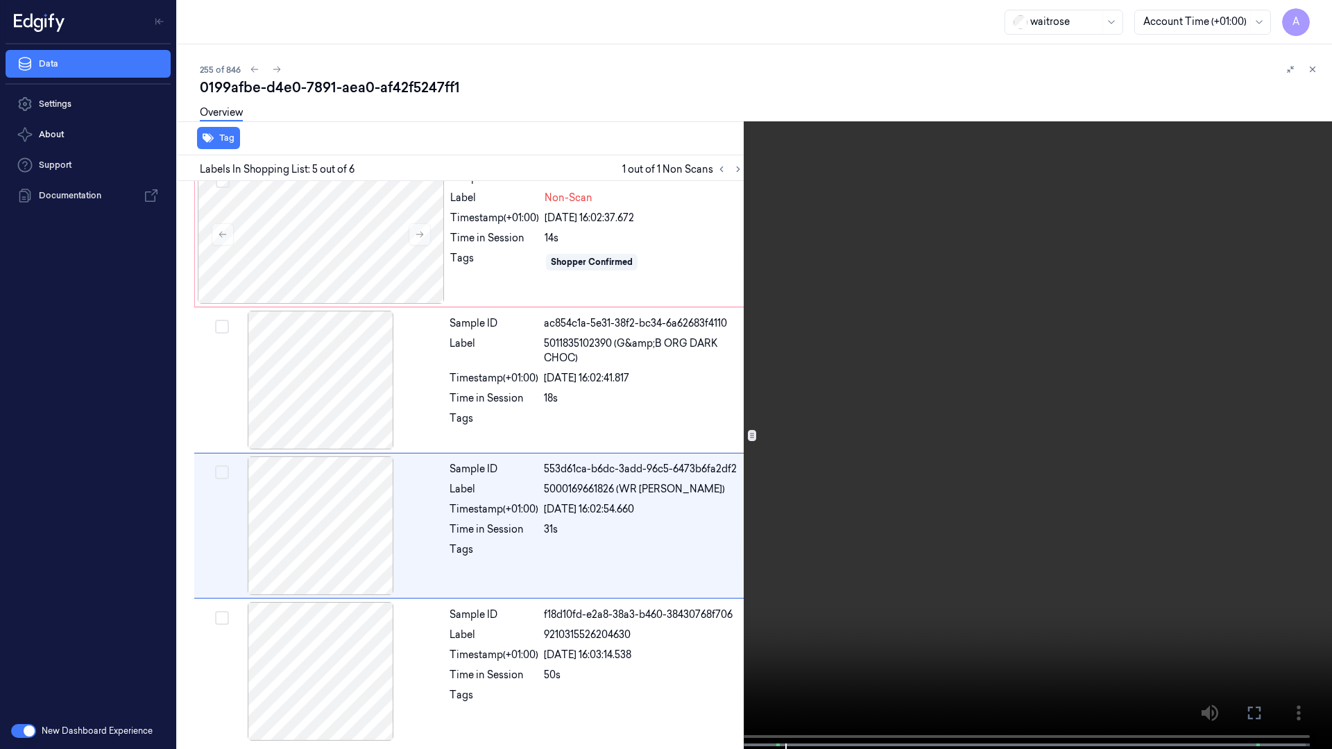
drag, startPoint x: 1253, startPoint y: 716, endPoint x: 1251, endPoint y: 633, distance: 84.0
click at [0, 0] on icon at bounding box center [0, 0] width 0 height 0
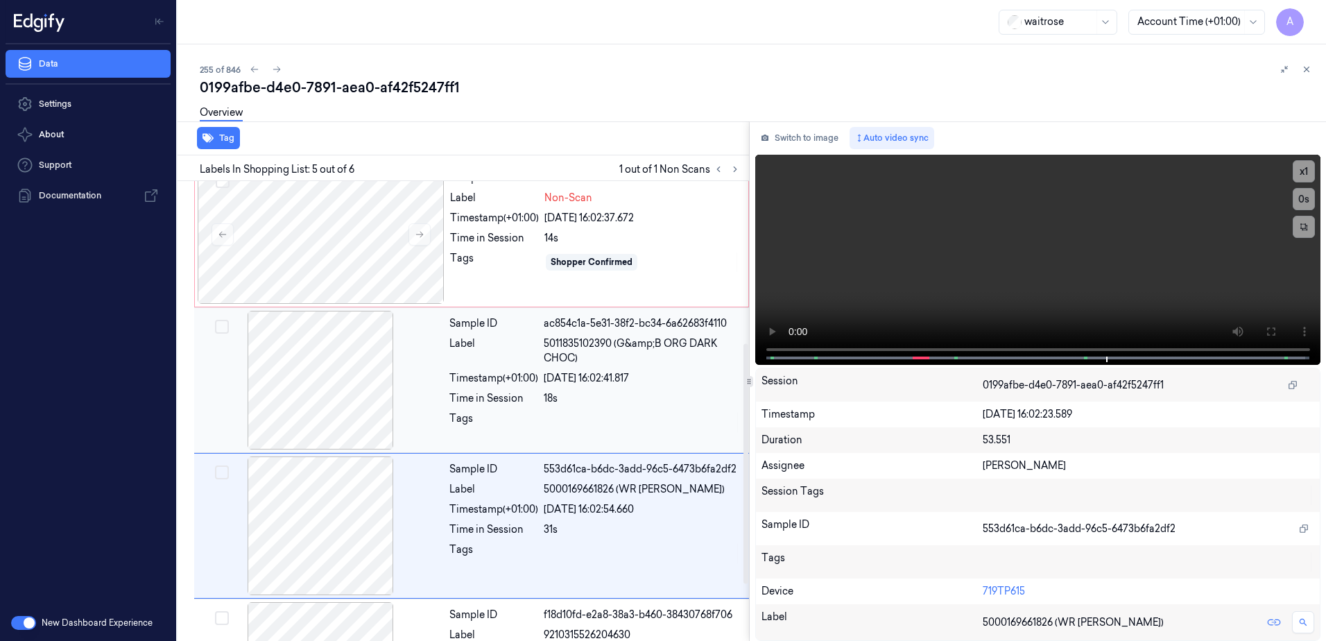
click at [507, 365] on div "Label" at bounding box center [493, 350] width 89 height 29
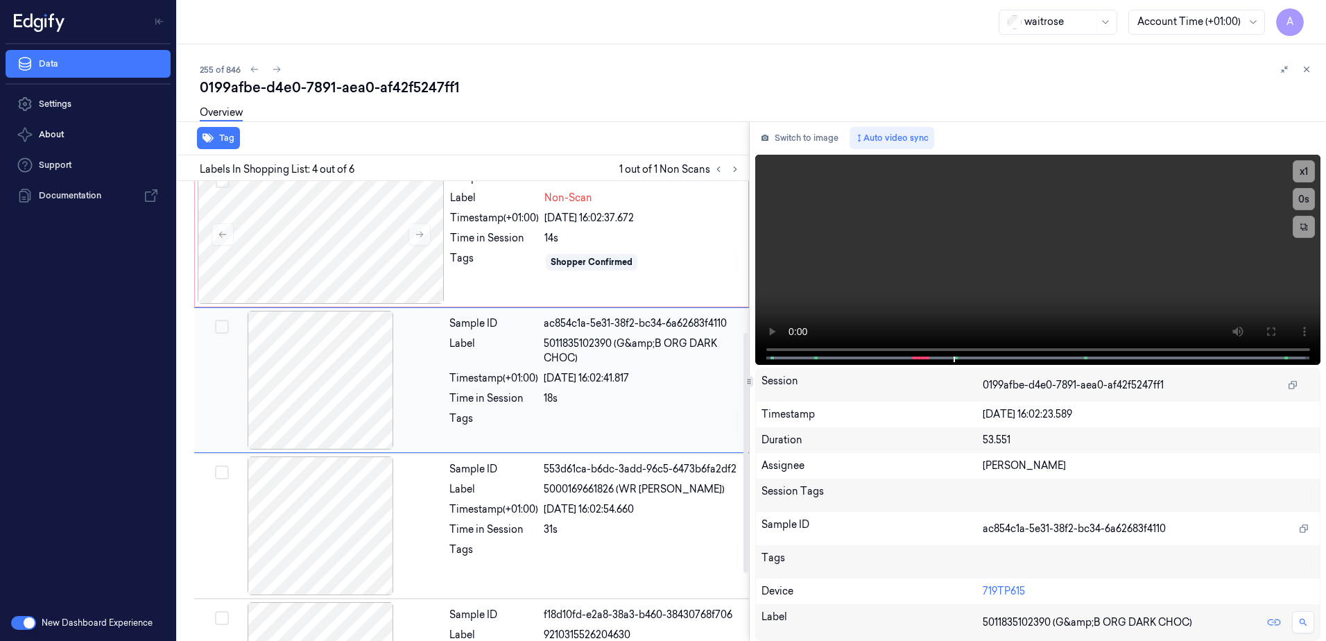
scroll to position [280, 0]
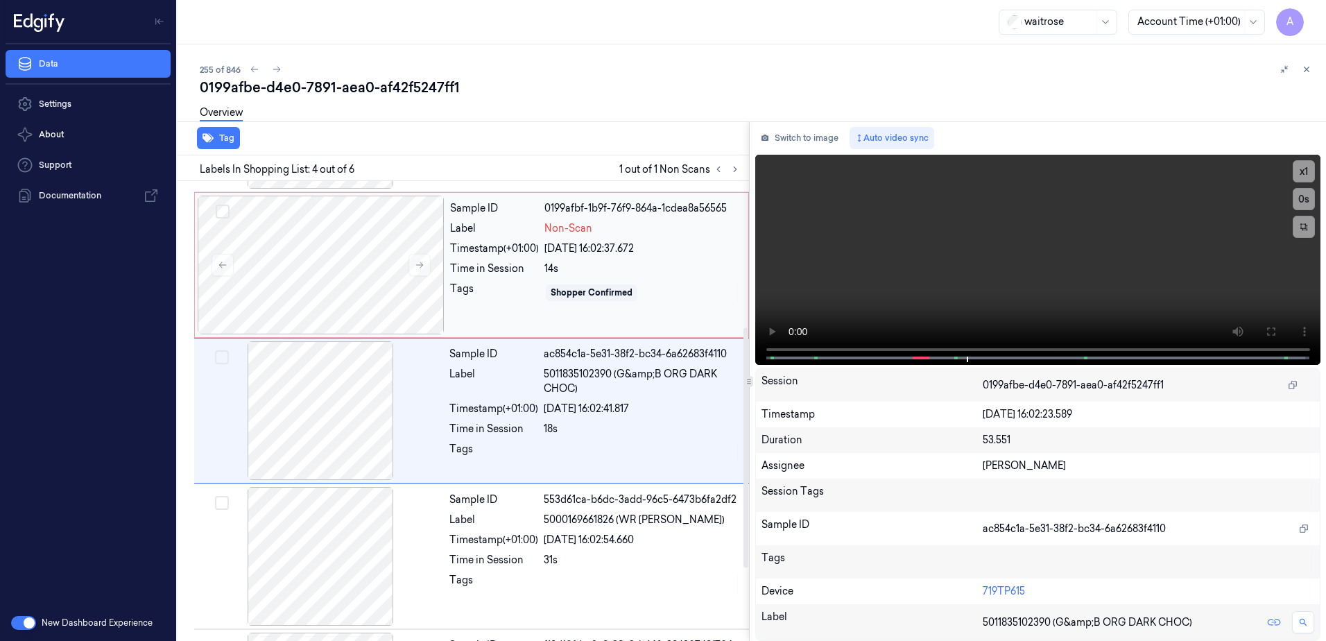
click at [485, 286] on div "Tags" at bounding box center [494, 293] width 89 height 22
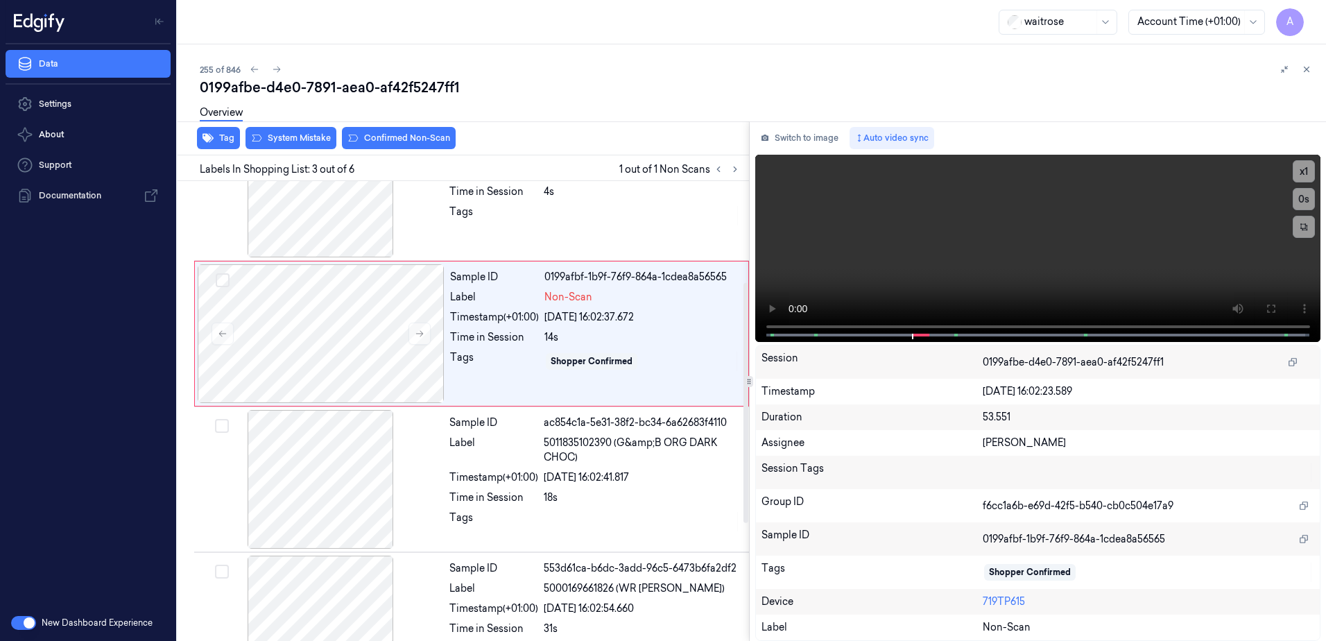
scroll to position [134, 0]
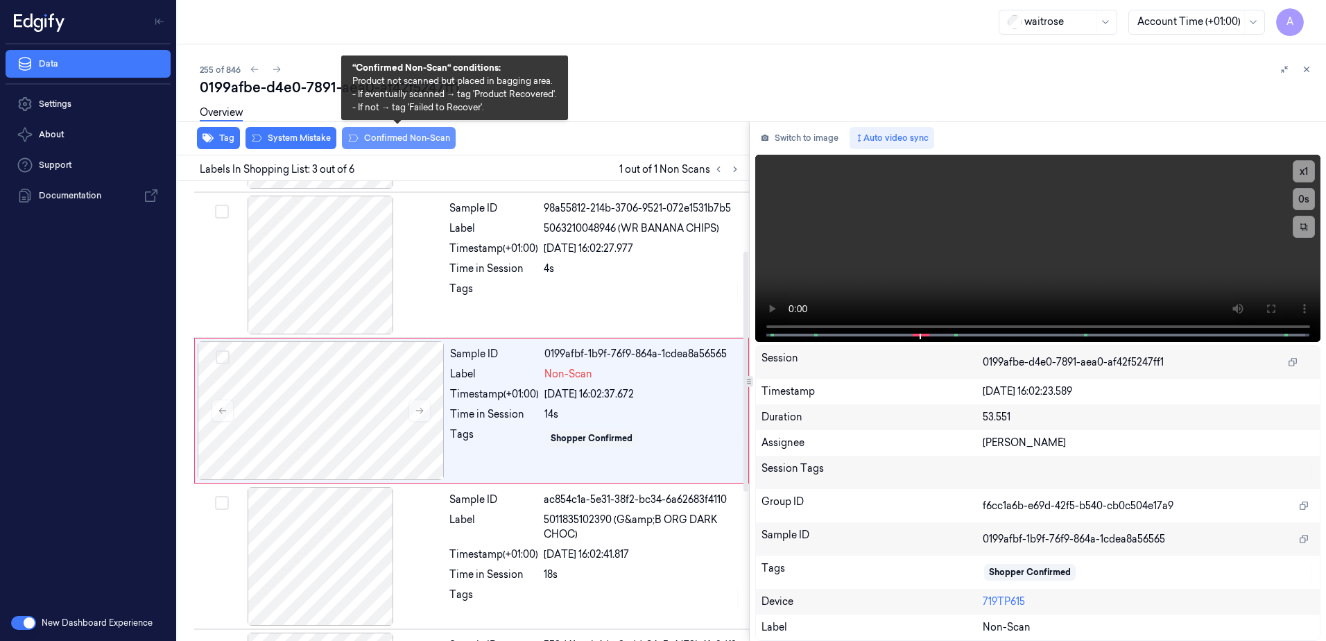
click at [394, 145] on button "Confirmed Non-Scan" at bounding box center [399, 138] width 114 height 22
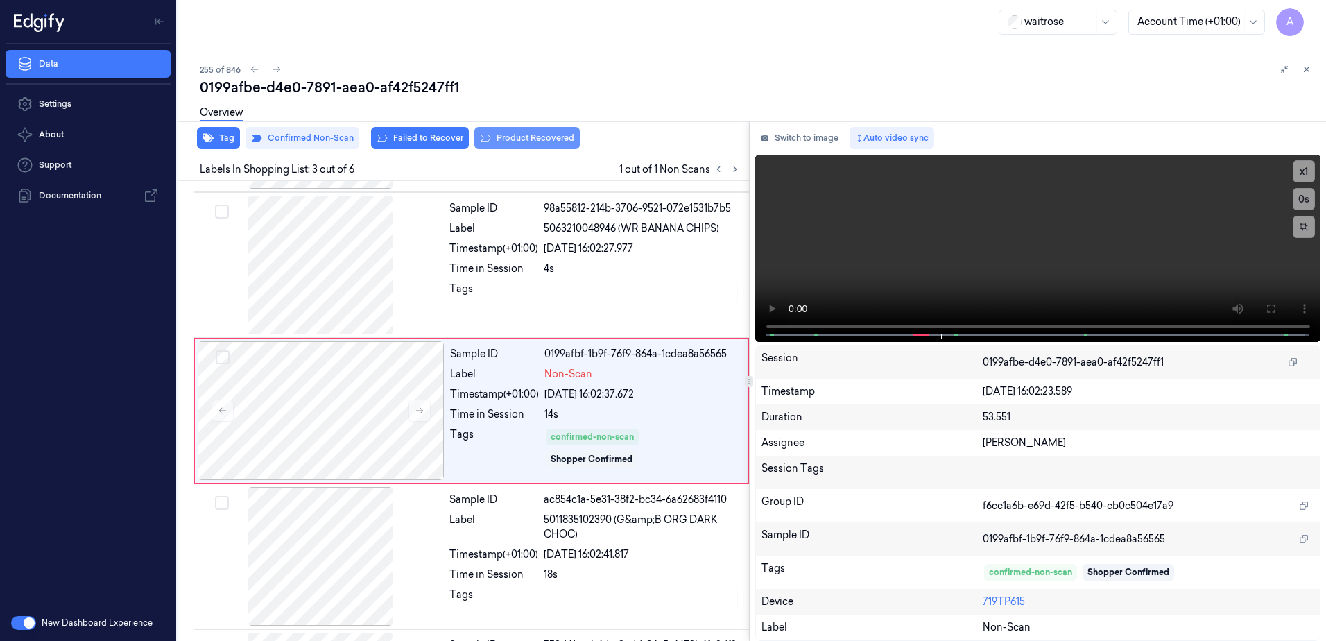
click at [508, 143] on button "Product Recovered" at bounding box center [526, 138] width 105 height 22
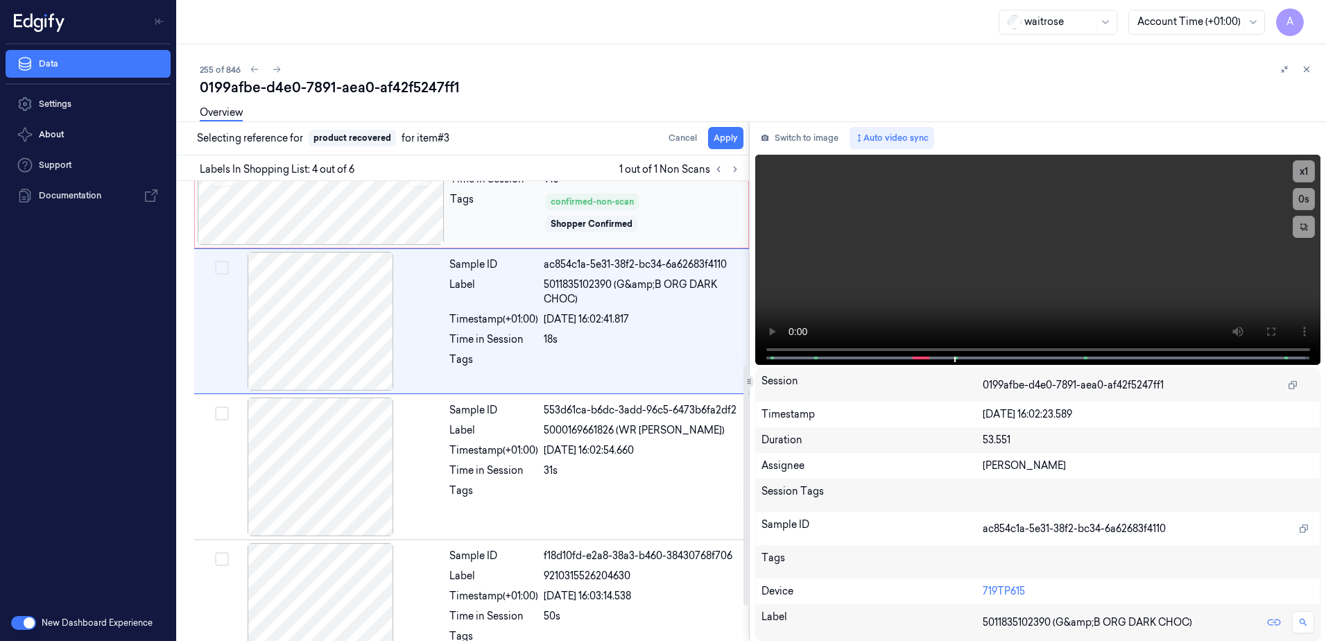
scroll to position [418, 0]
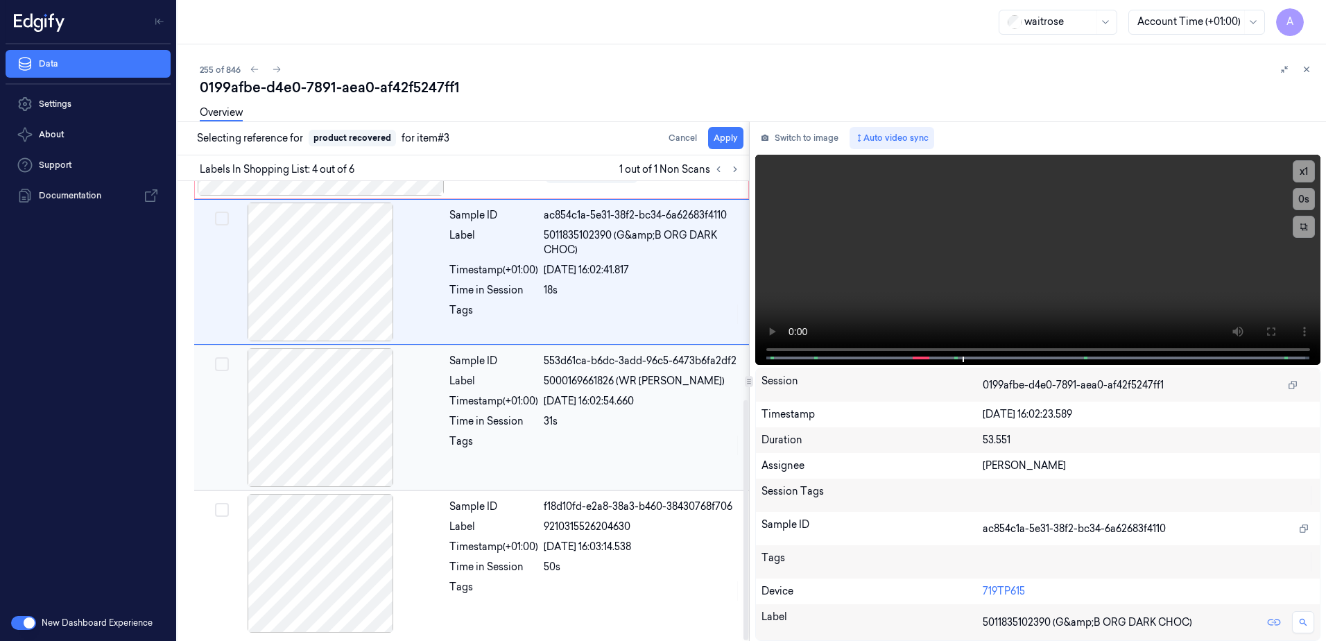
click at [592, 458] on div "Sample ID 553d61ca-b6dc-3add-96c5-6473b6fa2df2 Label 5000169661826 (WR GOJI BER…" at bounding box center [595, 417] width 302 height 139
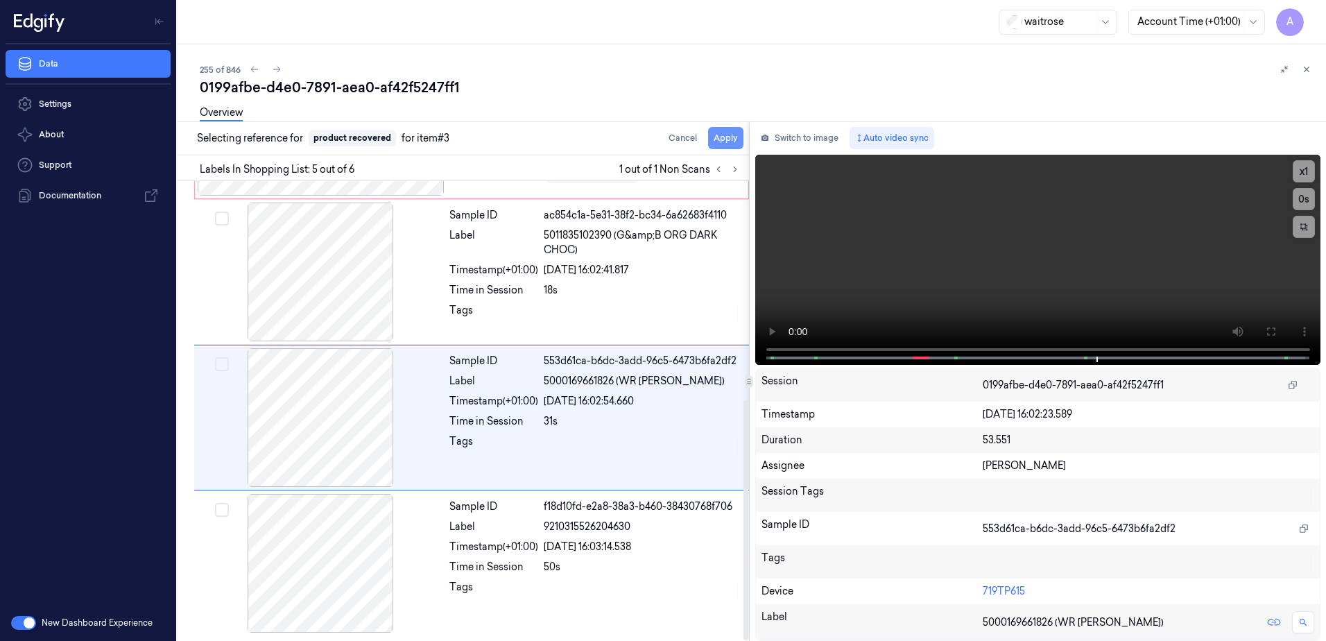
click at [730, 146] on button "Apply" at bounding box center [725, 138] width 35 height 22
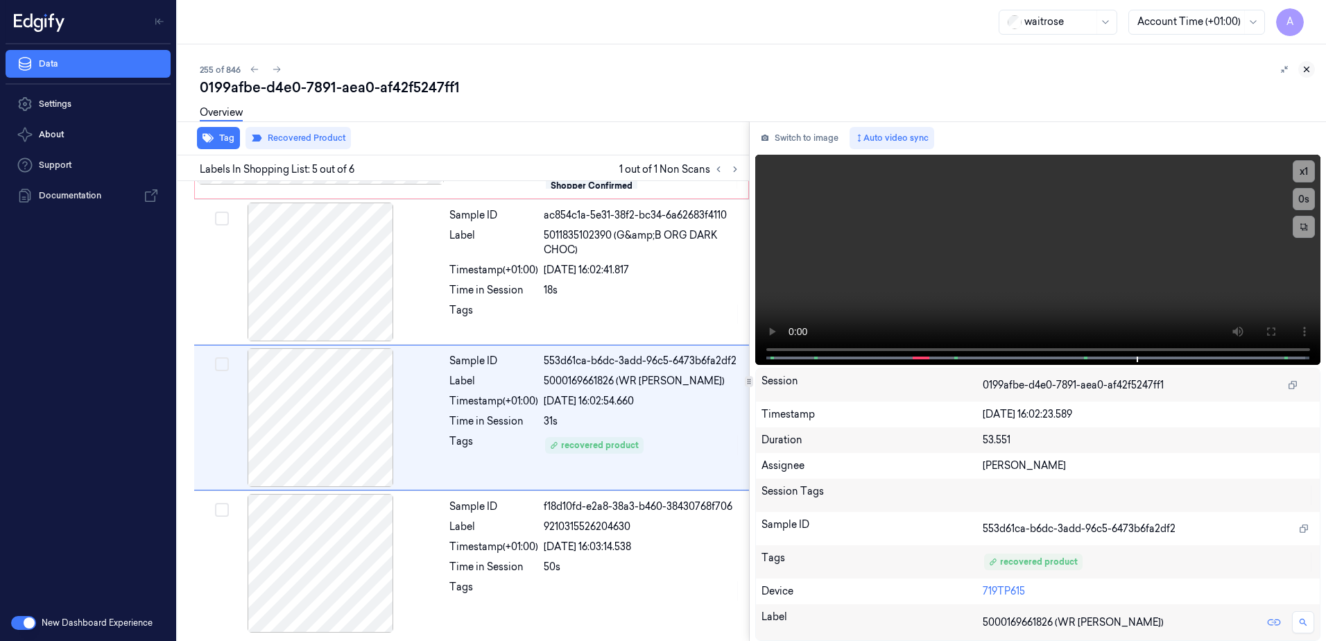
click at [1314, 69] on button at bounding box center [1306, 69] width 17 height 17
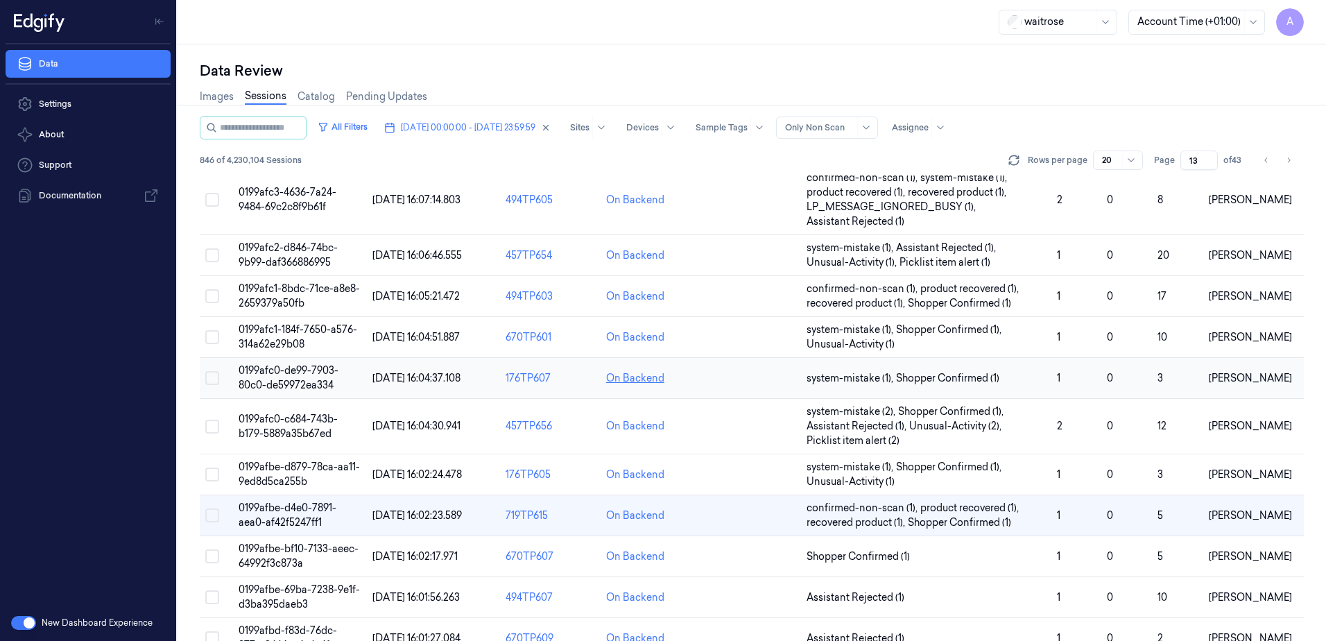
scroll to position [416, 0]
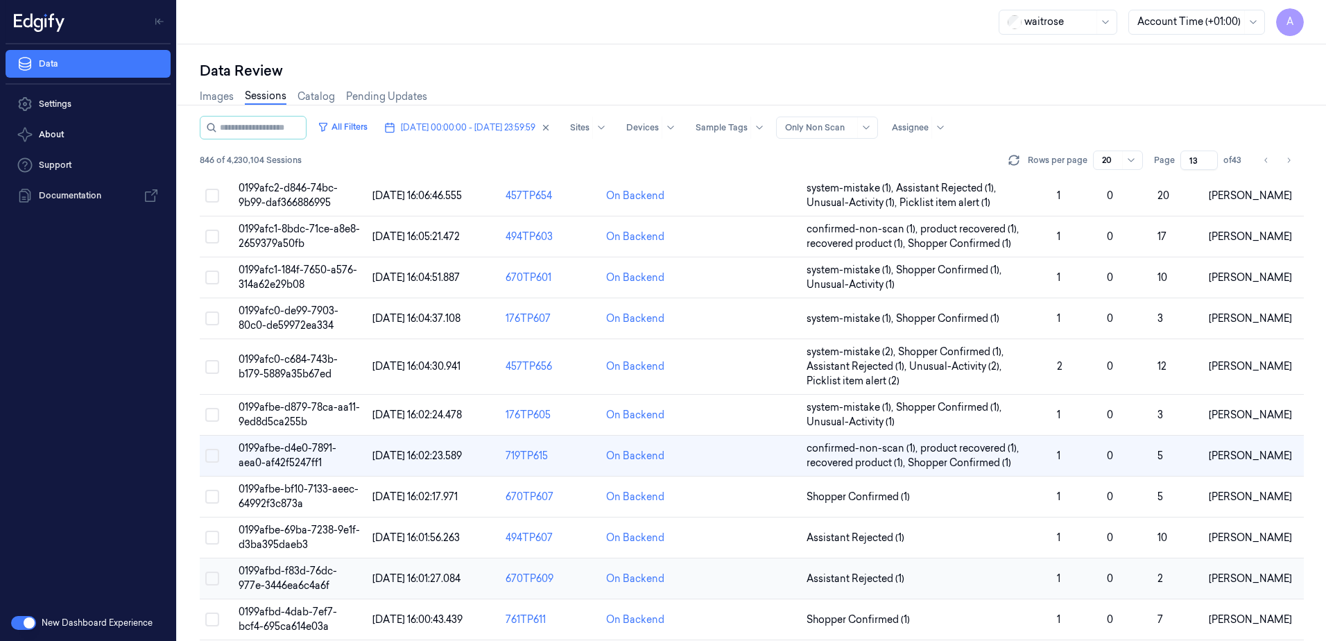
click at [281, 573] on span "0199afbd-f83d-76dc-977e-3446ea6c4a6f" at bounding box center [288, 578] width 98 height 27
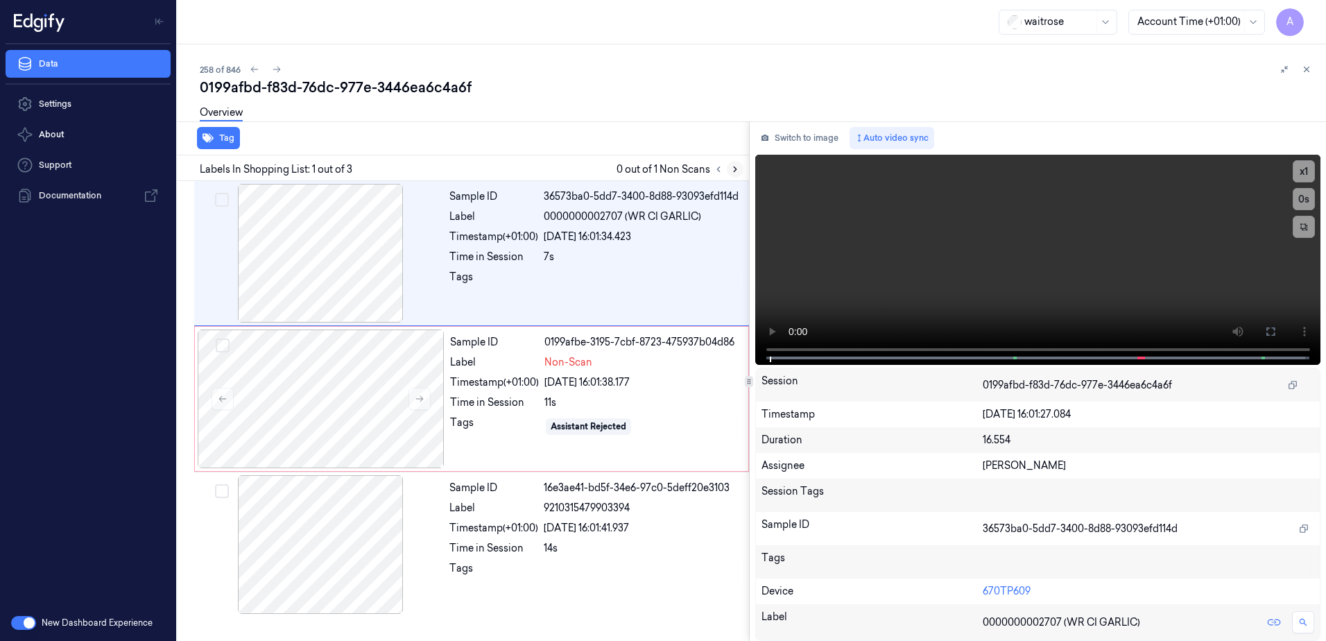
click at [732, 173] on icon at bounding box center [735, 169] width 10 height 10
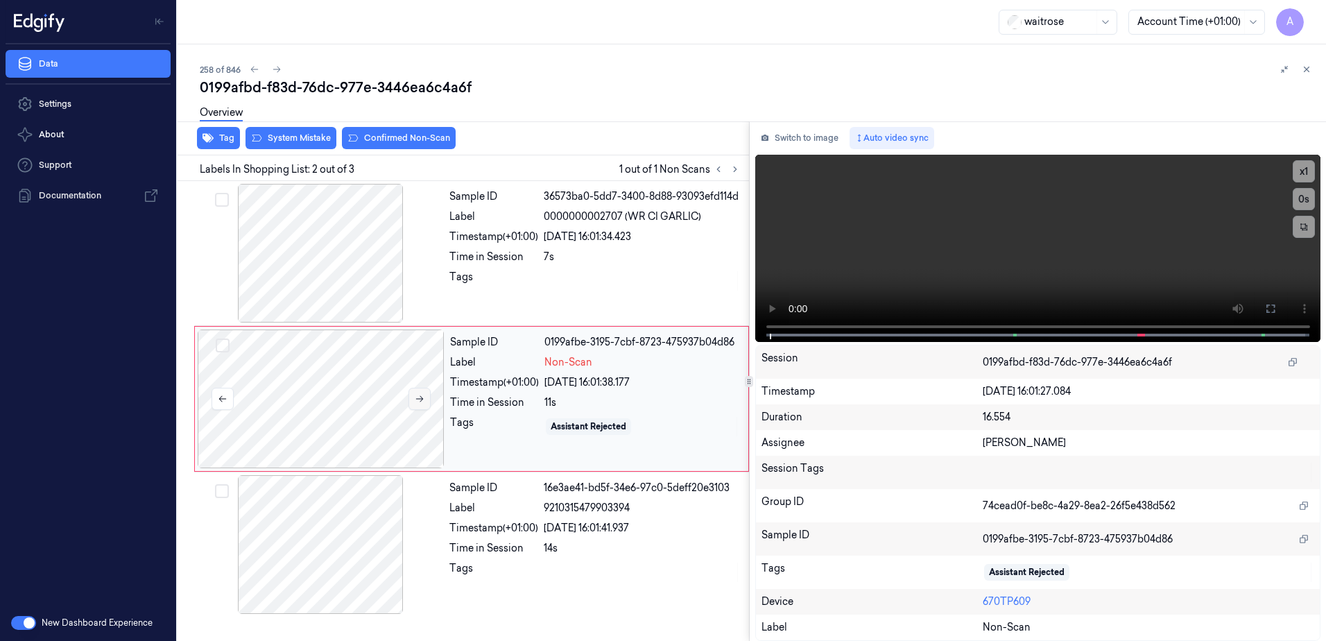
click at [415, 397] on icon at bounding box center [420, 399] width 10 height 10
click at [418, 402] on icon at bounding box center [420, 399] width 10 height 10
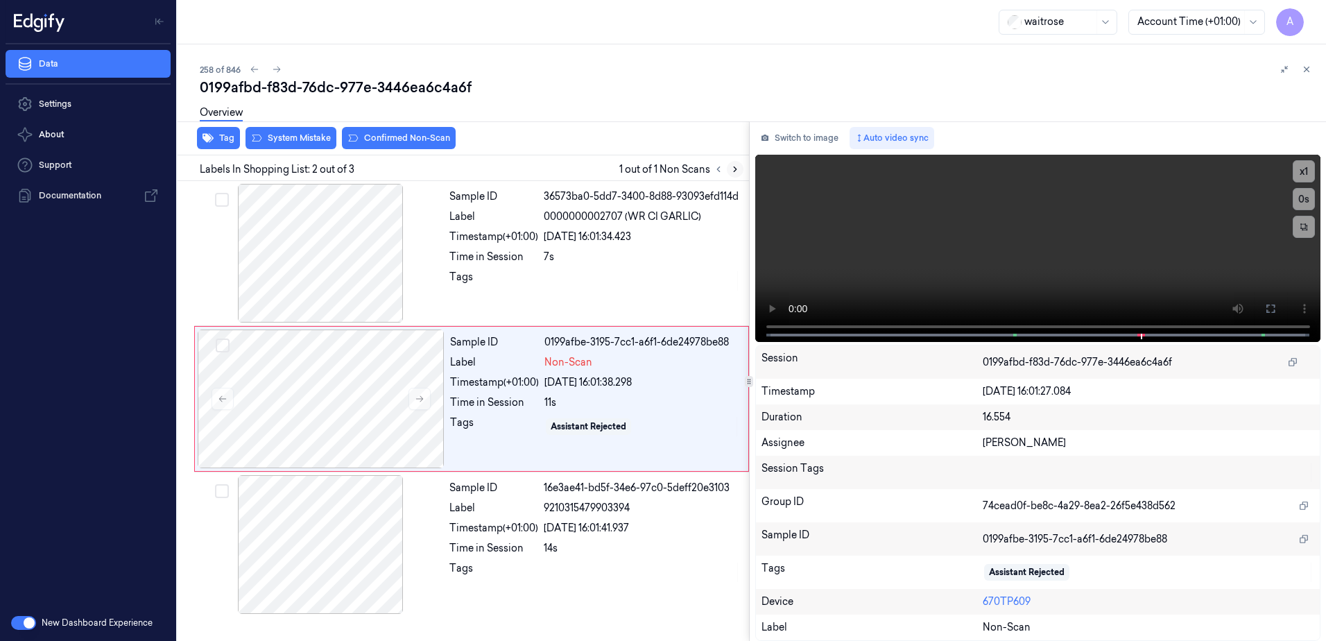
click at [732, 164] on button at bounding box center [735, 169] width 17 height 17
click at [436, 395] on div at bounding box center [321, 398] width 247 height 139
click at [422, 406] on button at bounding box center [420, 399] width 22 height 22
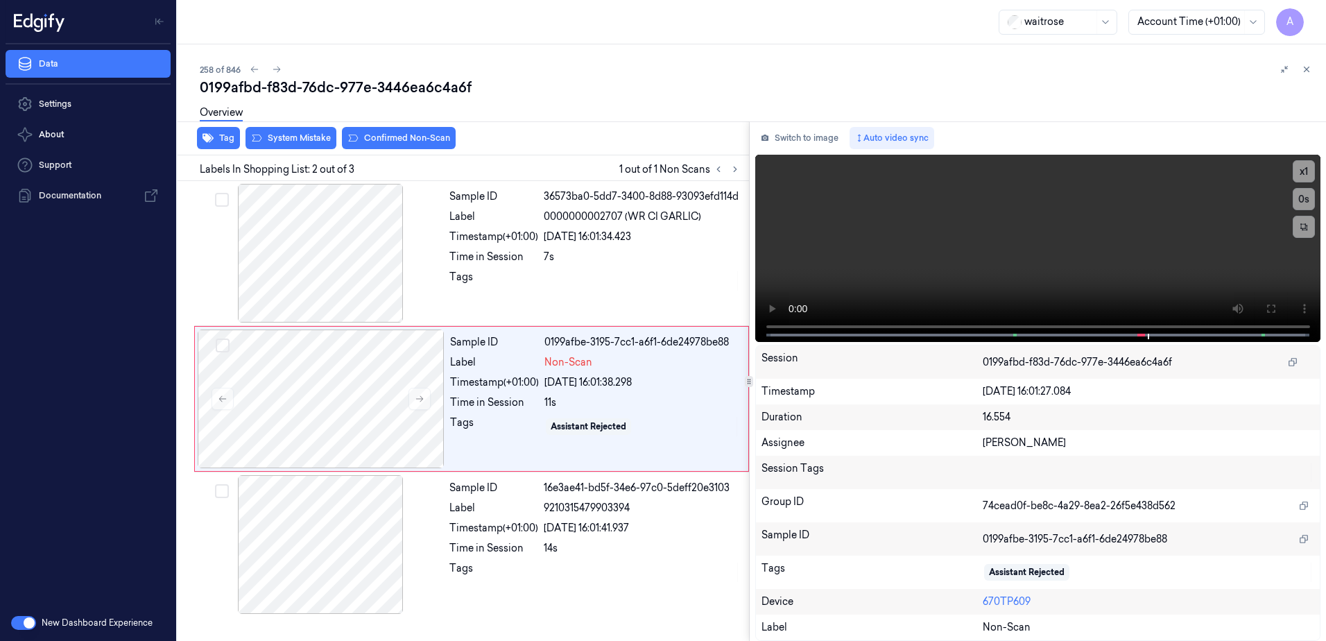
click at [284, 149] on div "Tag System Mistake Confirmed Non-Scan" at bounding box center [460, 138] width 577 height 34
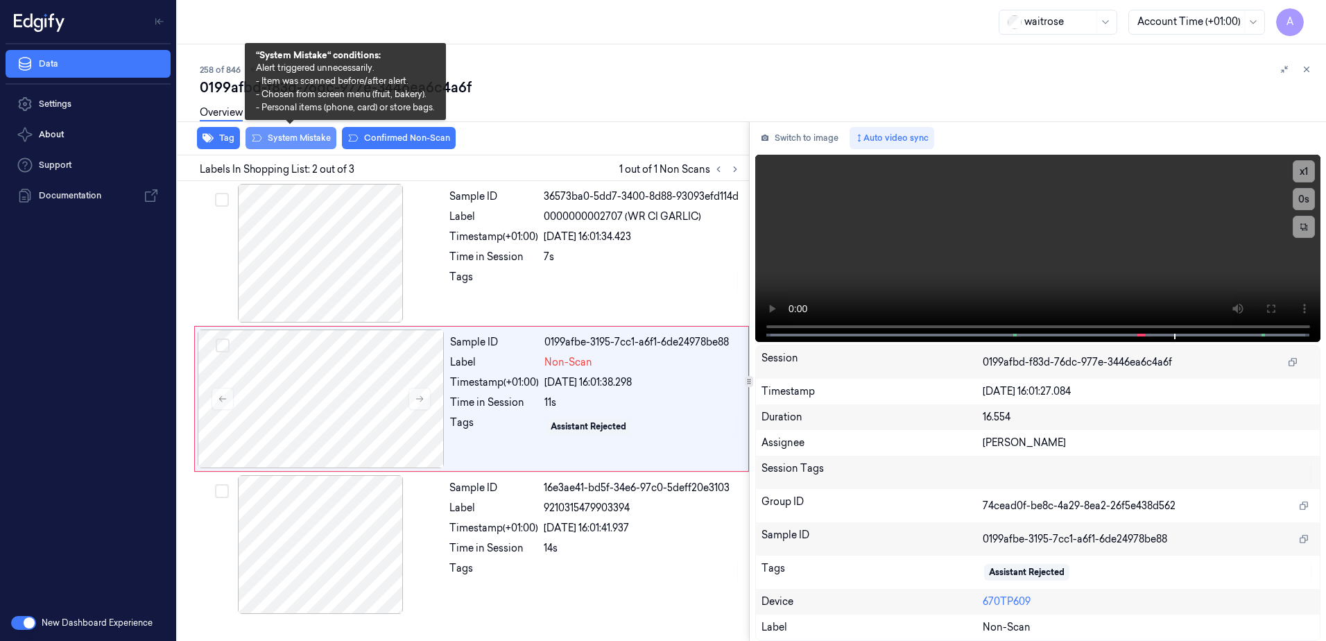
click at [287, 144] on button "System Mistake" at bounding box center [291, 138] width 91 height 22
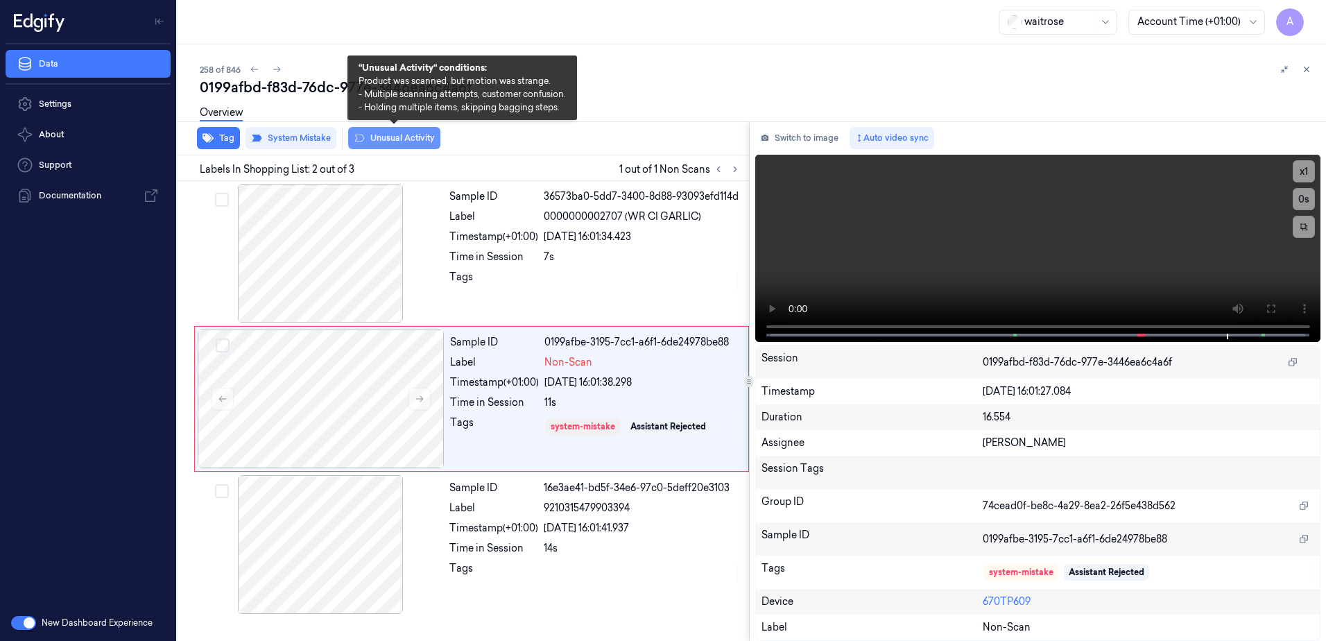
click at [391, 142] on button "Unusual Activity" at bounding box center [394, 138] width 92 height 22
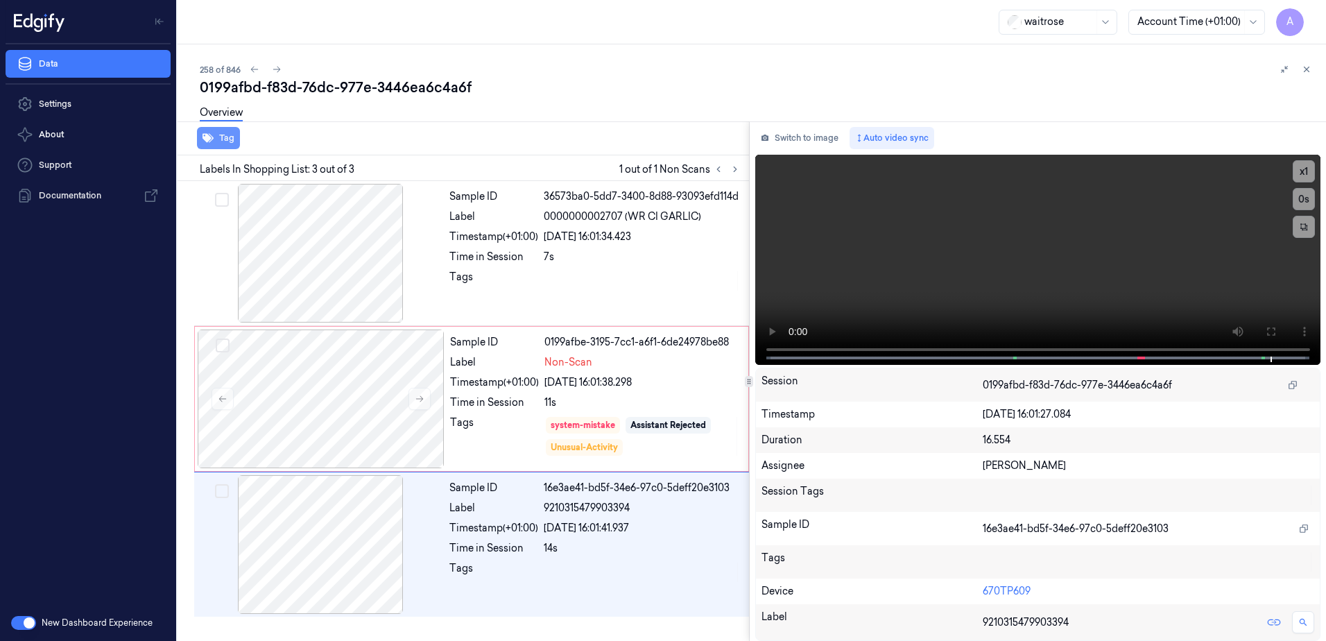
click at [223, 146] on button "Tag" at bounding box center [218, 138] width 43 height 22
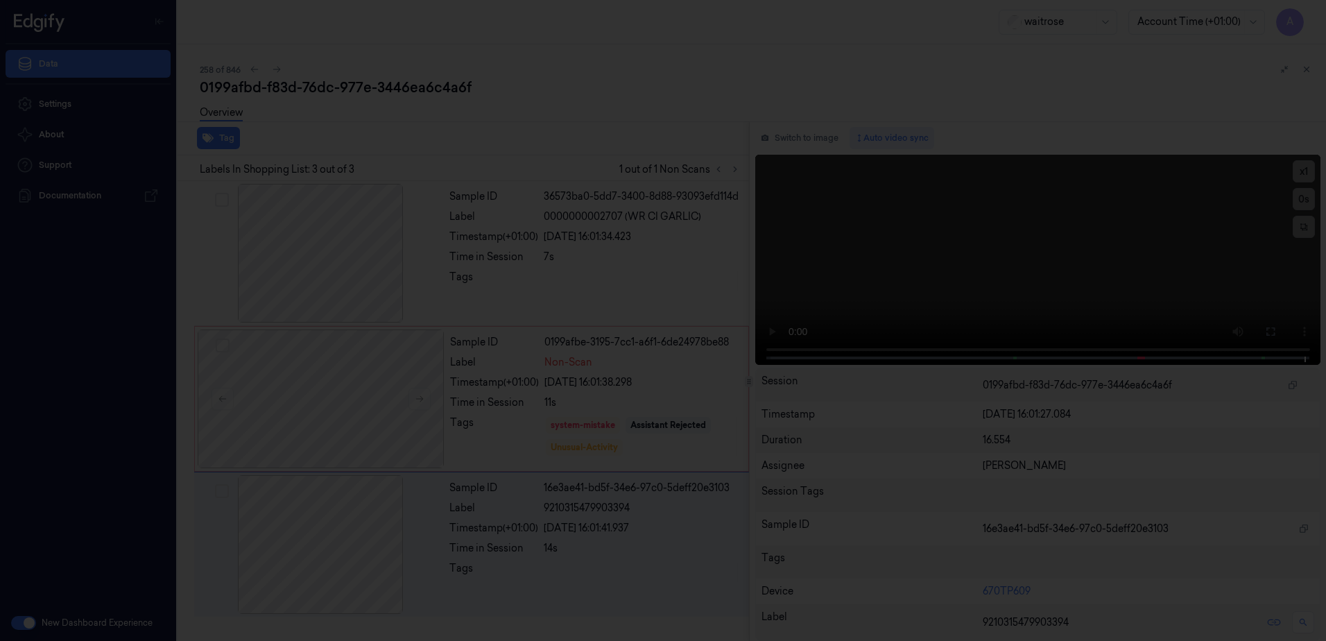
click at [549, 464] on div at bounding box center [663, 320] width 1326 height 641
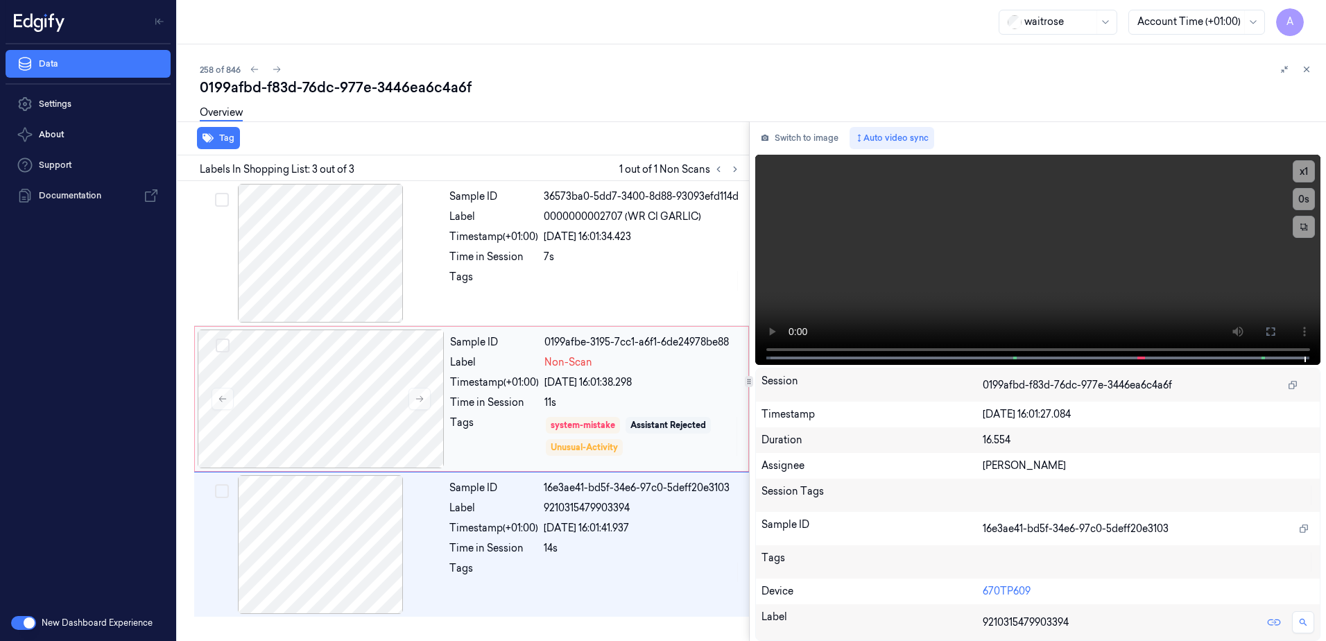
click at [519, 449] on div "Tags" at bounding box center [494, 436] width 89 height 42
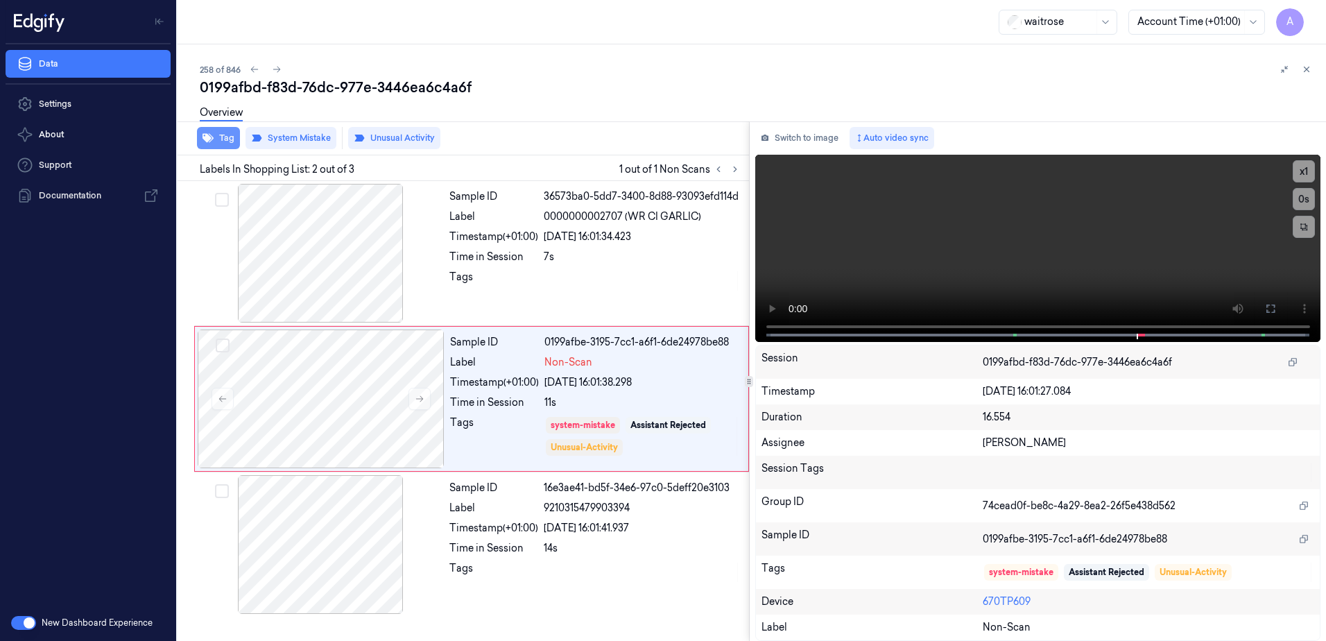
click at [222, 133] on button "Tag" at bounding box center [218, 138] width 43 height 22
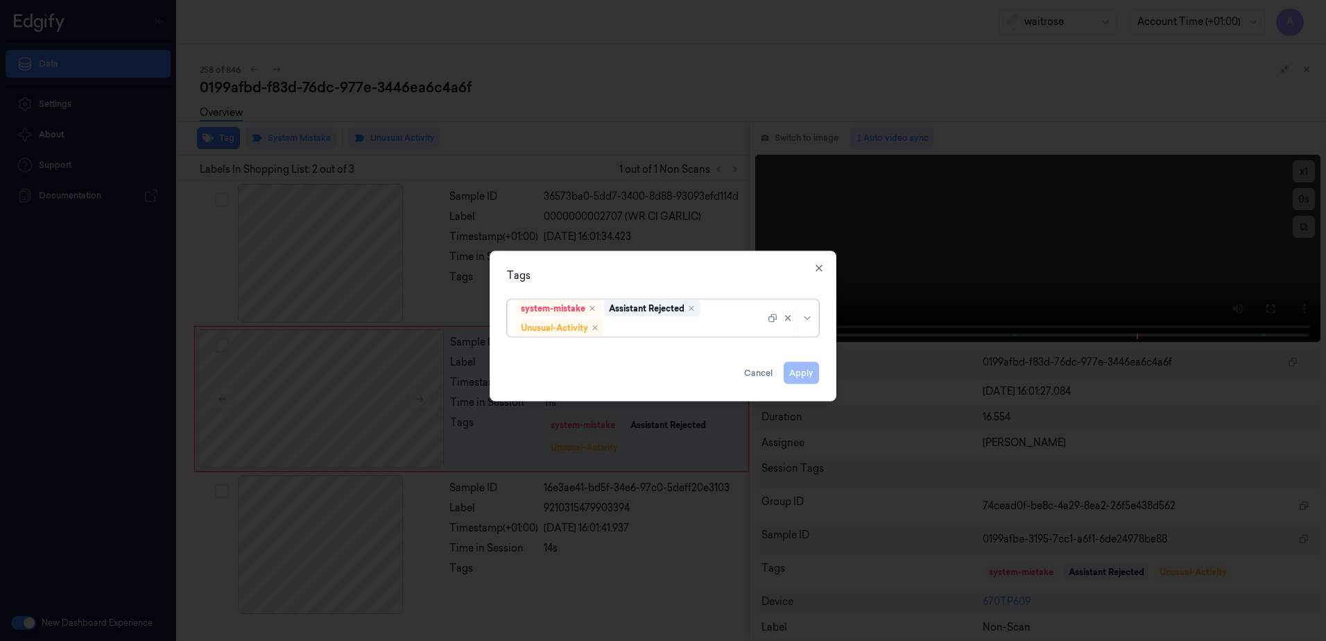
click at [630, 329] on div at bounding box center [686, 327] width 158 height 15
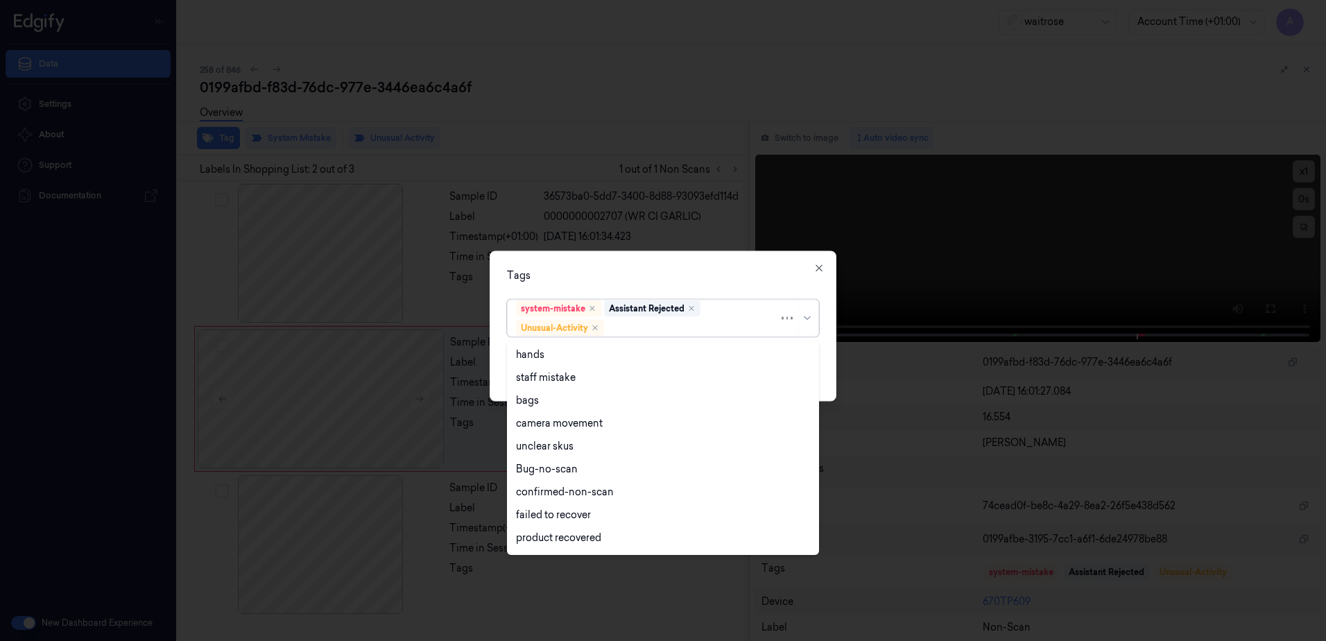
scroll to position [181, 0]
click at [599, 514] on div "Picklist item alert" at bounding box center [663, 517] width 294 height 15
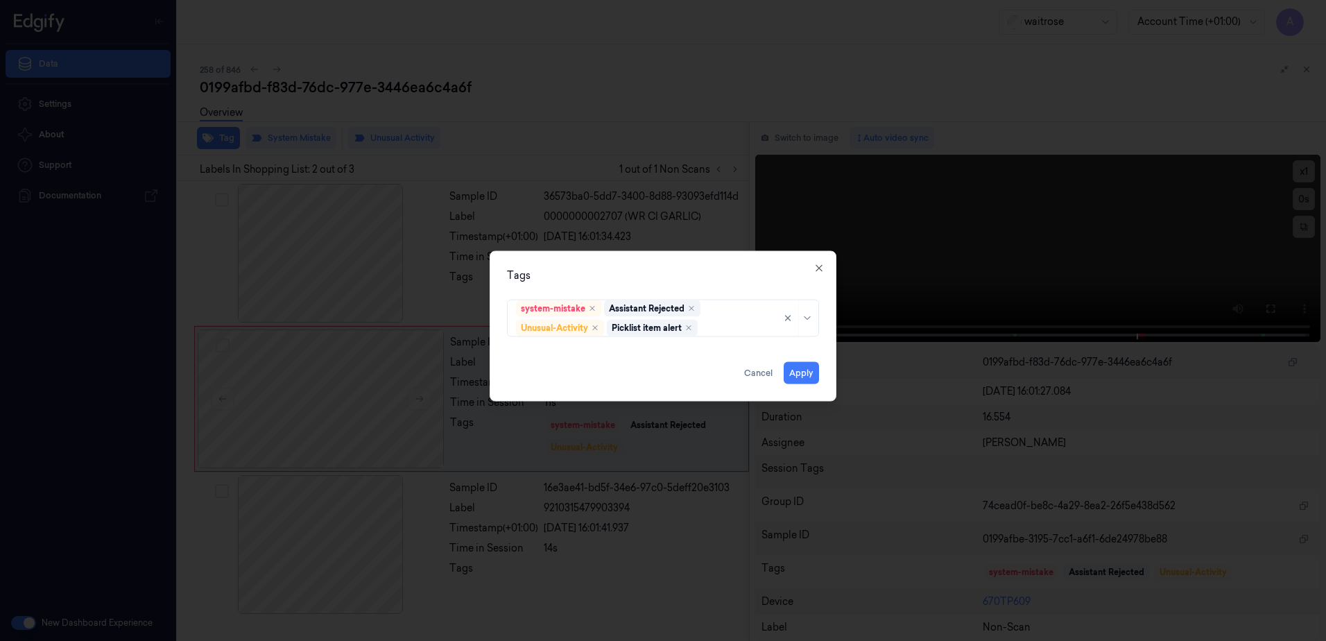
click at [698, 260] on div "Tags system-mistake Assistant Rejected Unusual-Activity Picklist item alert App…" at bounding box center [663, 326] width 347 height 151
click at [798, 371] on button "Apply" at bounding box center [801, 373] width 35 height 22
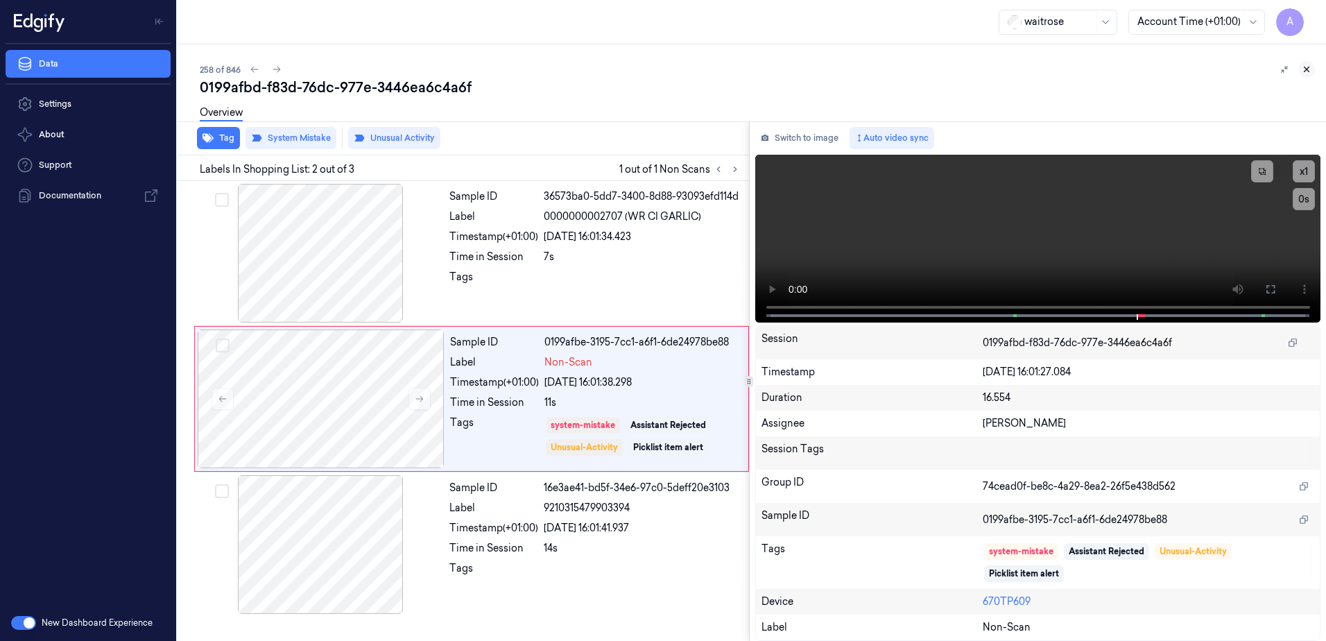
click at [1307, 73] on icon at bounding box center [1307, 70] width 10 height 10
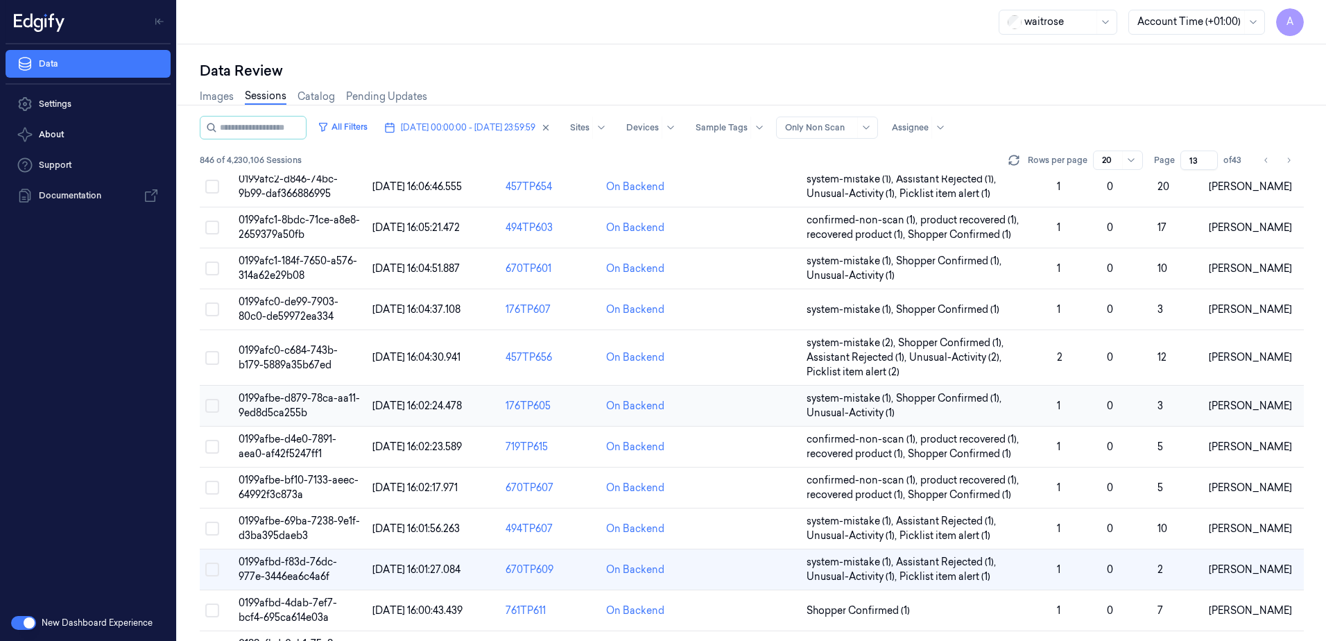
scroll to position [467, 0]
